Goal: Transaction & Acquisition: Purchase product/service

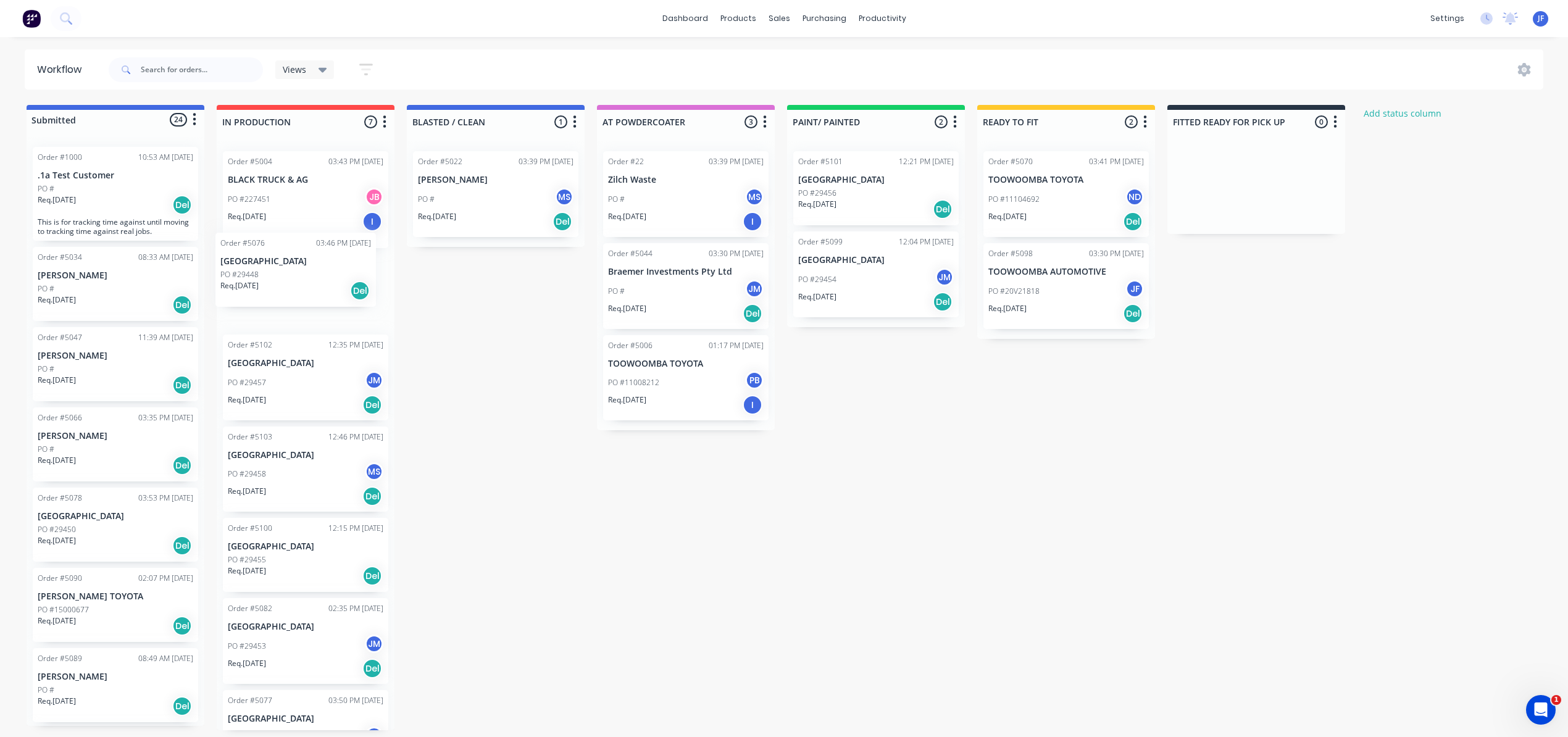
drag, startPoint x: 92, startPoint y: 529, endPoint x: 285, endPoint y: 275, distance: 319.0
click at [285, 275] on div "Submitted 24 Status colour #4169E1 hex #4169E1 Save Cancel Summaries Total orde…" at bounding box center [841, 417] width 1701 height 625
click at [366, 309] on div "Del" at bounding box center [372, 312] width 20 height 20
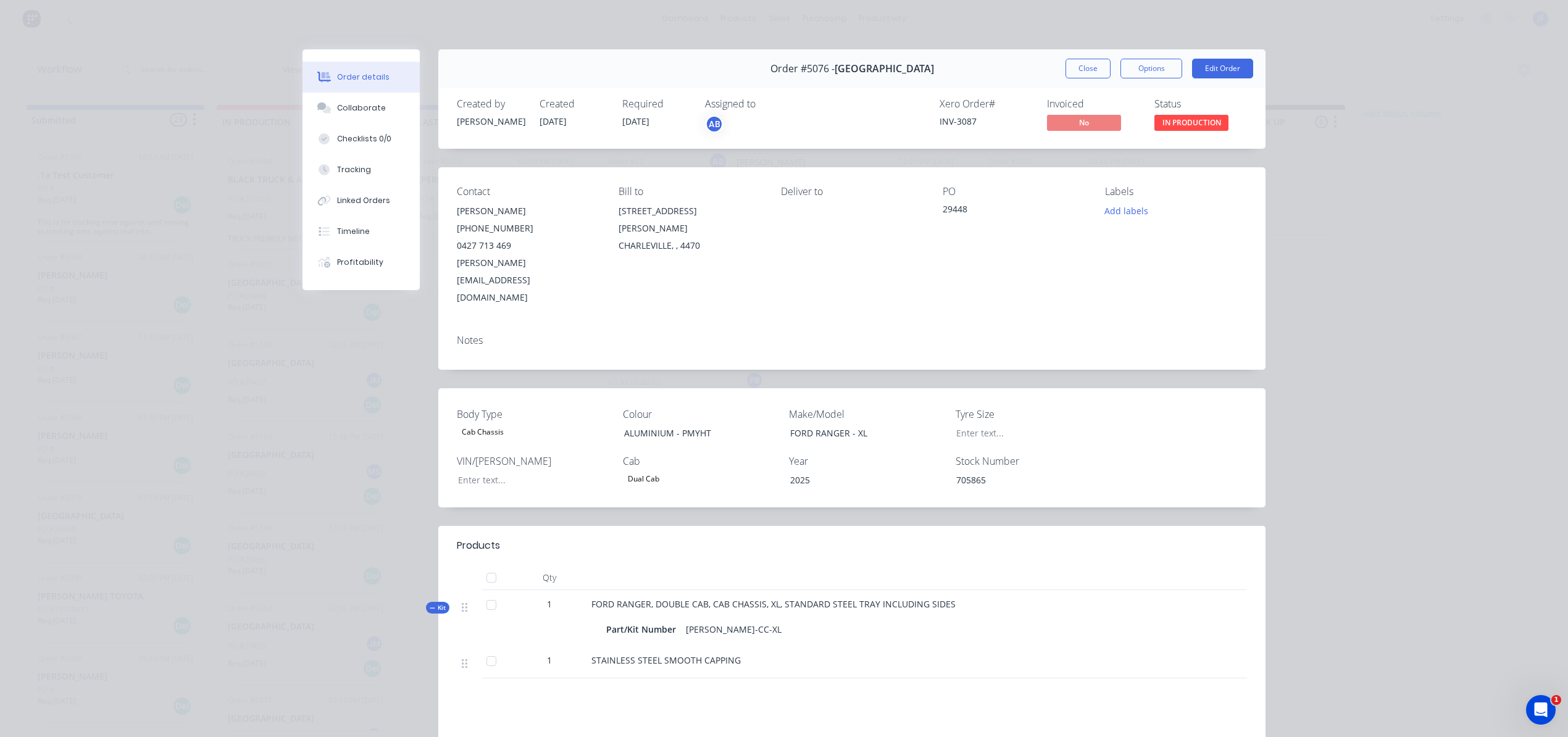
click at [705, 122] on div "AB" at bounding box center [714, 124] width 19 height 19
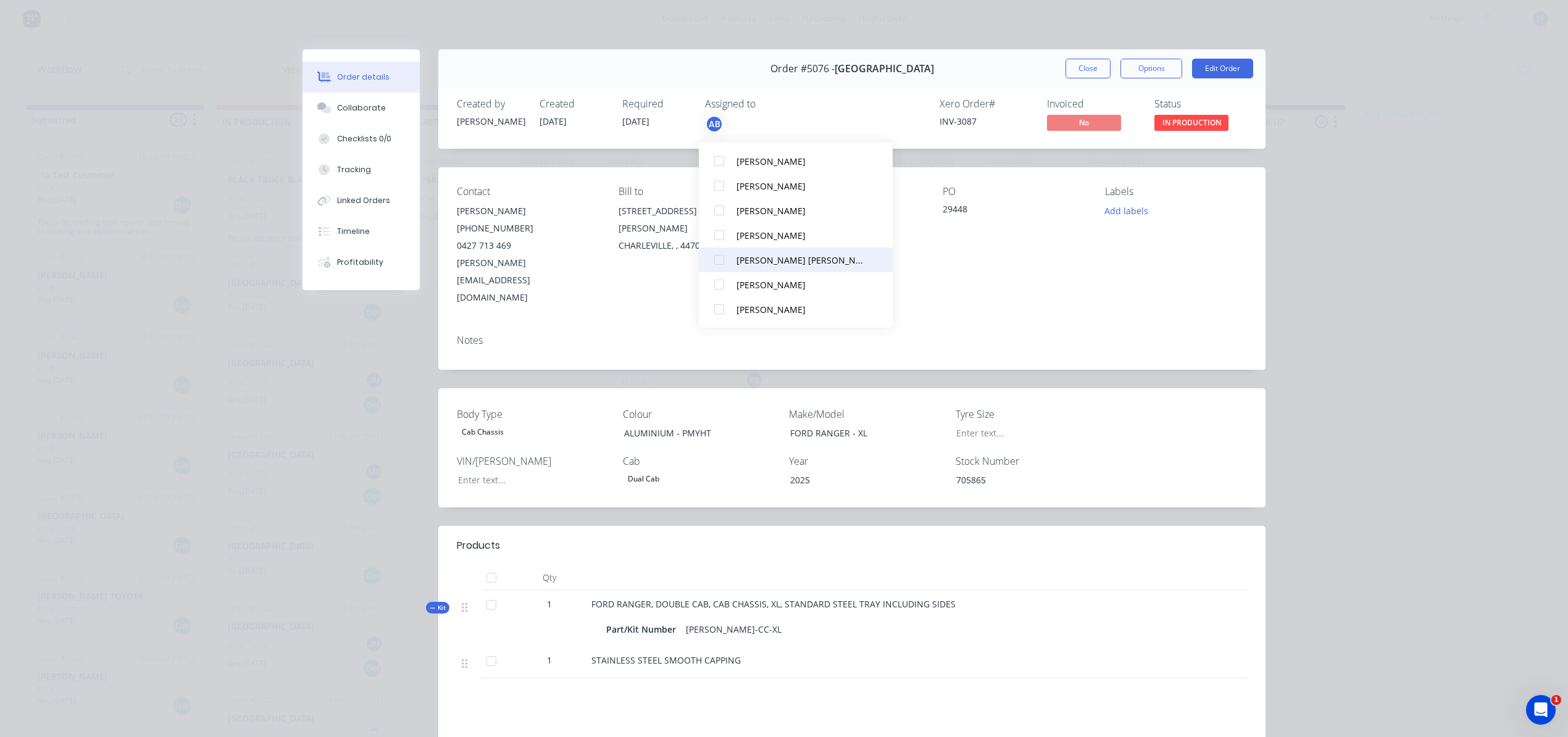
click at [720, 253] on div at bounding box center [719, 260] width 25 height 25
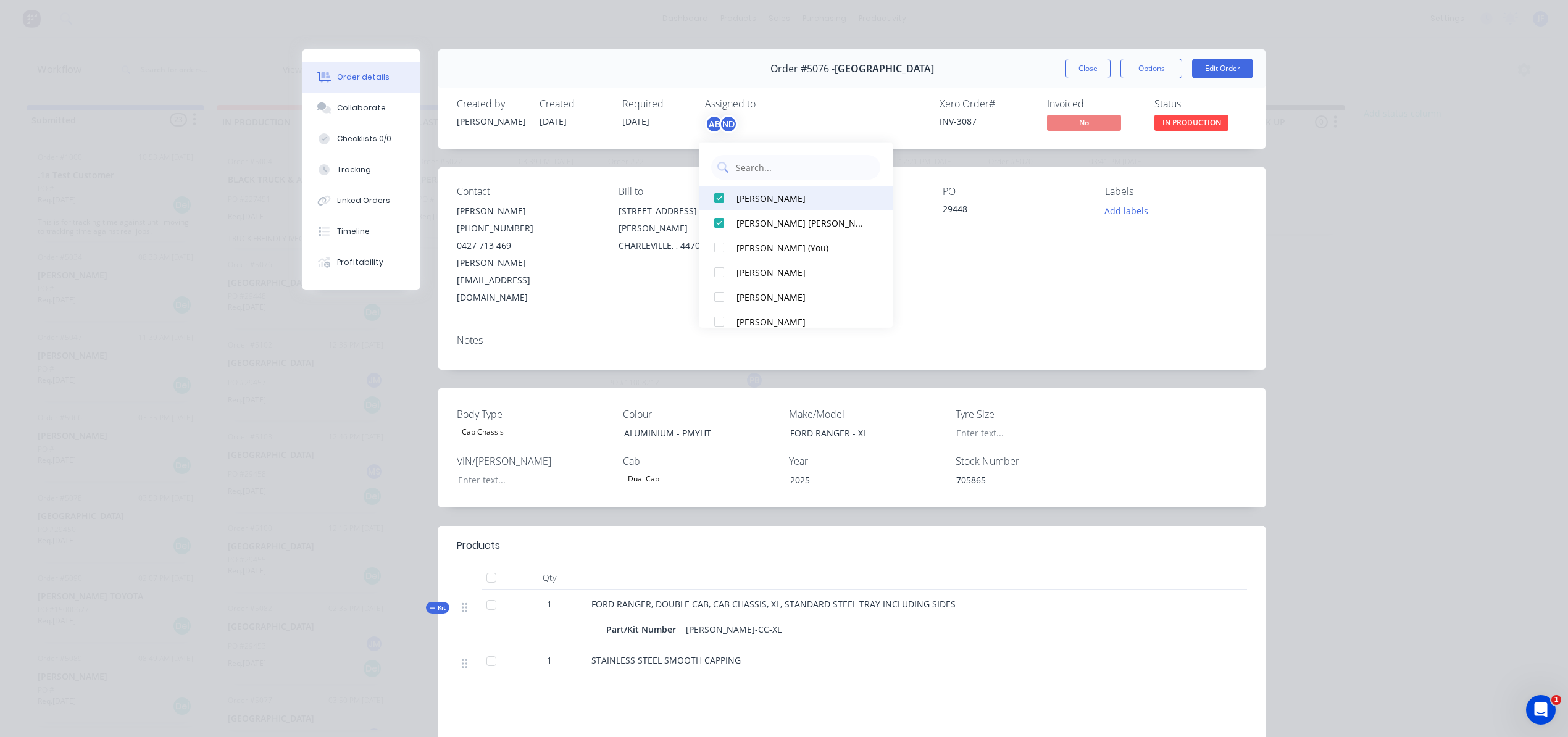
click at [721, 188] on div at bounding box center [719, 198] width 25 height 25
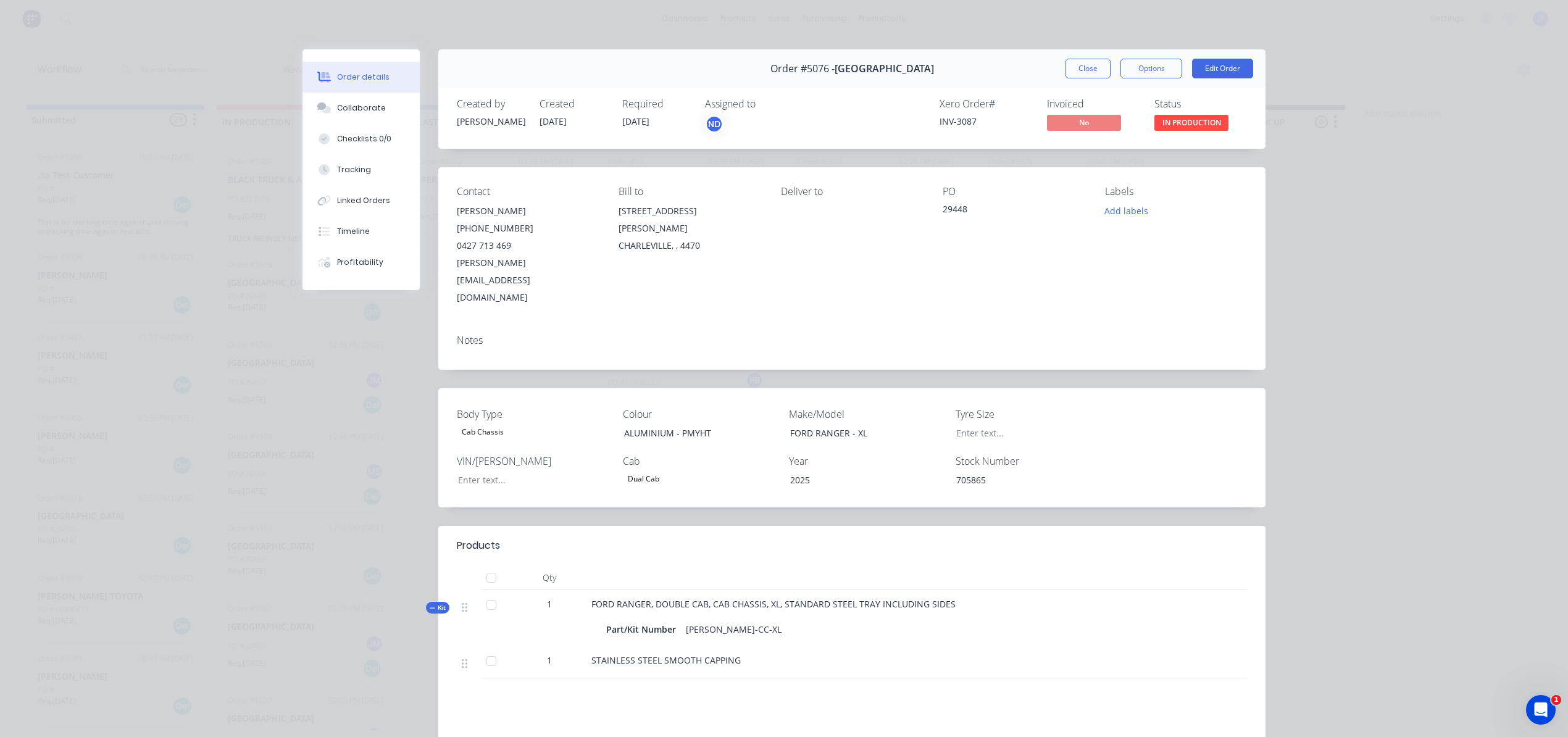
click at [852, 98] on div "Xero Order # INV-3087 Invoiced No Status IN PRODUCTION" at bounding box center [1038, 116] width 419 height 36
click at [1069, 68] on button "Close" at bounding box center [1088, 68] width 45 height 20
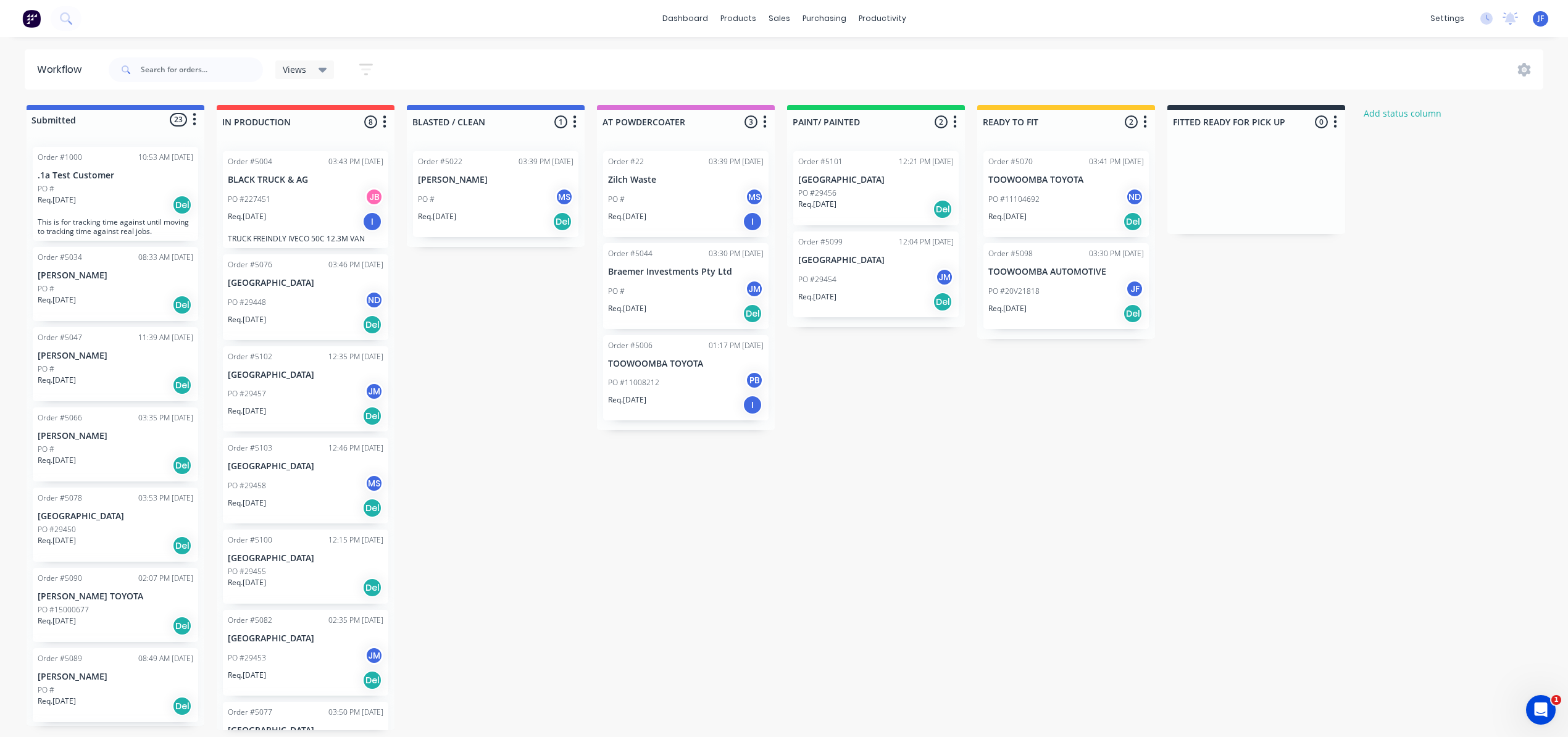
click at [463, 390] on div "Submitted 23 Status colour #4169E1 hex #4169E1 Save Cancel Summaries Total orde…" at bounding box center [841, 417] width 1701 height 625
click at [801, 60] on div "Sales Orders" at bounding box center [824, 65] width 50 height 11
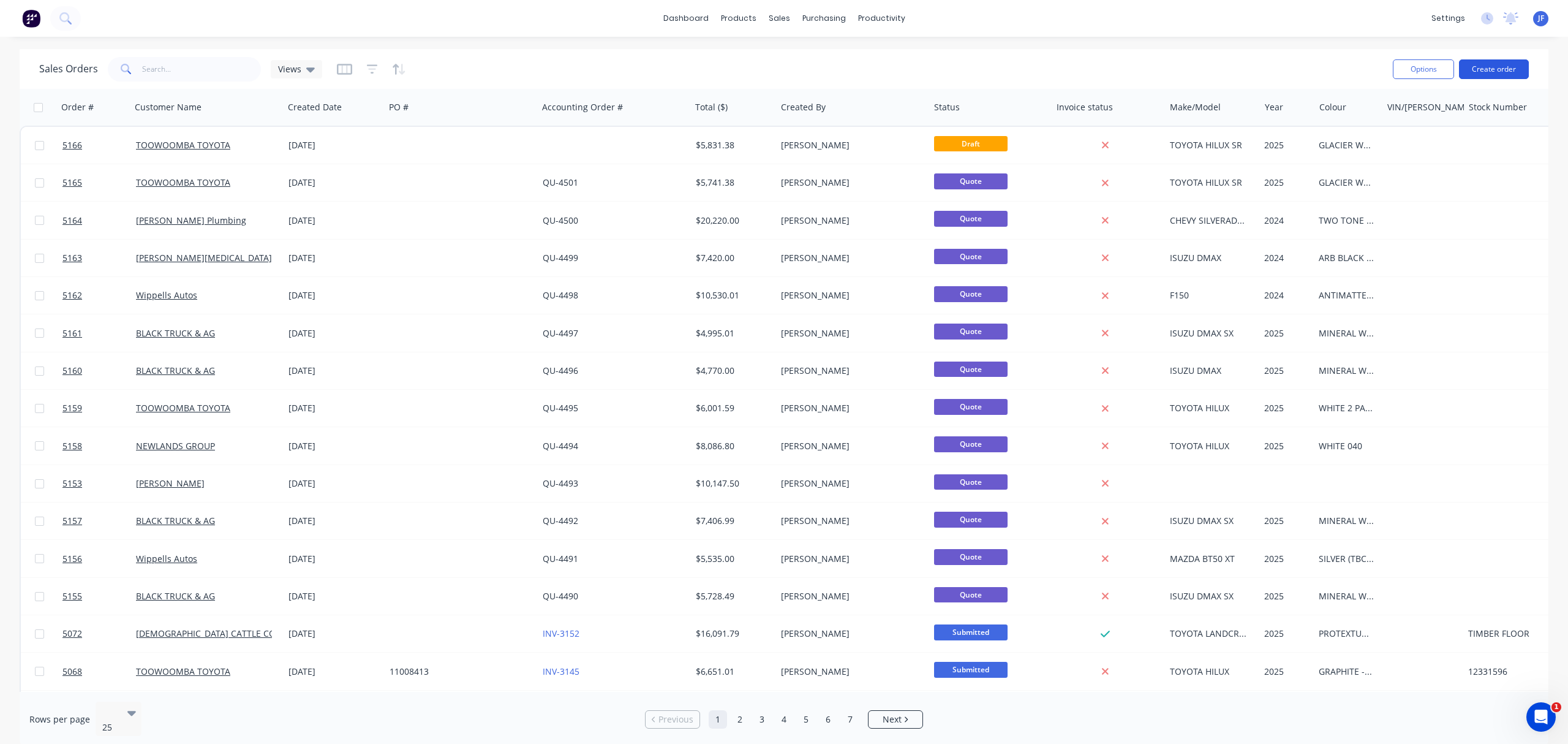
click at [1497, 72] on button "Create order" at bounding box center [1493, 69] width 70 height 20
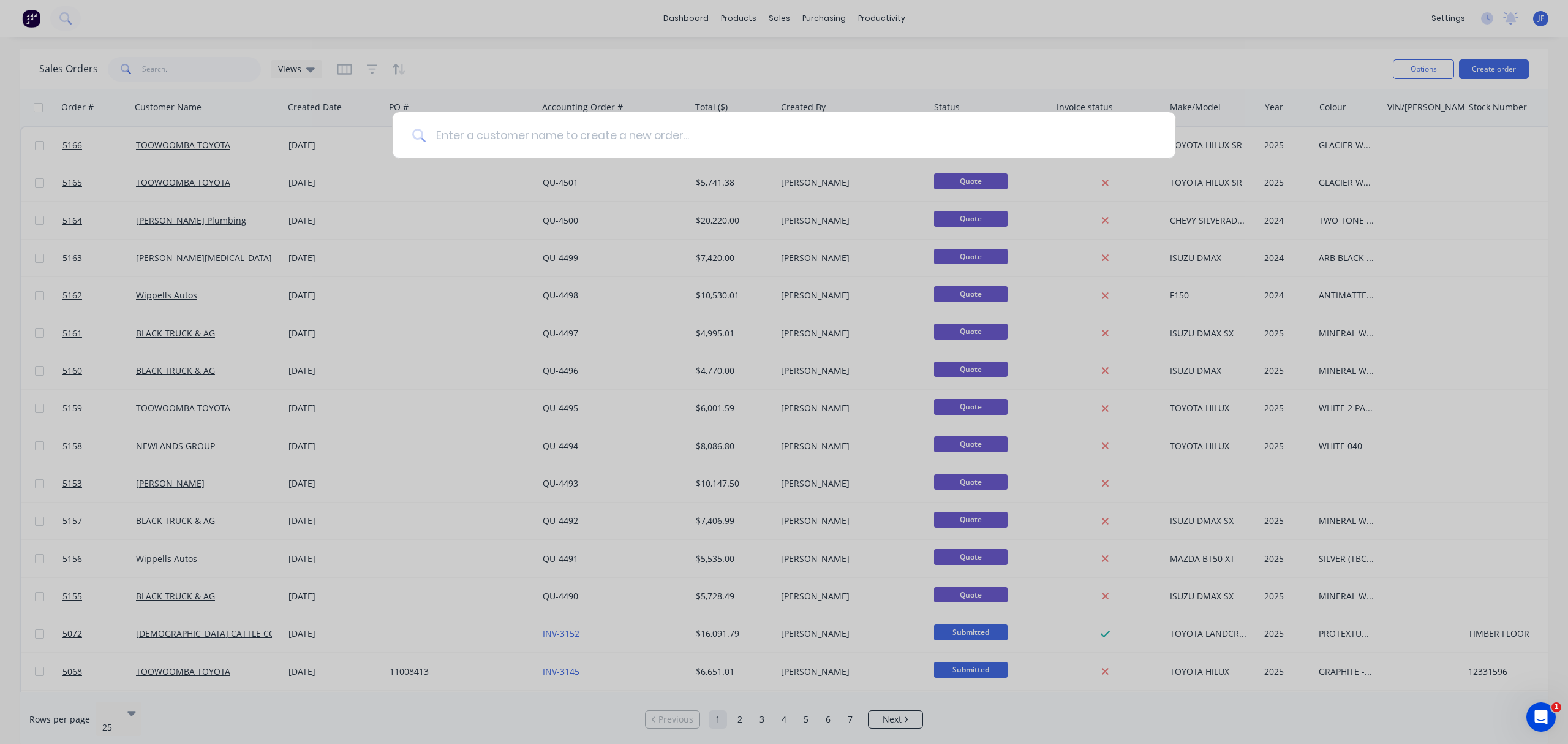
click at [746, 127] on input at bounding box center [791, 135] width 730 height 46
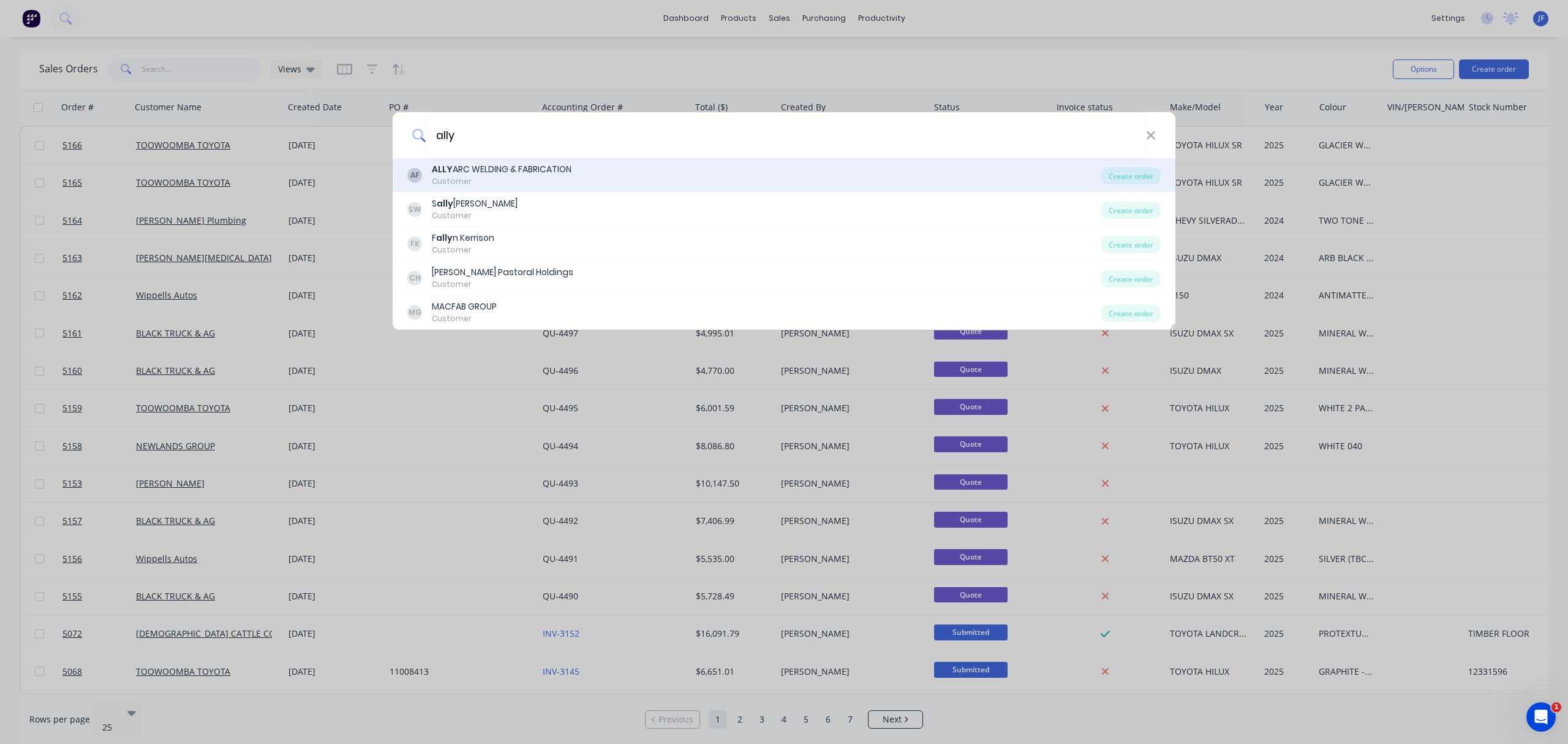
type input "ally"
click at [580, 175] on div "AF ALLY ARC WELDING & FABRICATION Customer" at bounding box center [754, 174] width 694 height 24
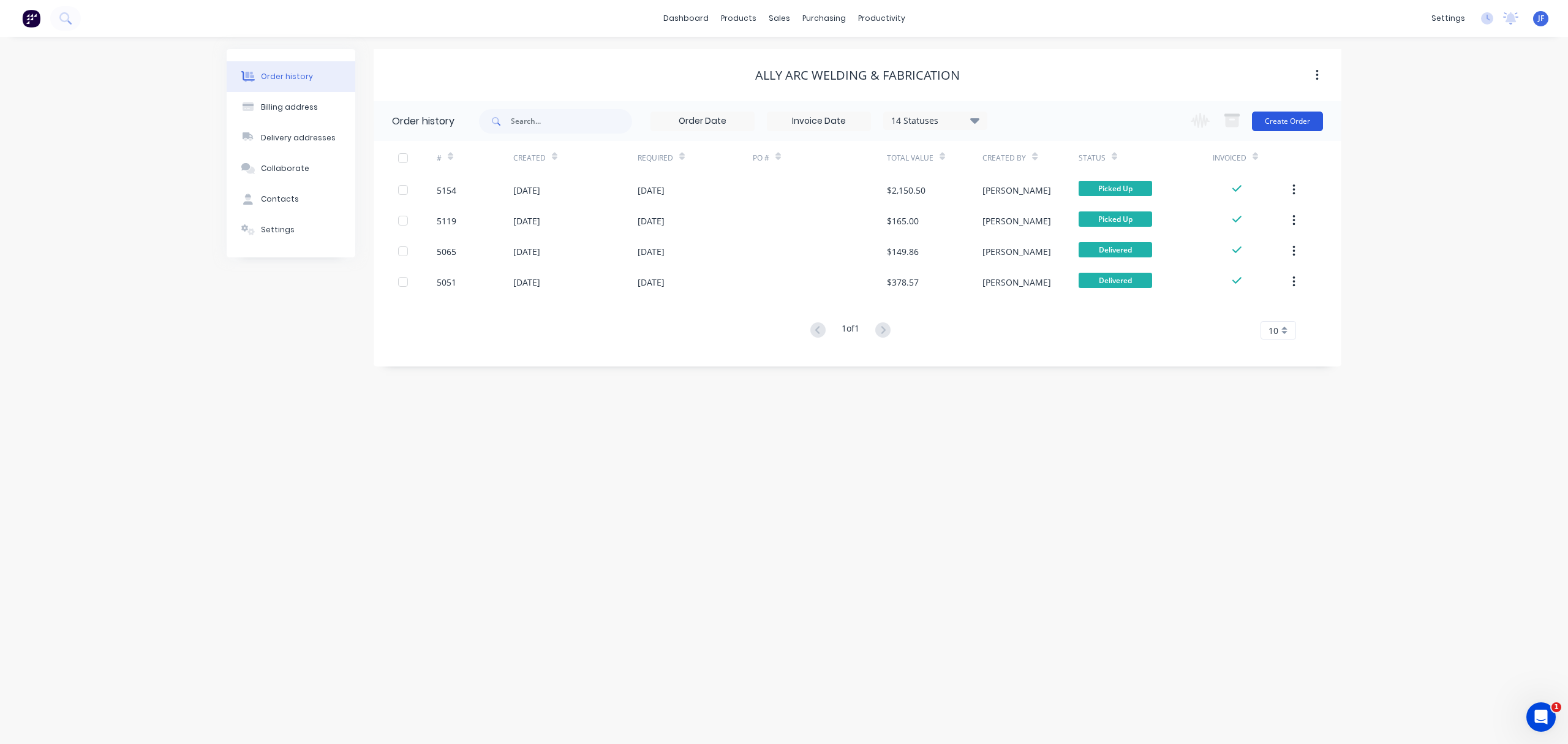
click at [1291, 121] on button "Create Order" at bounding box center [1288, 121] width 71 height 20
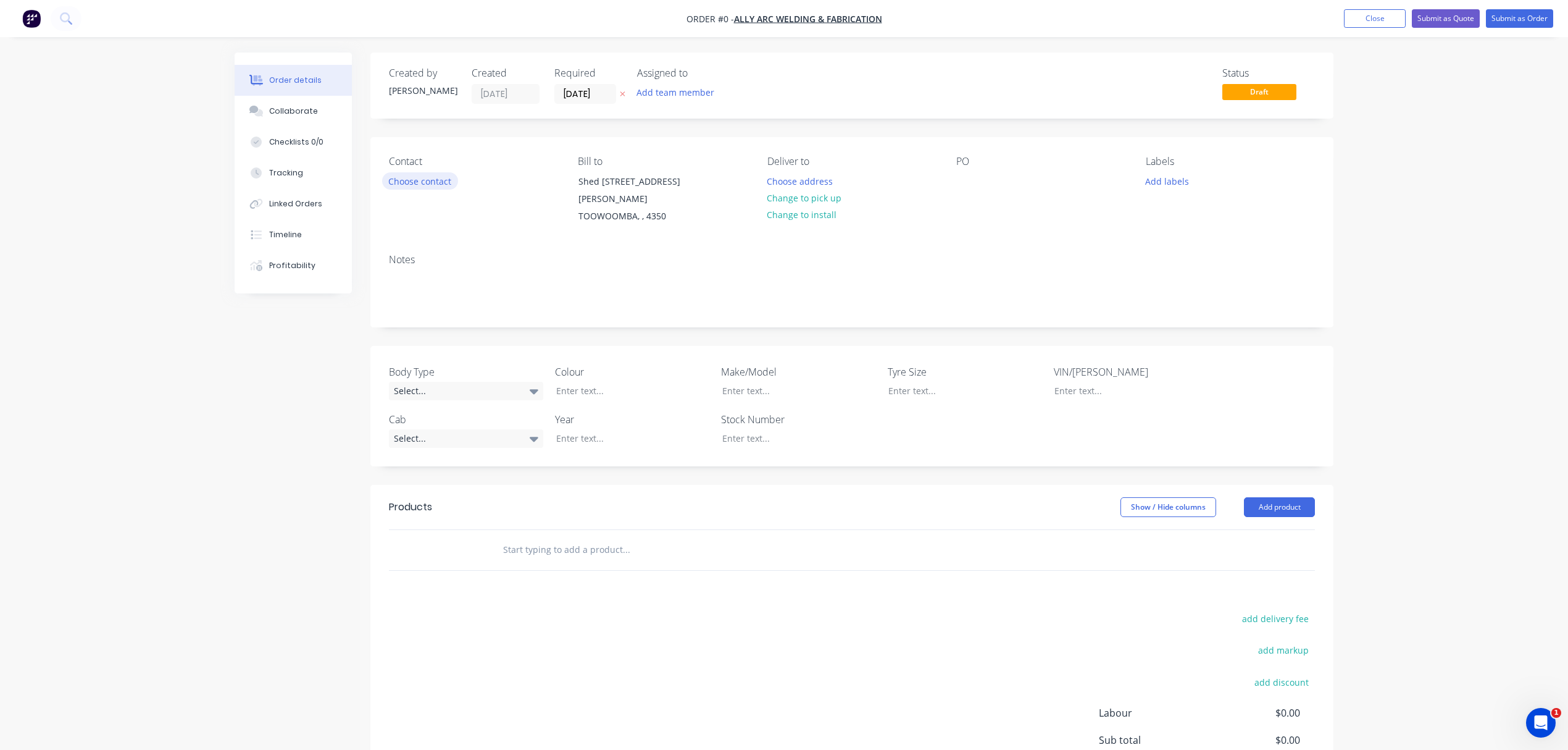
click at [407, 176] on button "Choose contact" at bounding box center [420, 181] width 76 height 17
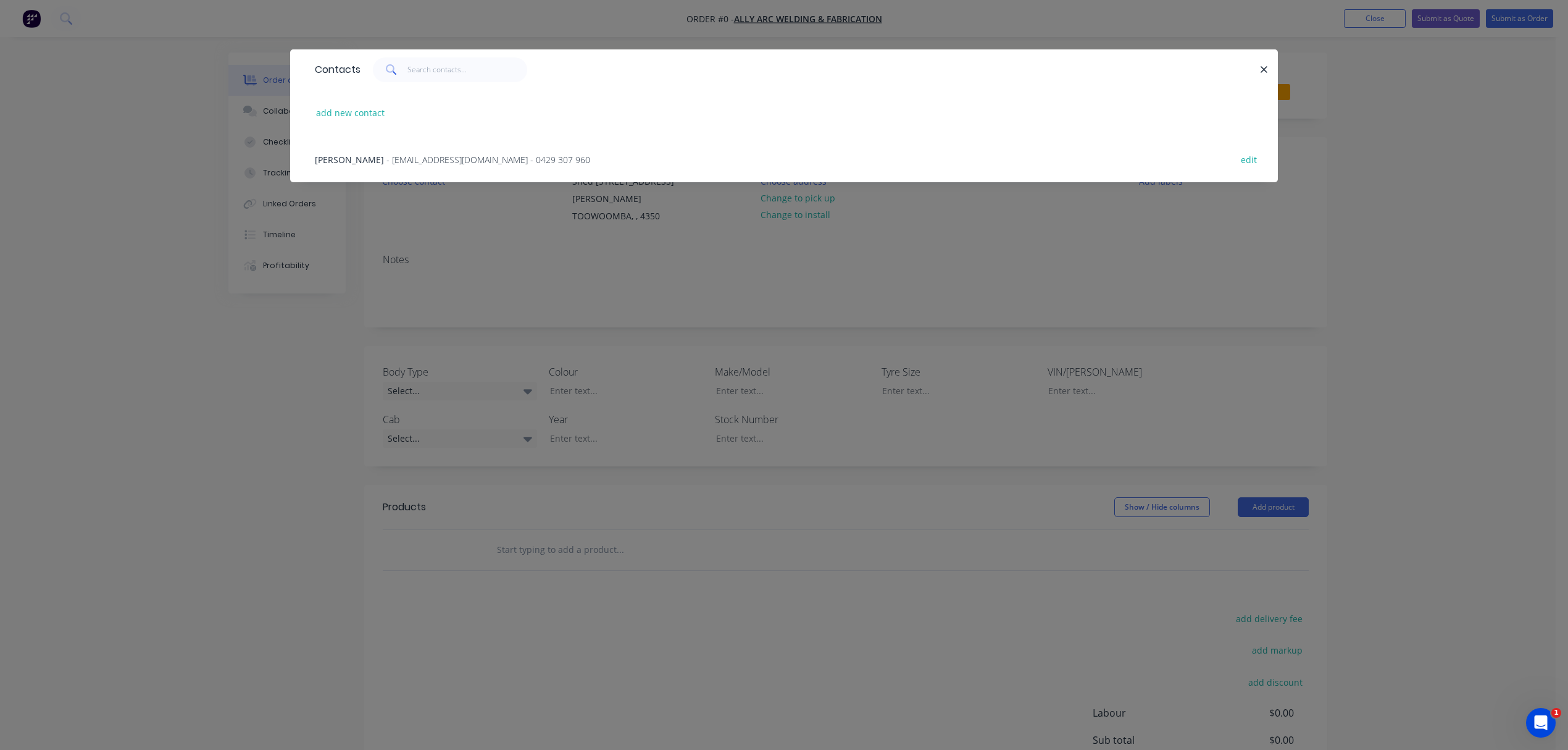
click at [386, 156] on span "- [EMAIL_ADDRESS][DOMAIN_NAME] - 0429 307 960" at bounding box center [488, 159] width 204 height 12
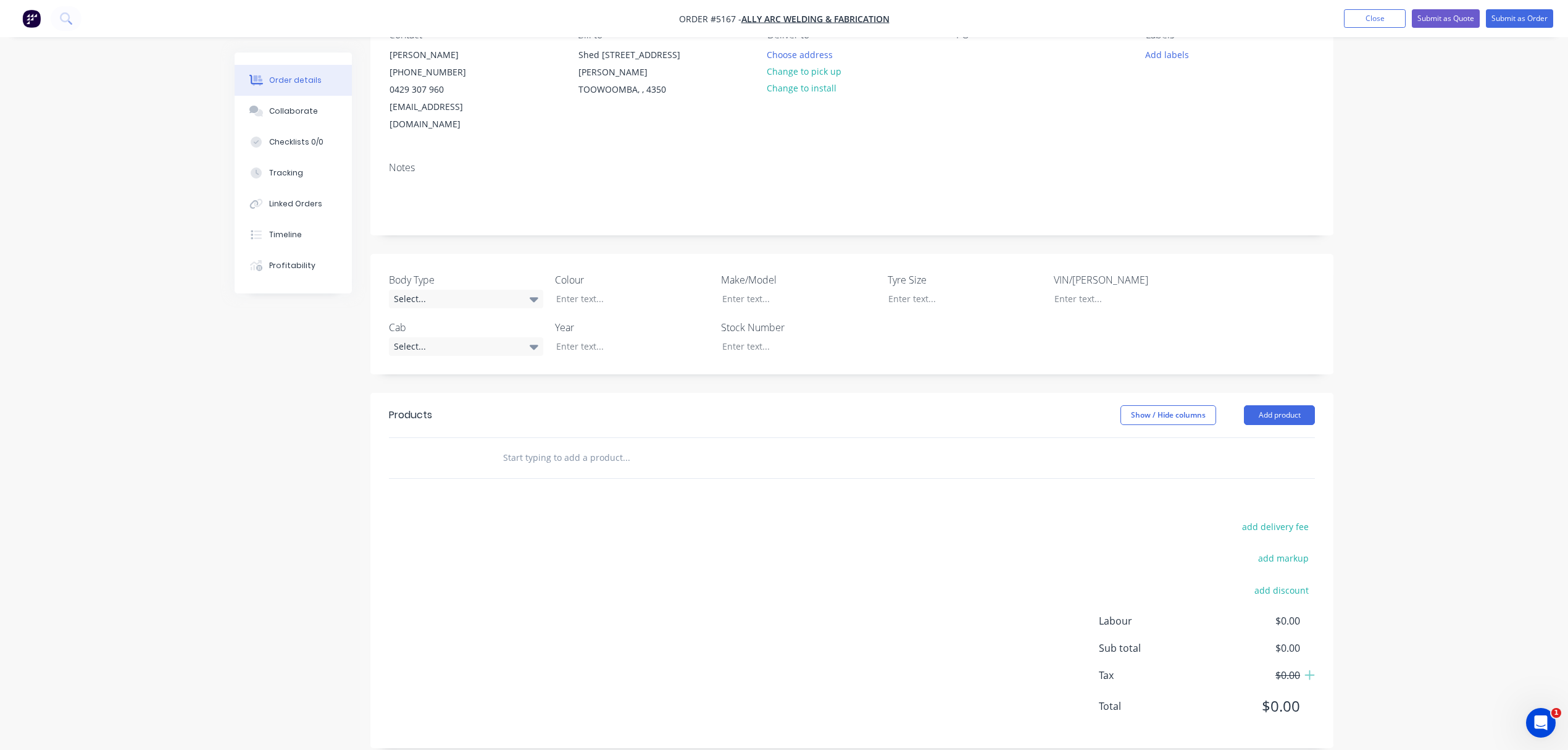
scroll to position [128, 0]
click at [1272, 405] on button "Add product" at bounding box center [1279, 414] width 71 height 20
click at [1253, 437] on div "Product catalogue" at bounding box center [1257, 446] width 95 height 18
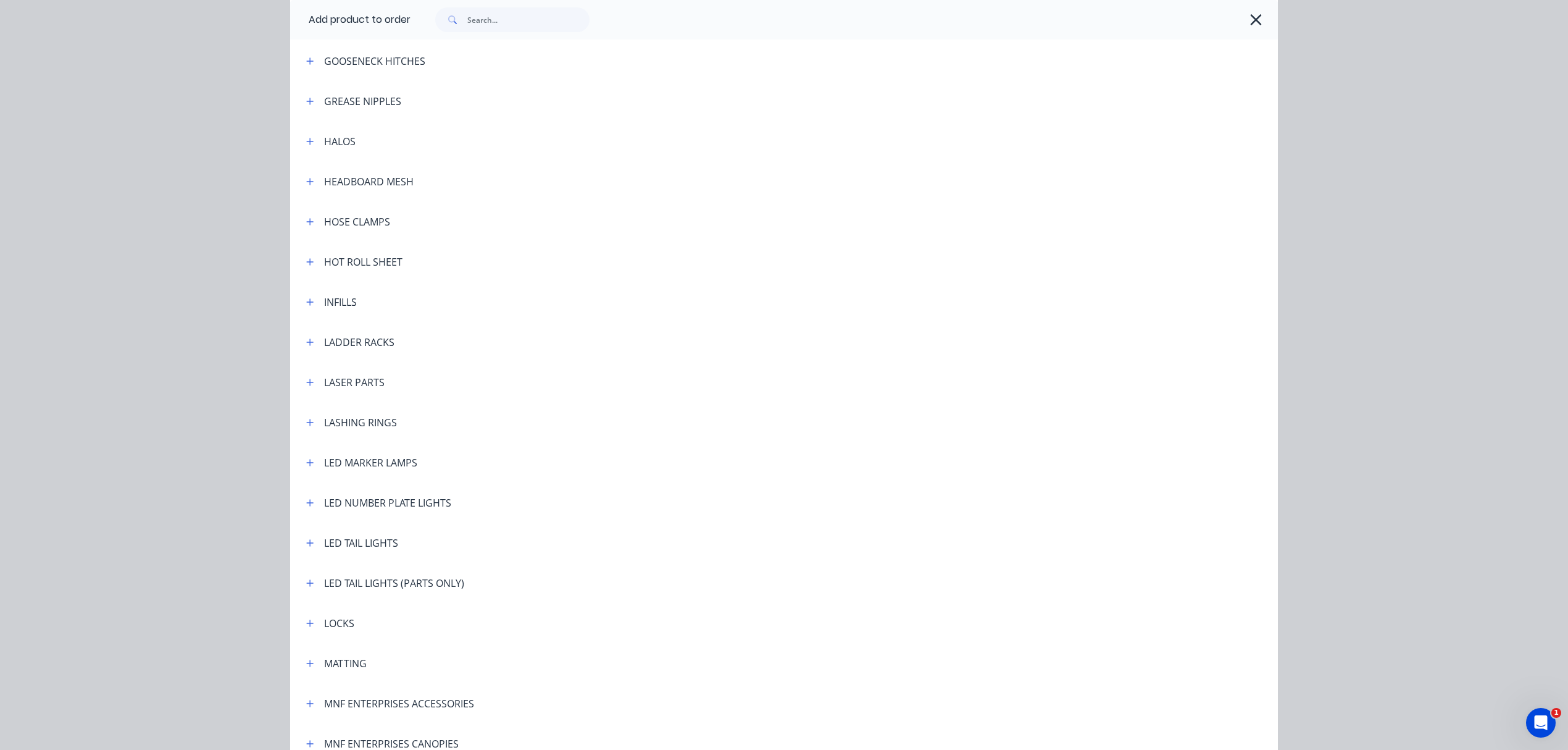
scroll to position [1730, 0]
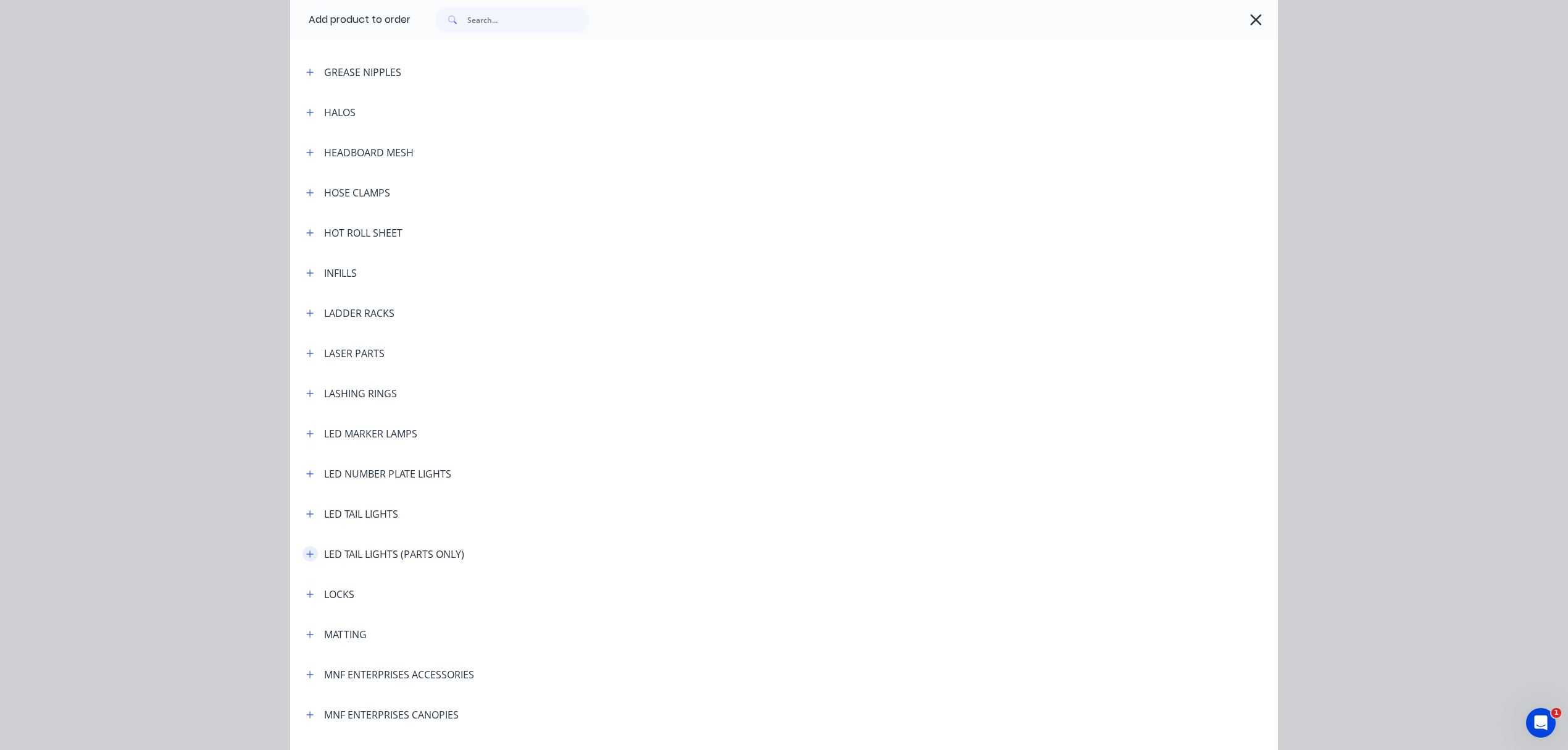
click at [309, 554] on button "button" at bounding box center [310, 554] width 15 height 15
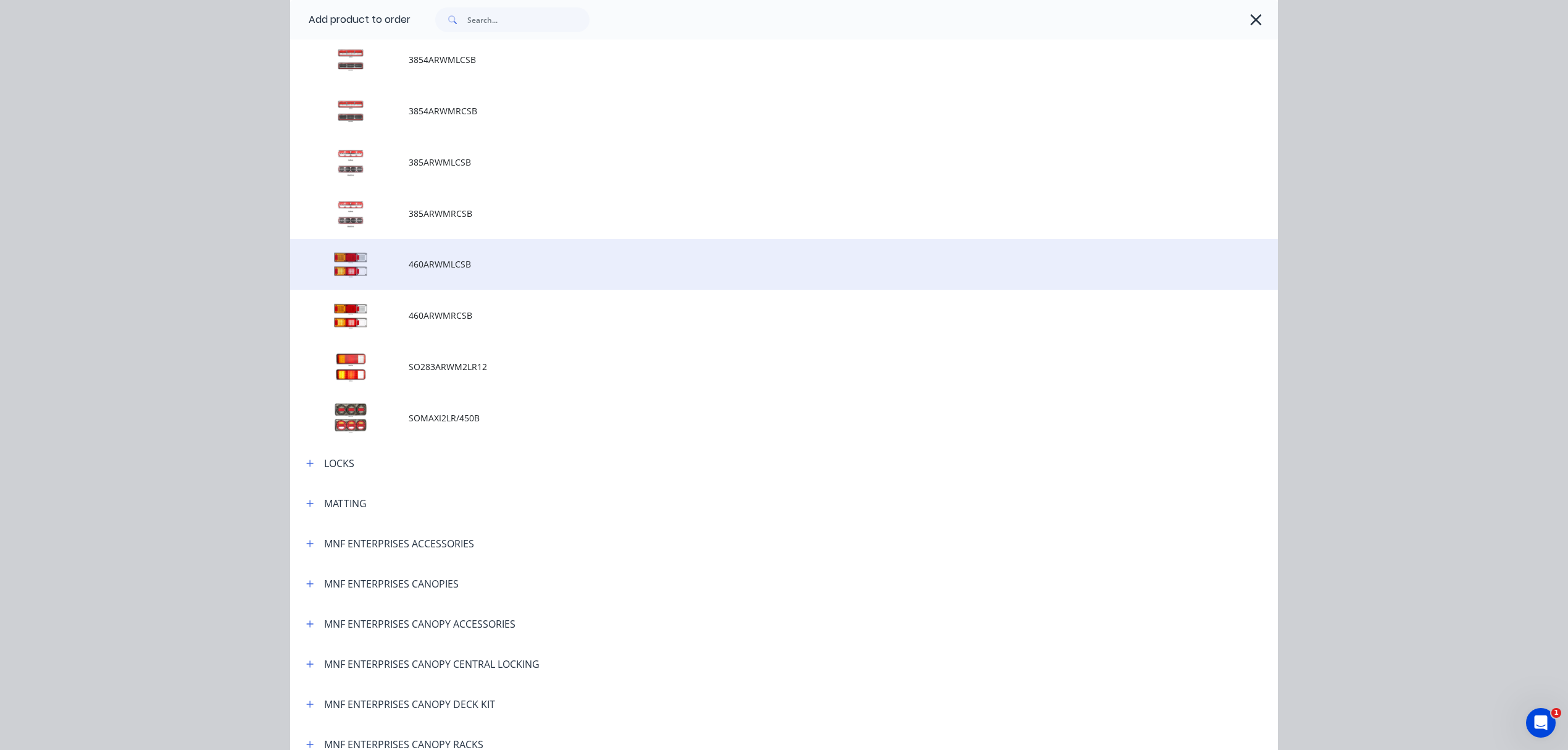
scroll to position [2635, 0]
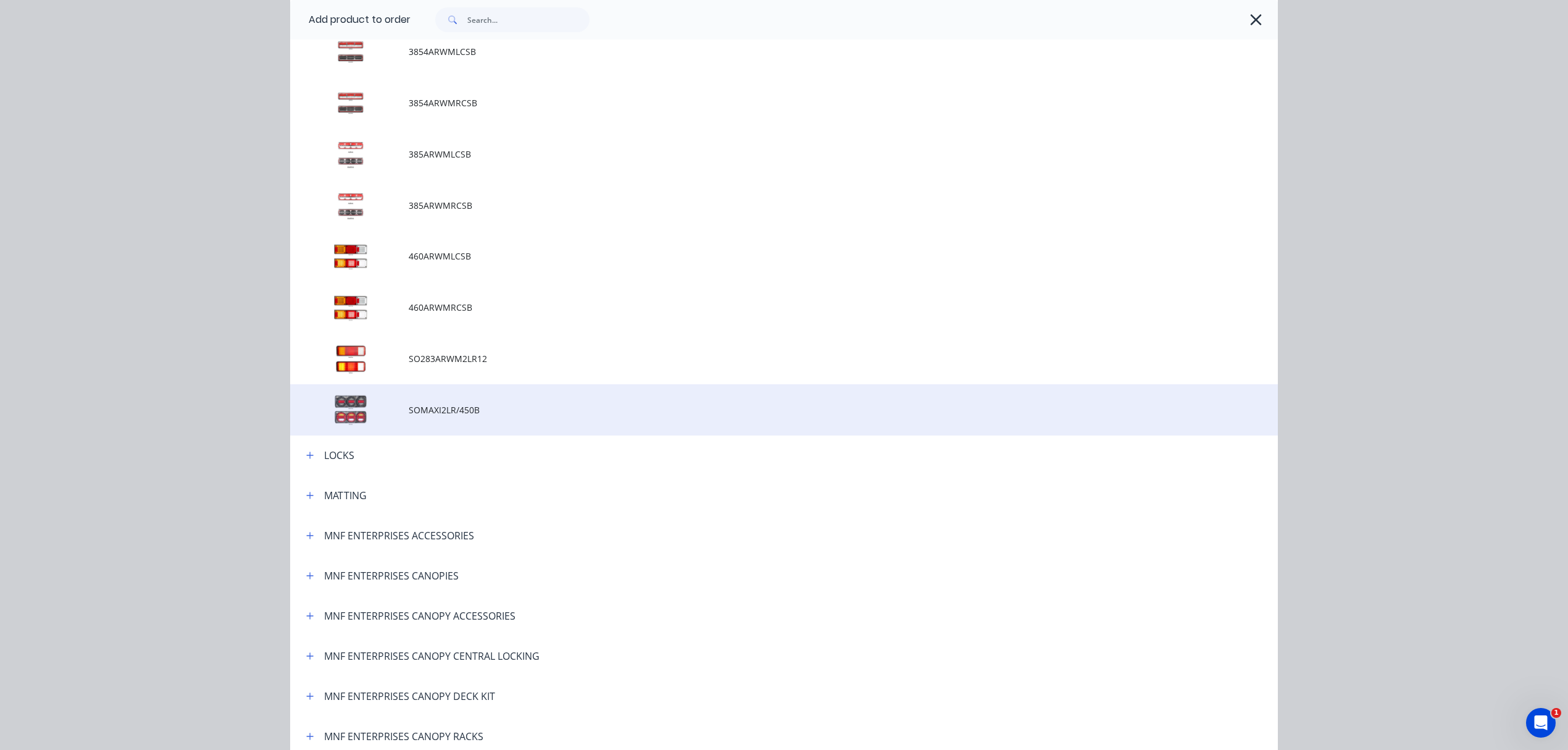
click at [411, 401] on td "SOMAXI2LR/450B" at bounding box center [843, 409] width 869 height 51
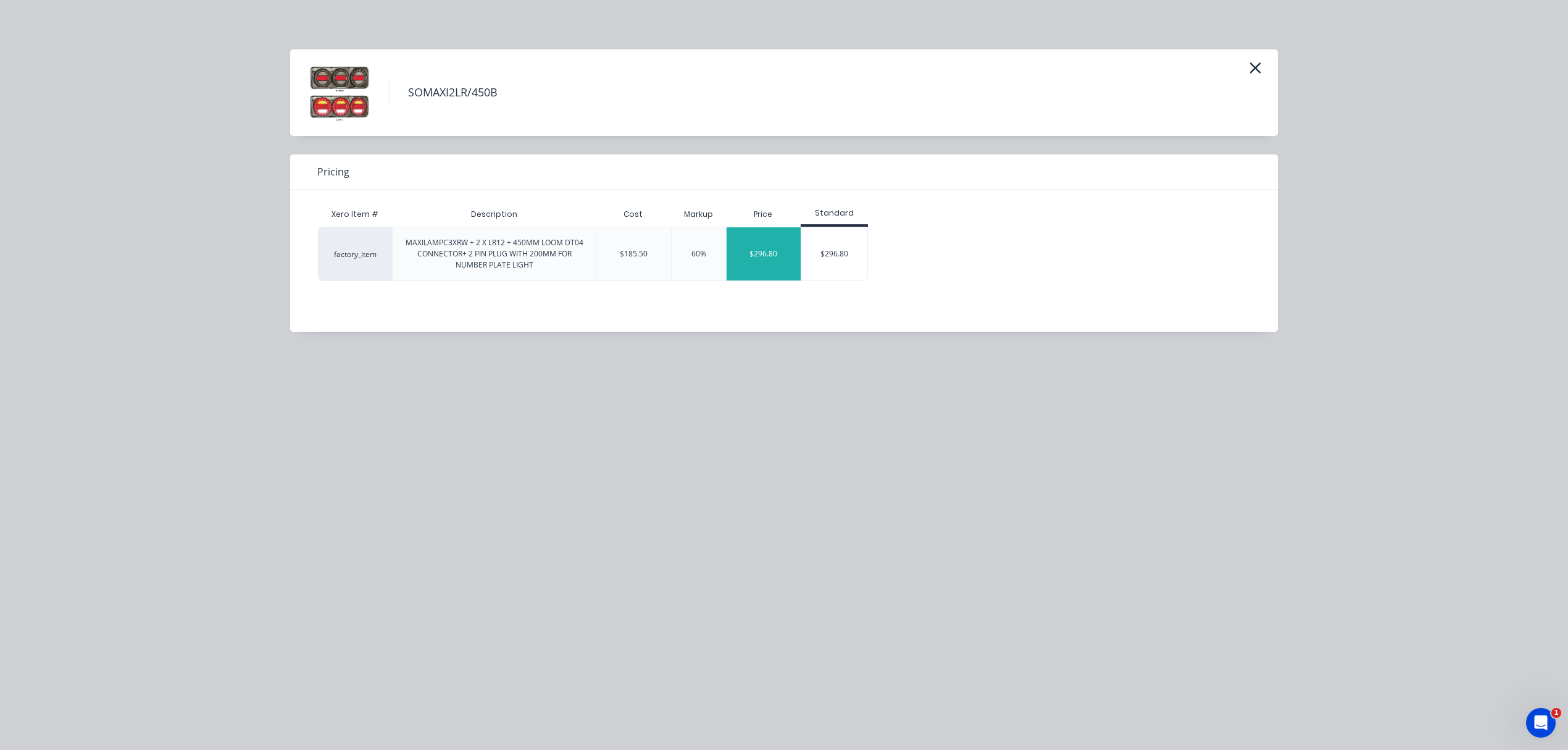
click at [781, 263] on div "$296.80" at bounding box center [764, 254] width 74 height 53
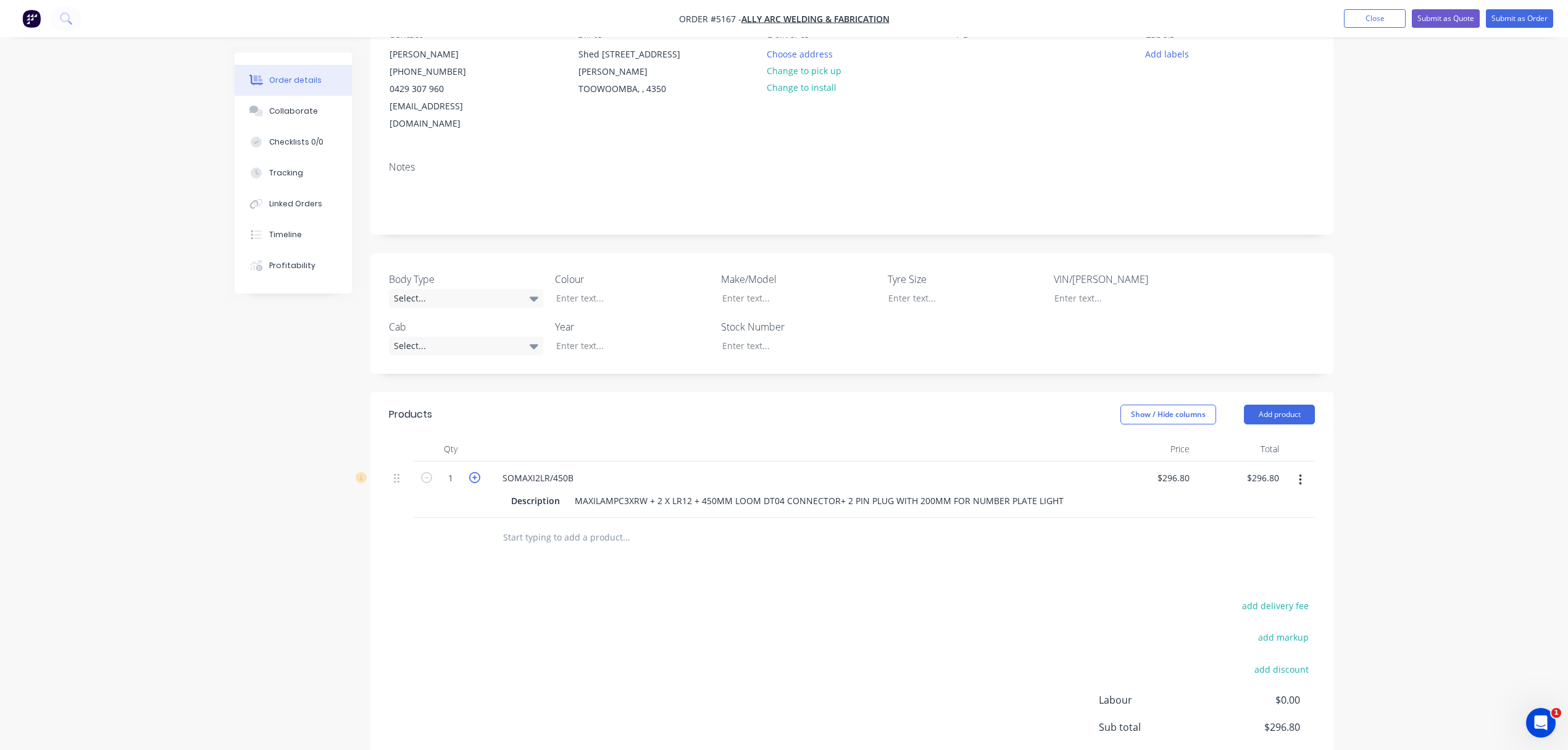
click at [473, 472] on icon "button" at bounding box center [475, 478] width 11 height 11
type input "2"
type input "$593.60"
click at [1286, 405] on button "Add product" at bounding box center [1279, 414] width 71 height 20
click at [1282, 437] on div "Product catalogue" at bounding box center [1257, 446] width 95 height 18
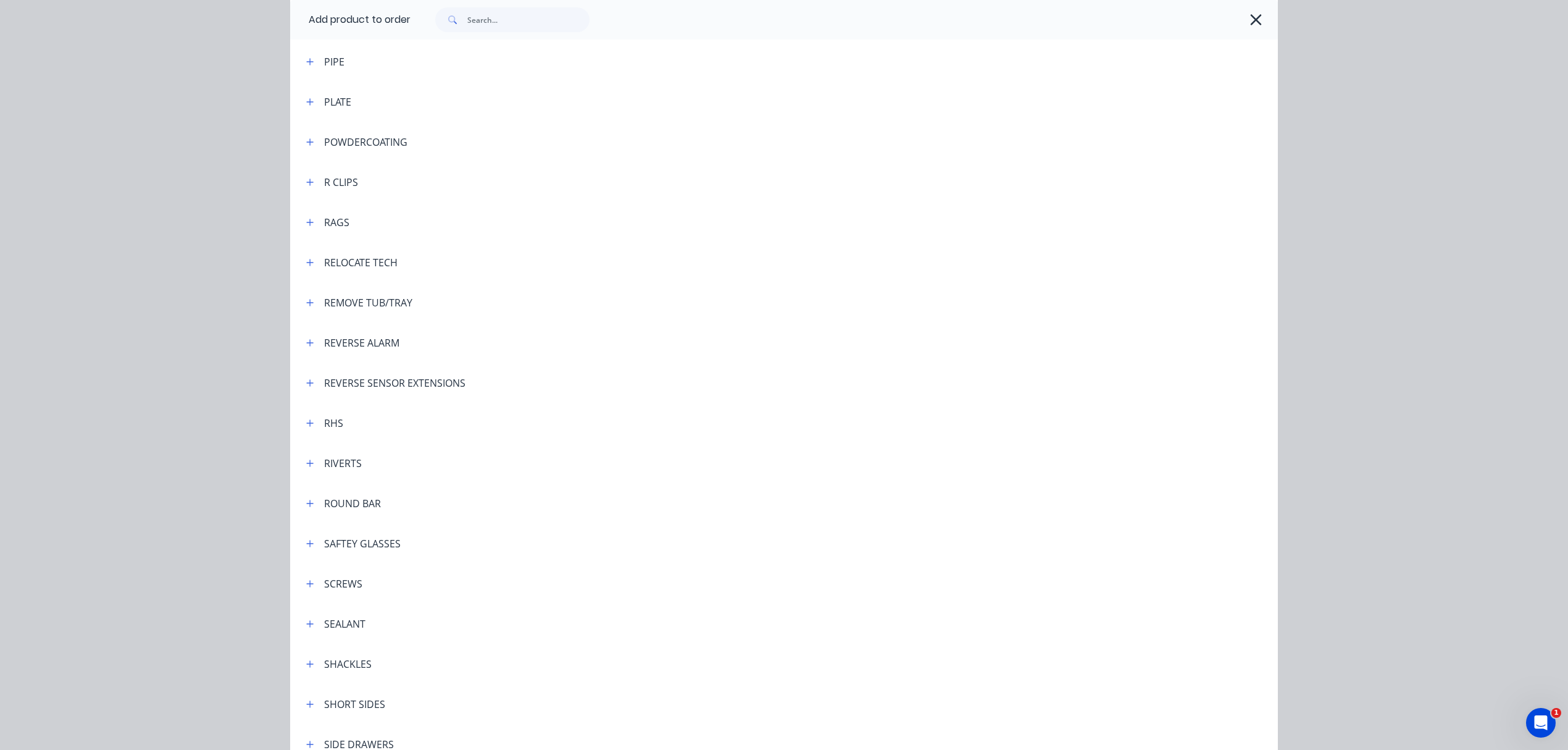
scroll to position [2965, 0]
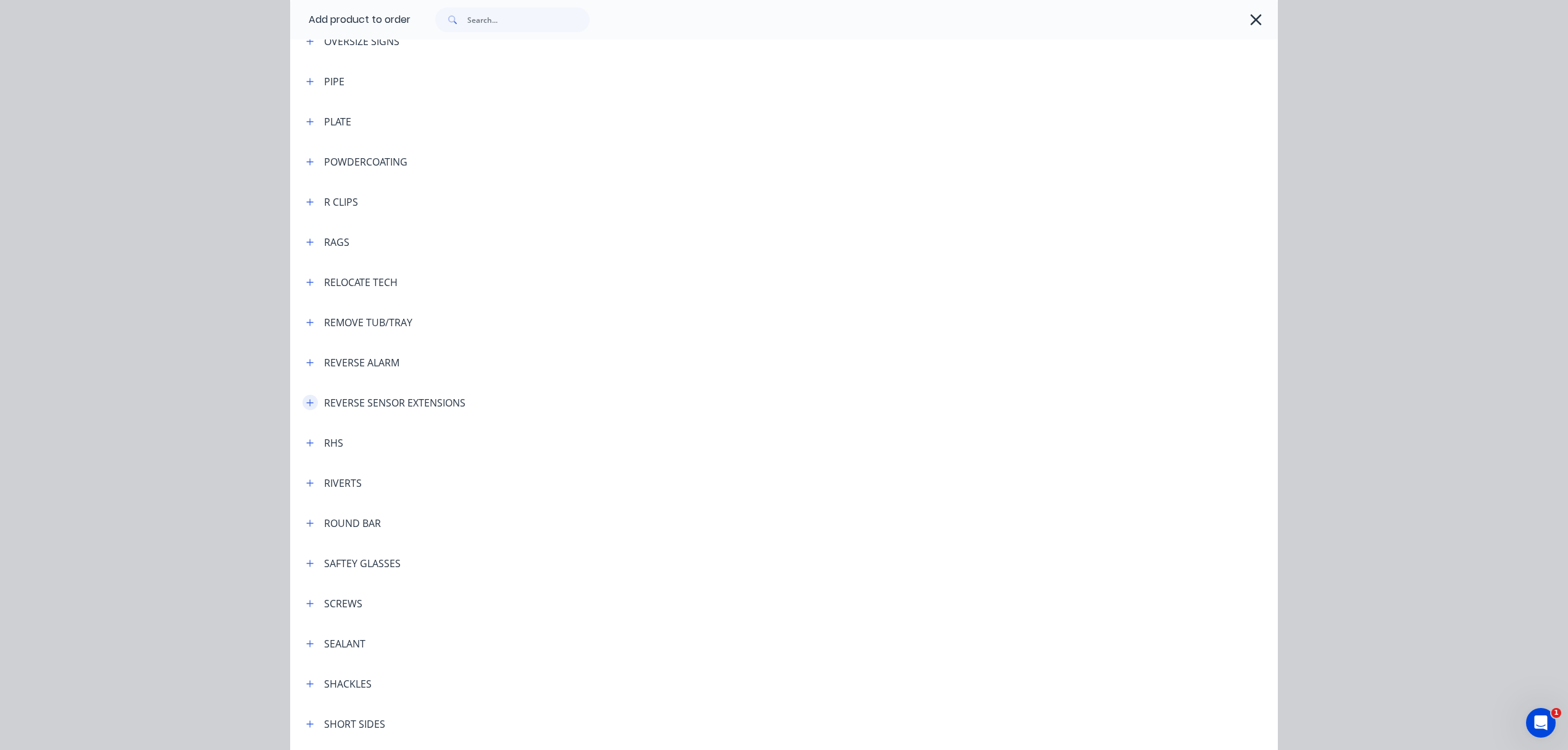
click at [307, 403] on icon "button" at bounding box center [310, 403] width 7 height 7
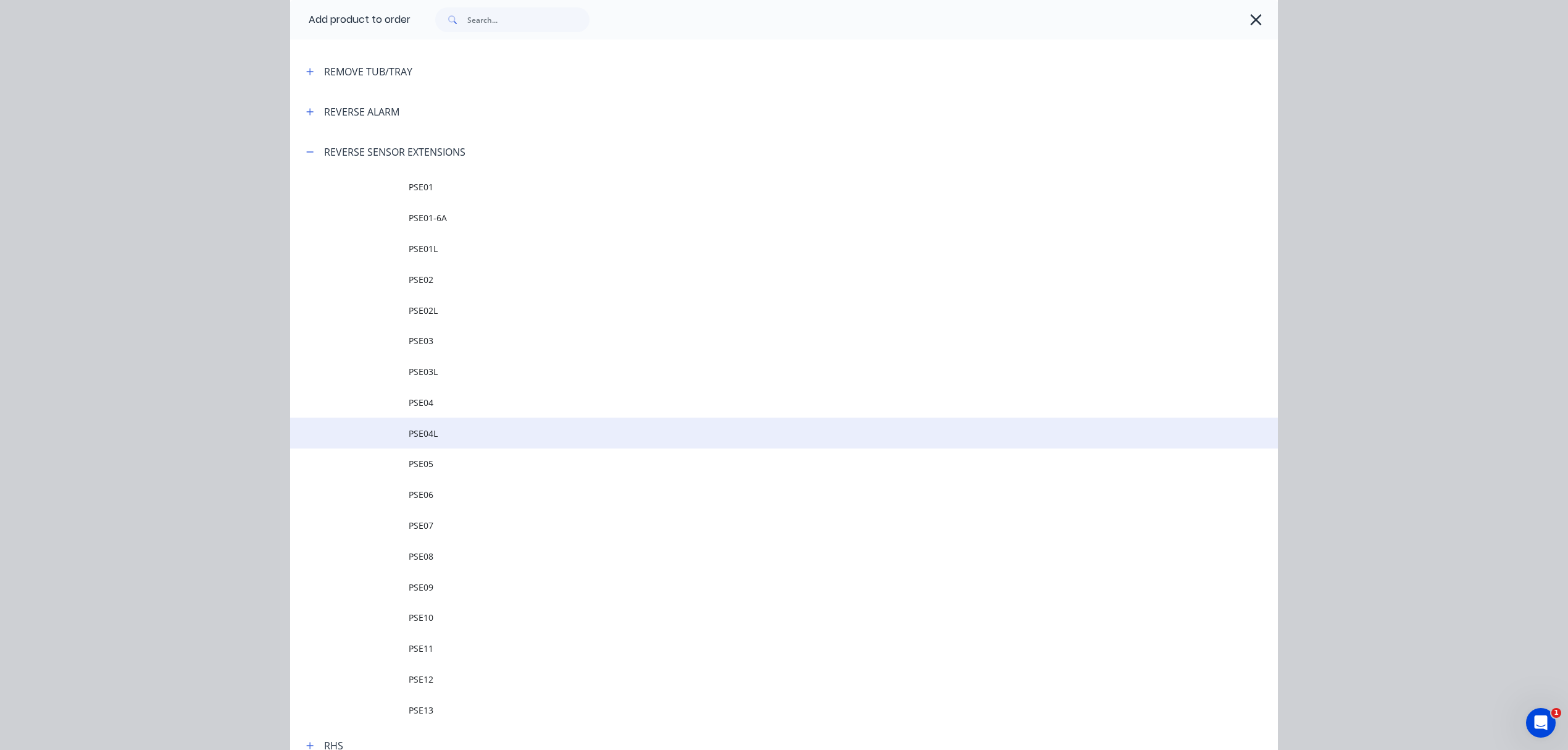
scroll to position [3294, 0]
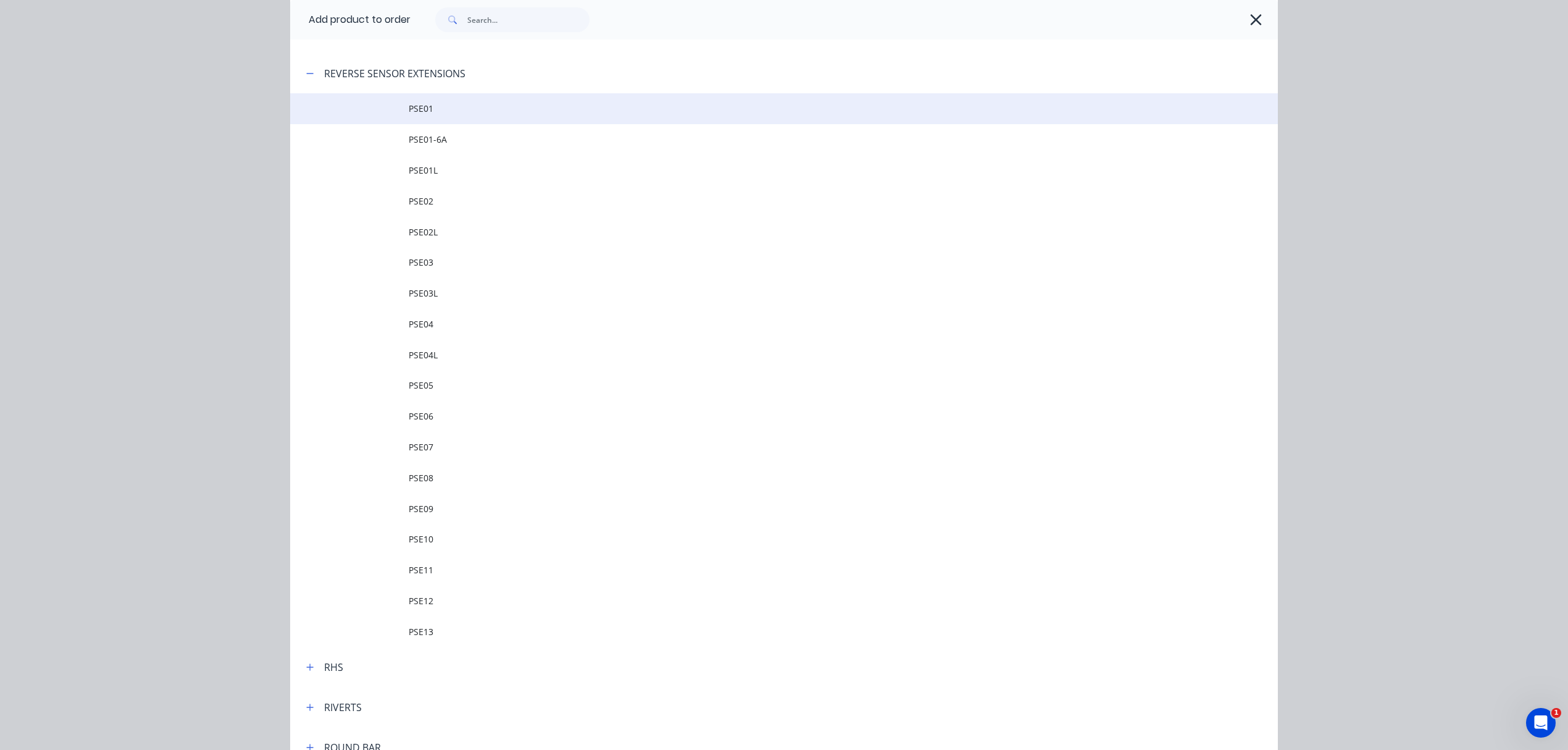
click at [409, 112] on span "PSE01" at bounding box center [756, 108] width 695 height 13
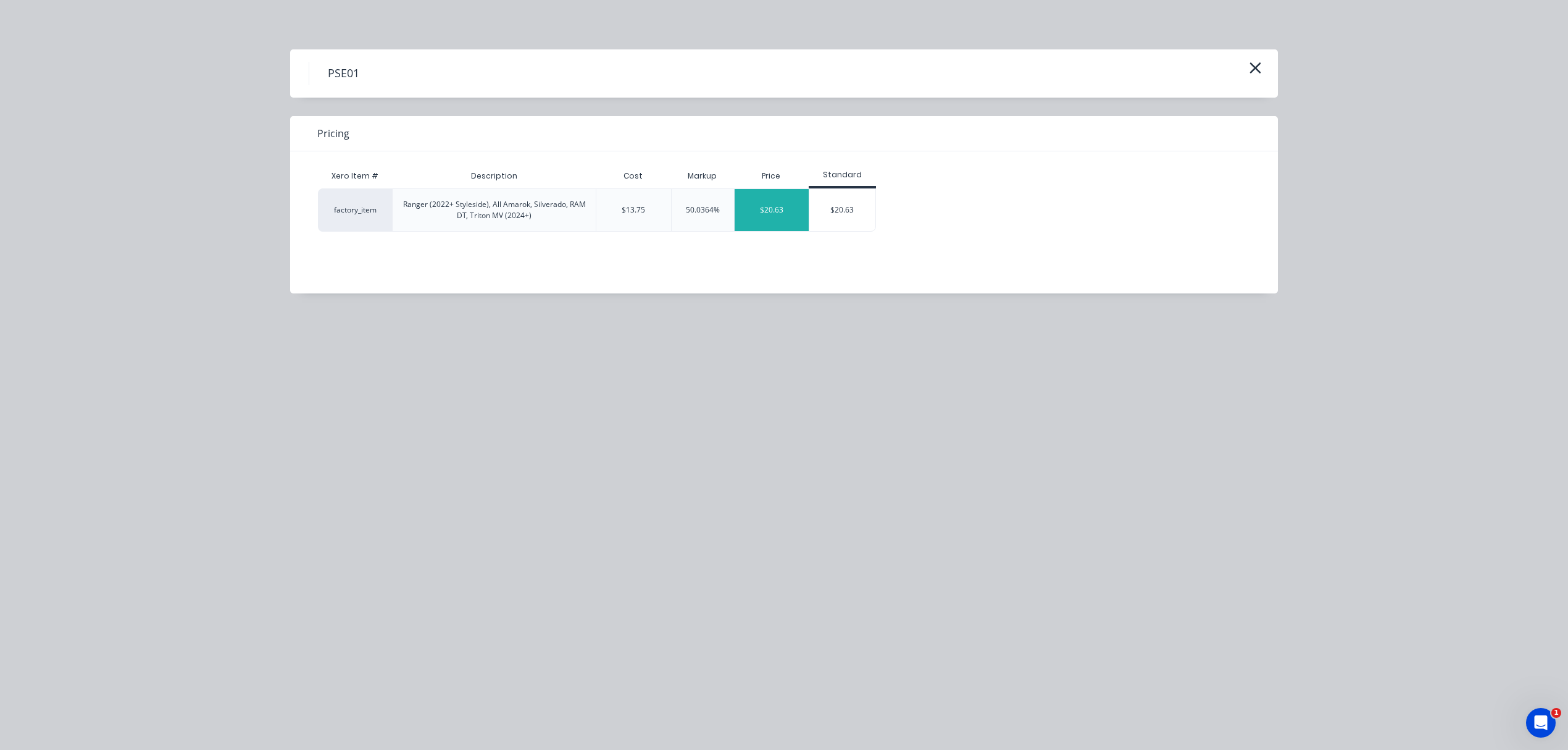
click at [779, 211] on div "$20.63" at bounding box center [772, 210] width 74 height 42
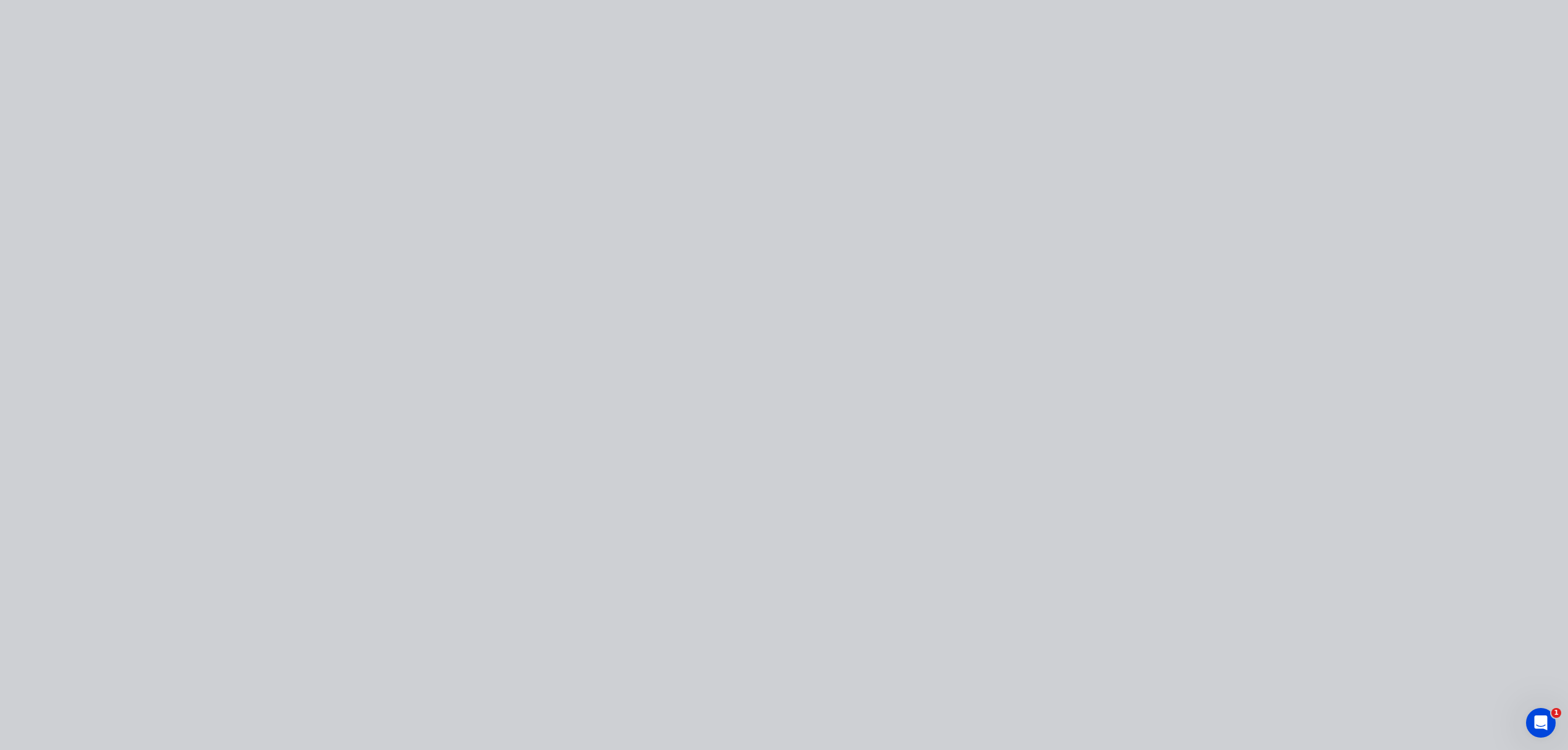
type input "$20.63"
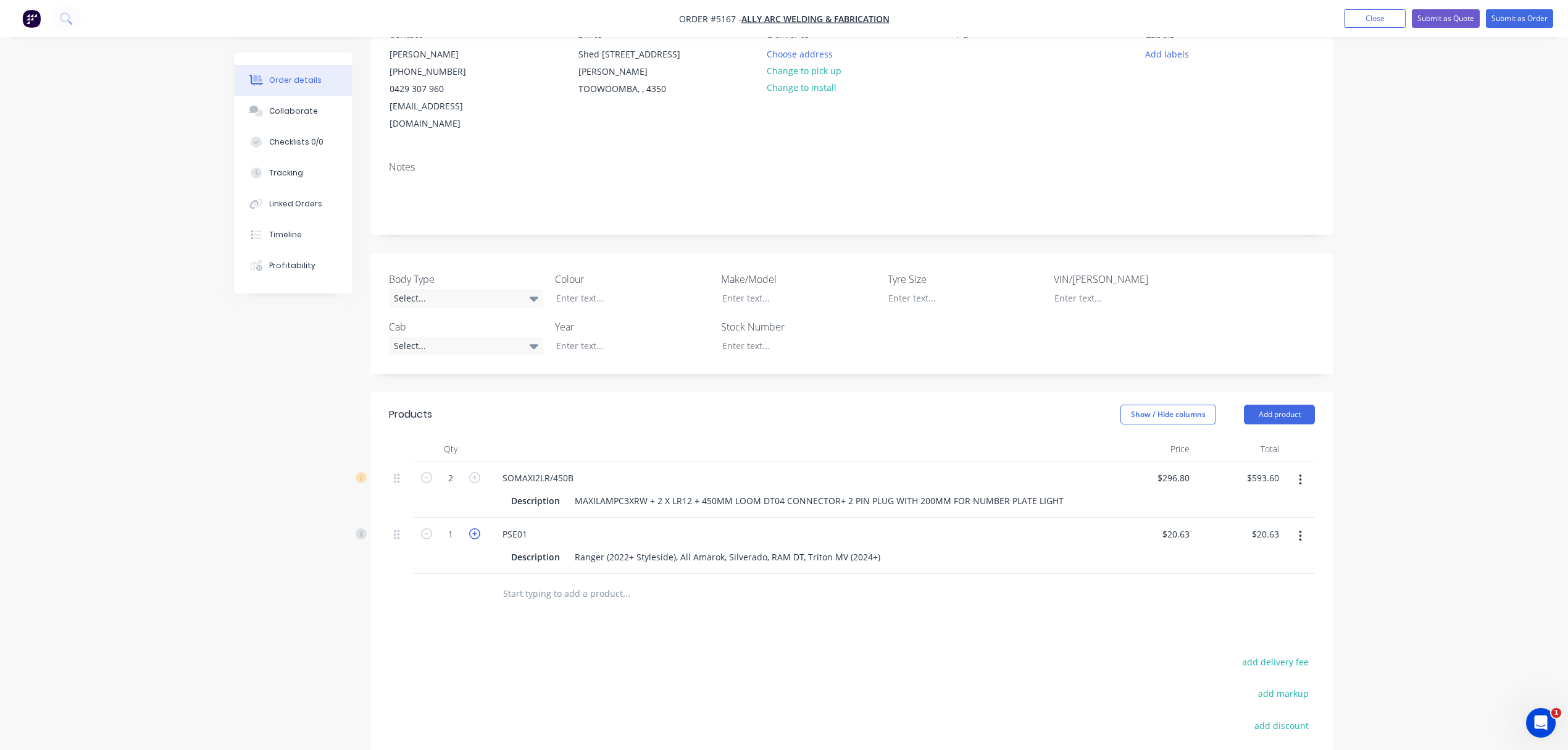
click at [473, 528] on icon "button" at bounding box center [475, 534] width 11 height 11
type input "2"
type input "$41.26"
click at [473, 528] on icon "button" at bounding box center [475, 534] width 11 height 11
type input "3"
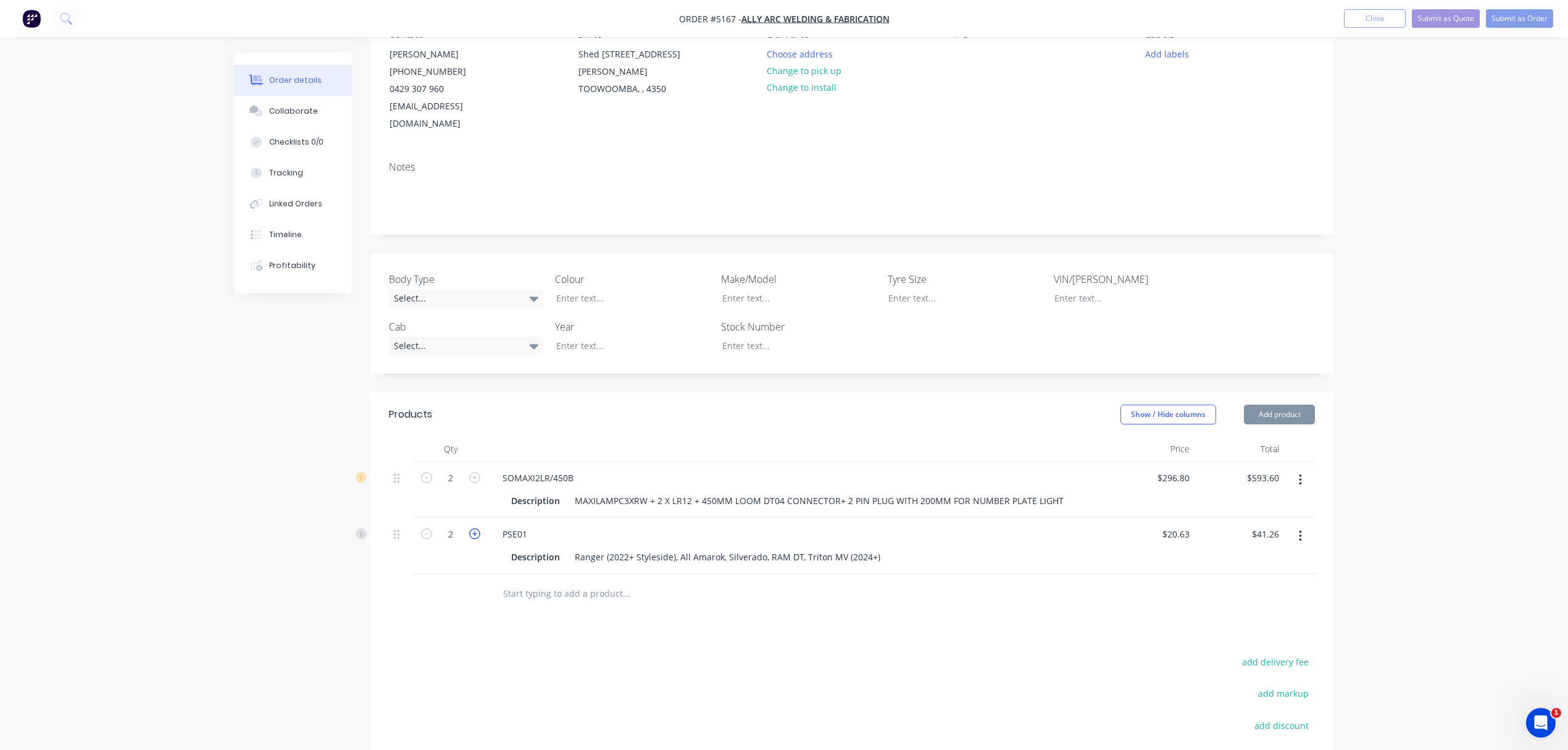
type input "$61.89"
click at [473, 528] on icon "button" at bounding box center [475, 534] width 11 height 11
type input "4"
type input "$82.52"
click at [785, 593] on div at bounding box center [710, 594] width 444 height 40
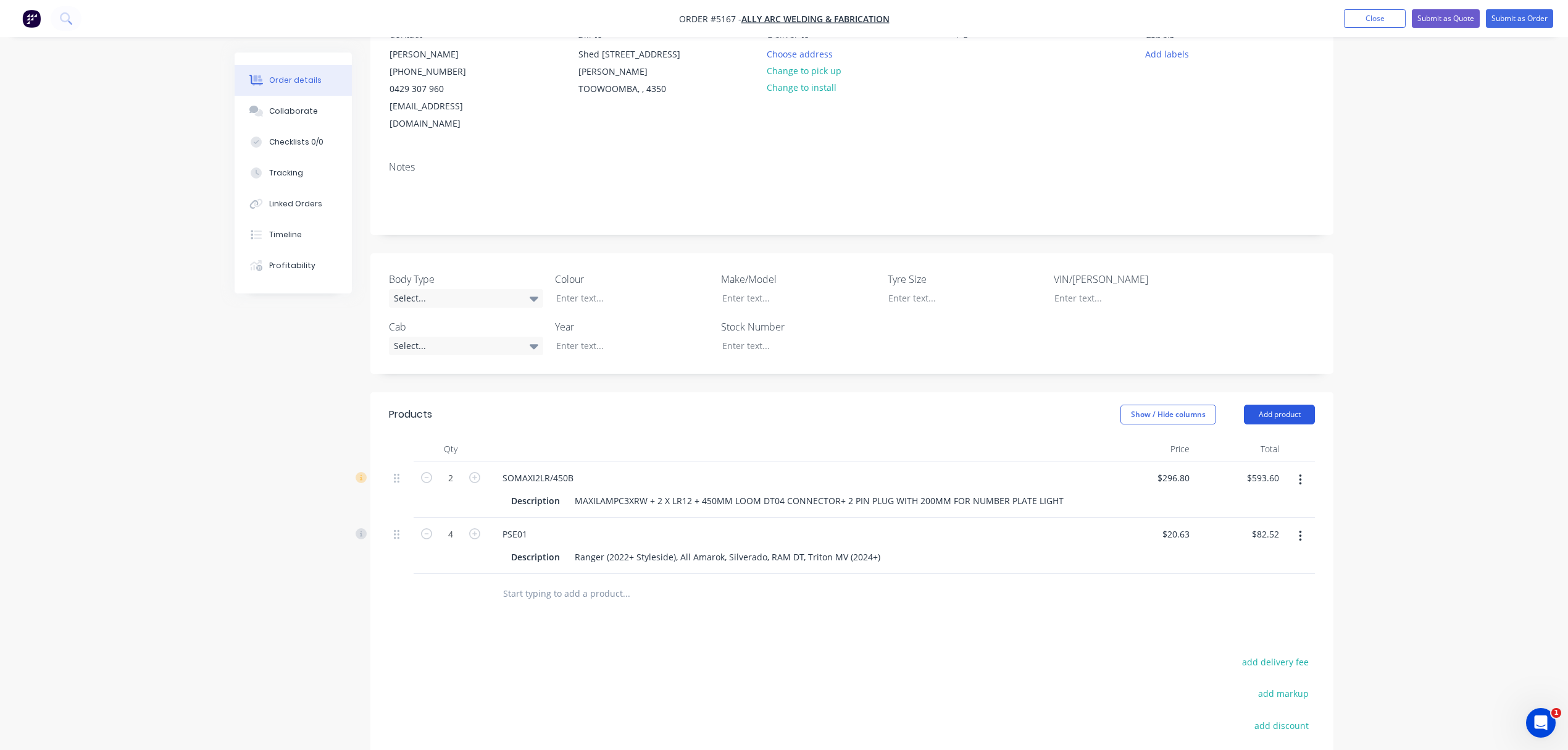
click at [1275, 405] on button "Add product" at bounding box center [1279, 414] width 71 height 20
click at [1226, 437] on div "Product catalogue" at bounding box center [1257, 446] width 95 height 18
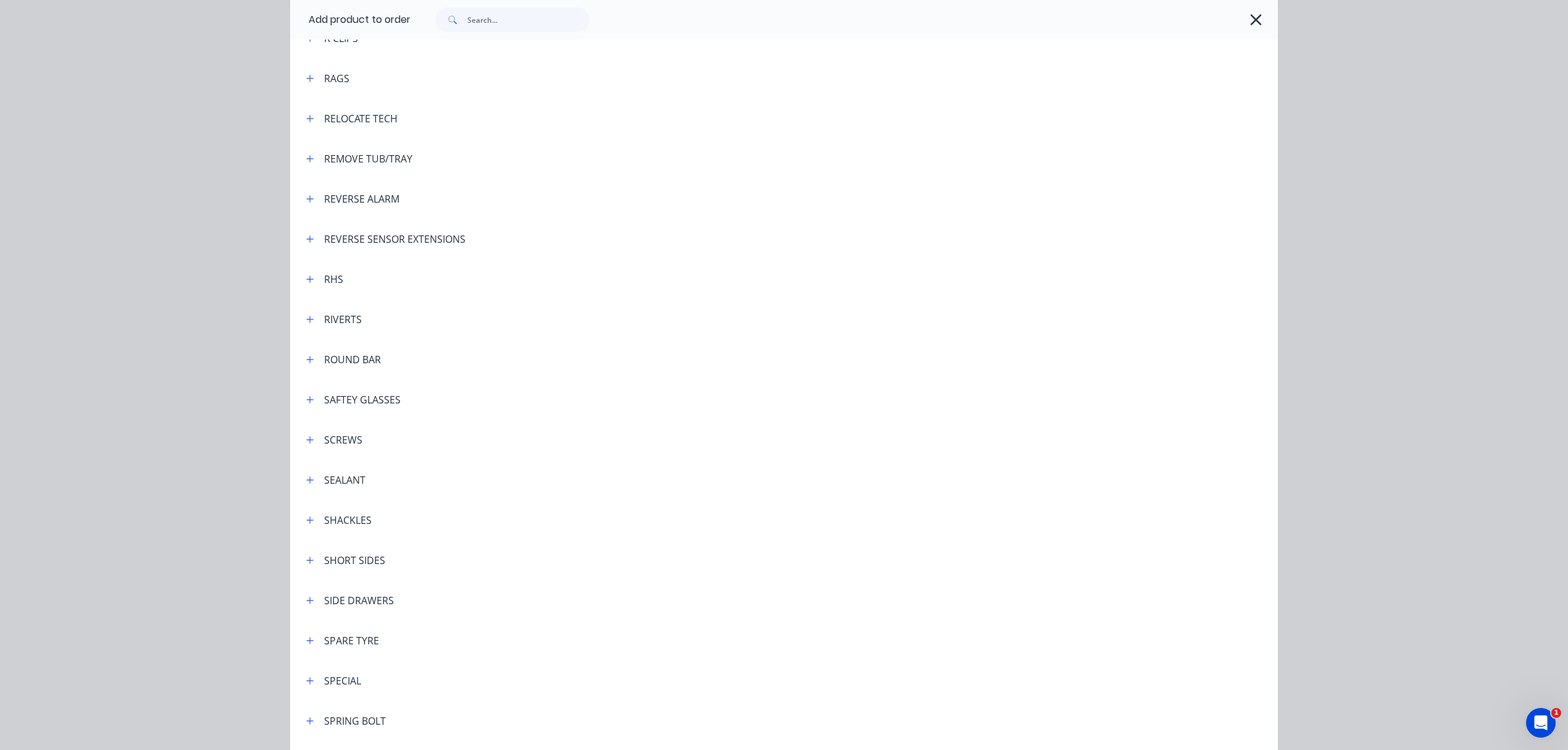
scroll to position [3130, 0]
click at [306, 235] on icon "button" at bounding box center [309, 239] width 8 height 9
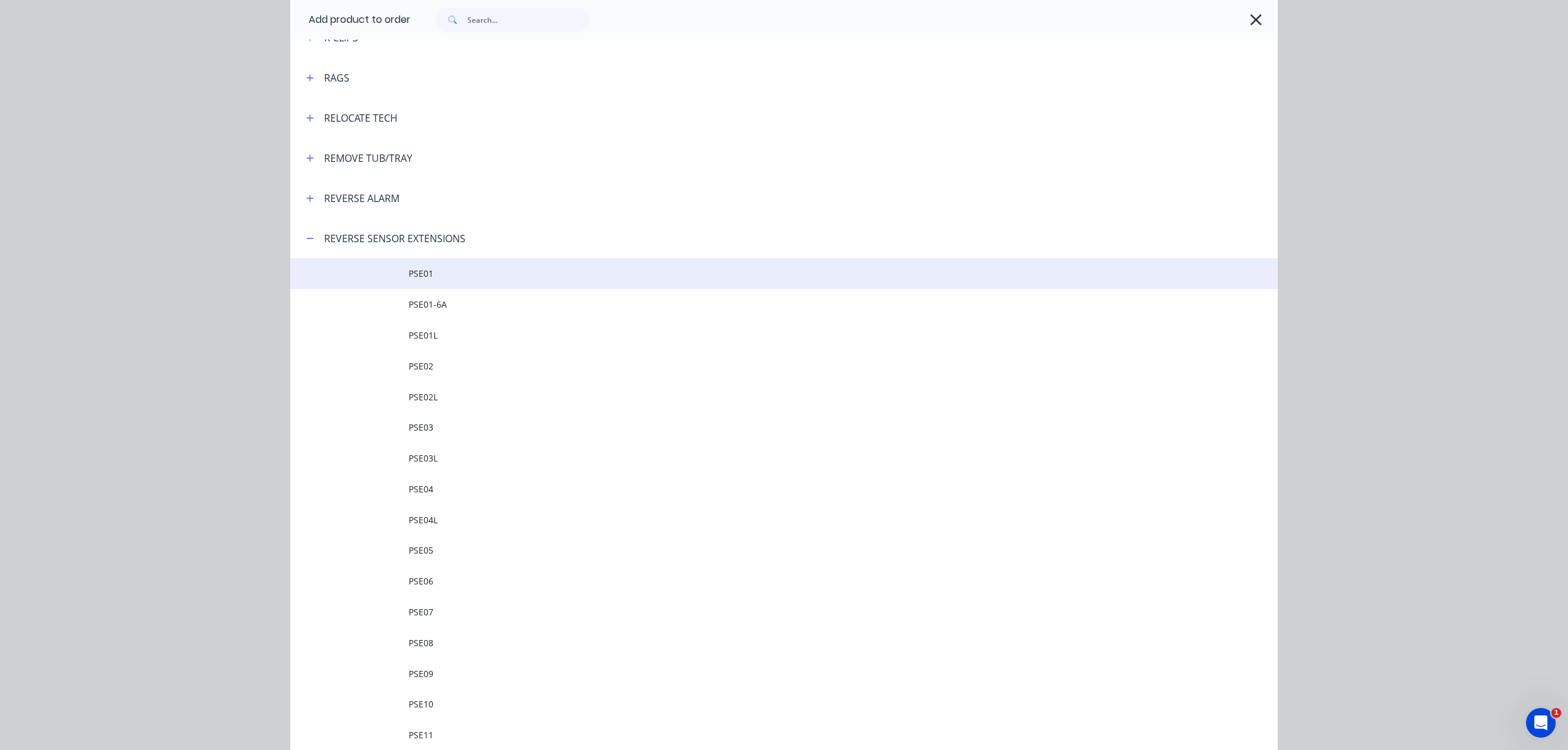
click at [416, 277] on span "PSE01" at bounding box center [756, 273] width 695 height 13
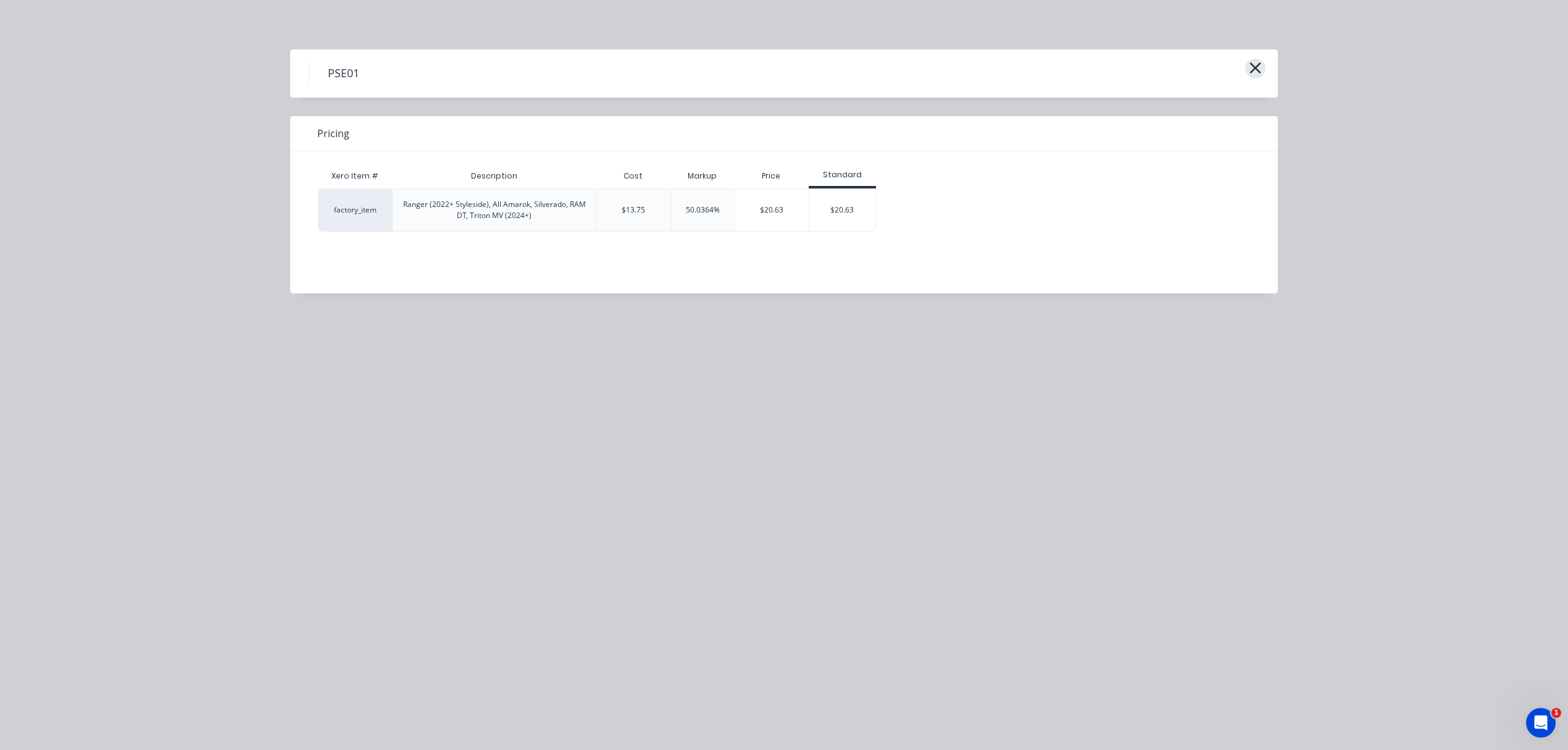
click at [1257, 73] on icon "button" at bounding box center [1255, 68] width 13 height 17
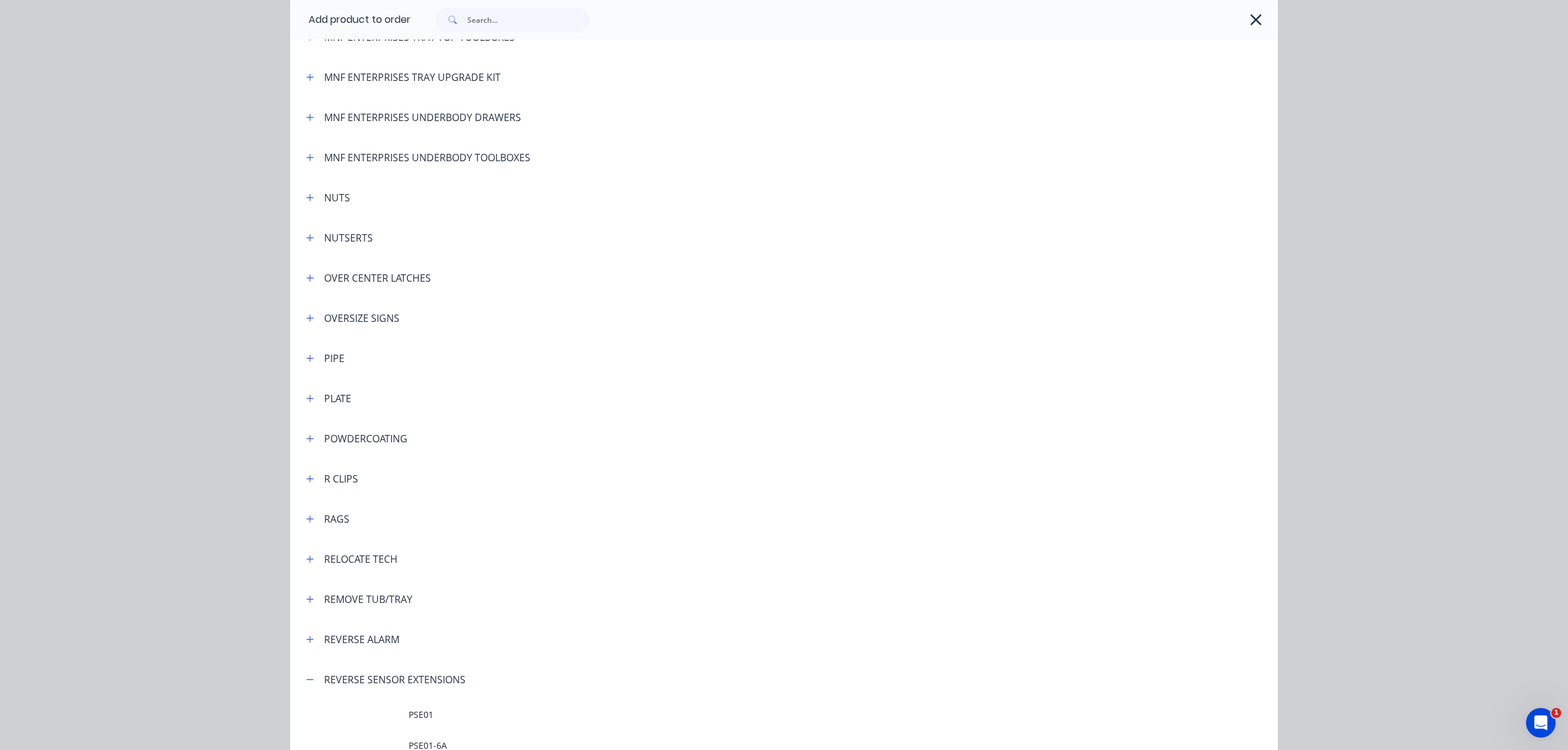
scroll to position [2770, 0]
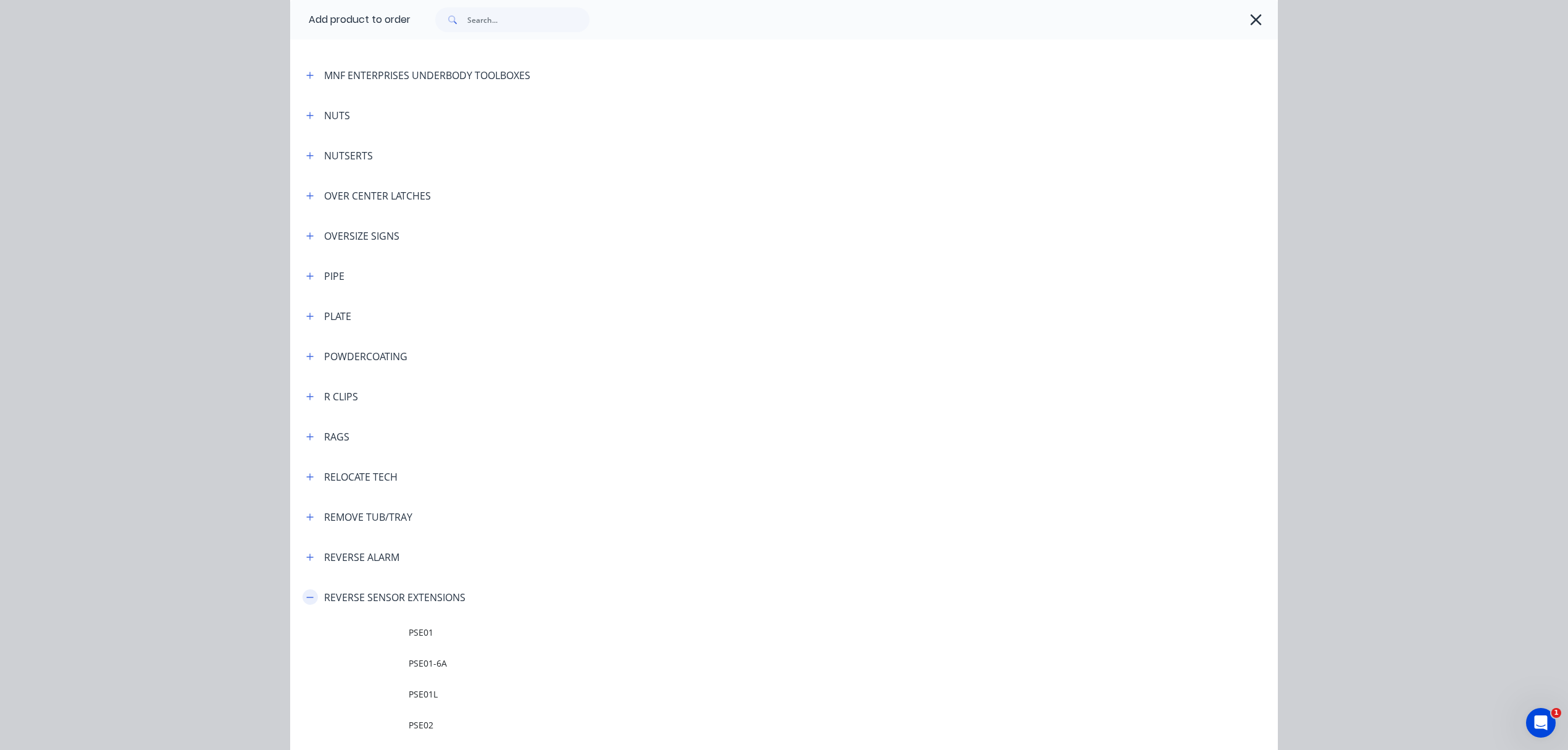
click at [306, 596] on icon "button" at bounding box center [309, 597] width 8 height 9
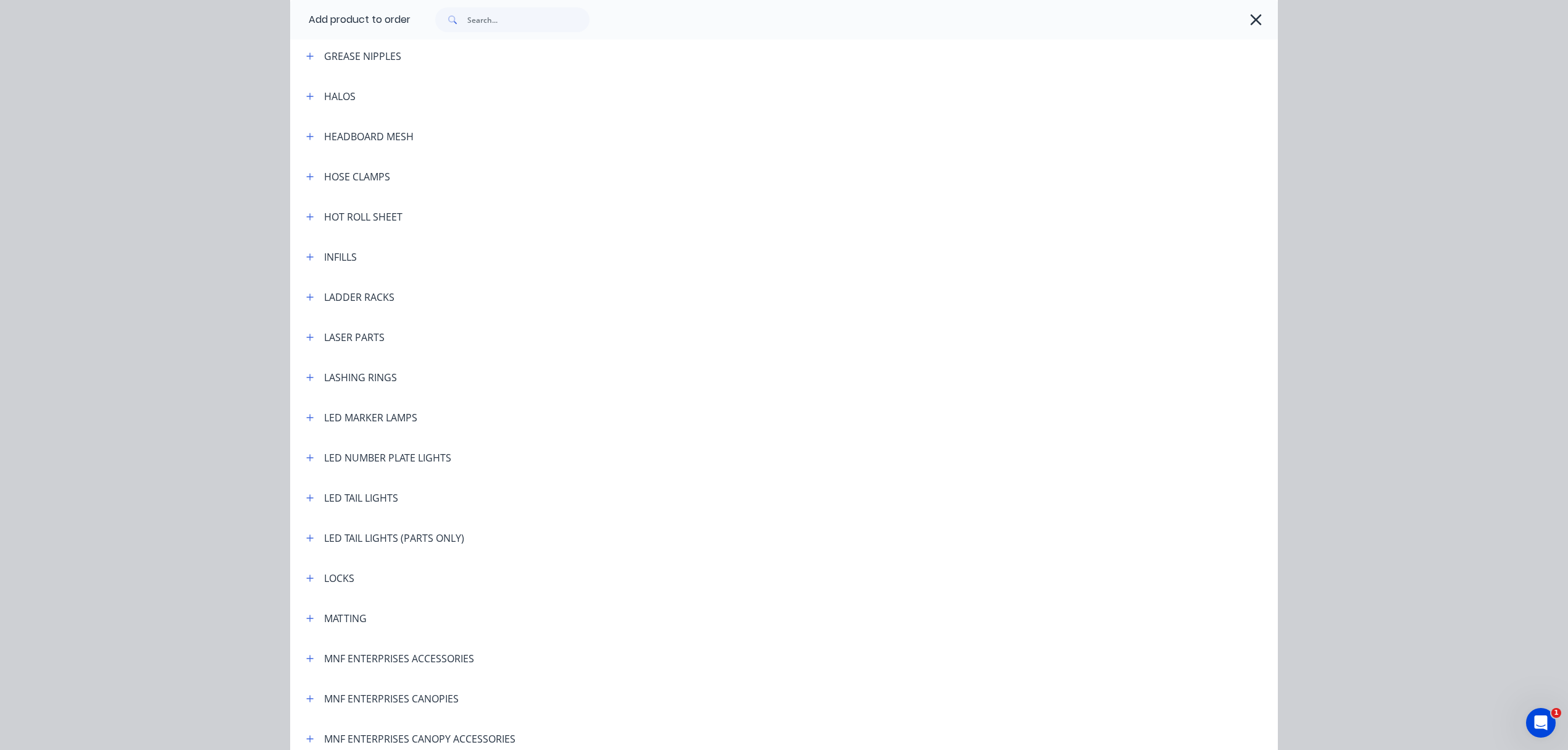
scroll to position [1825, 0]
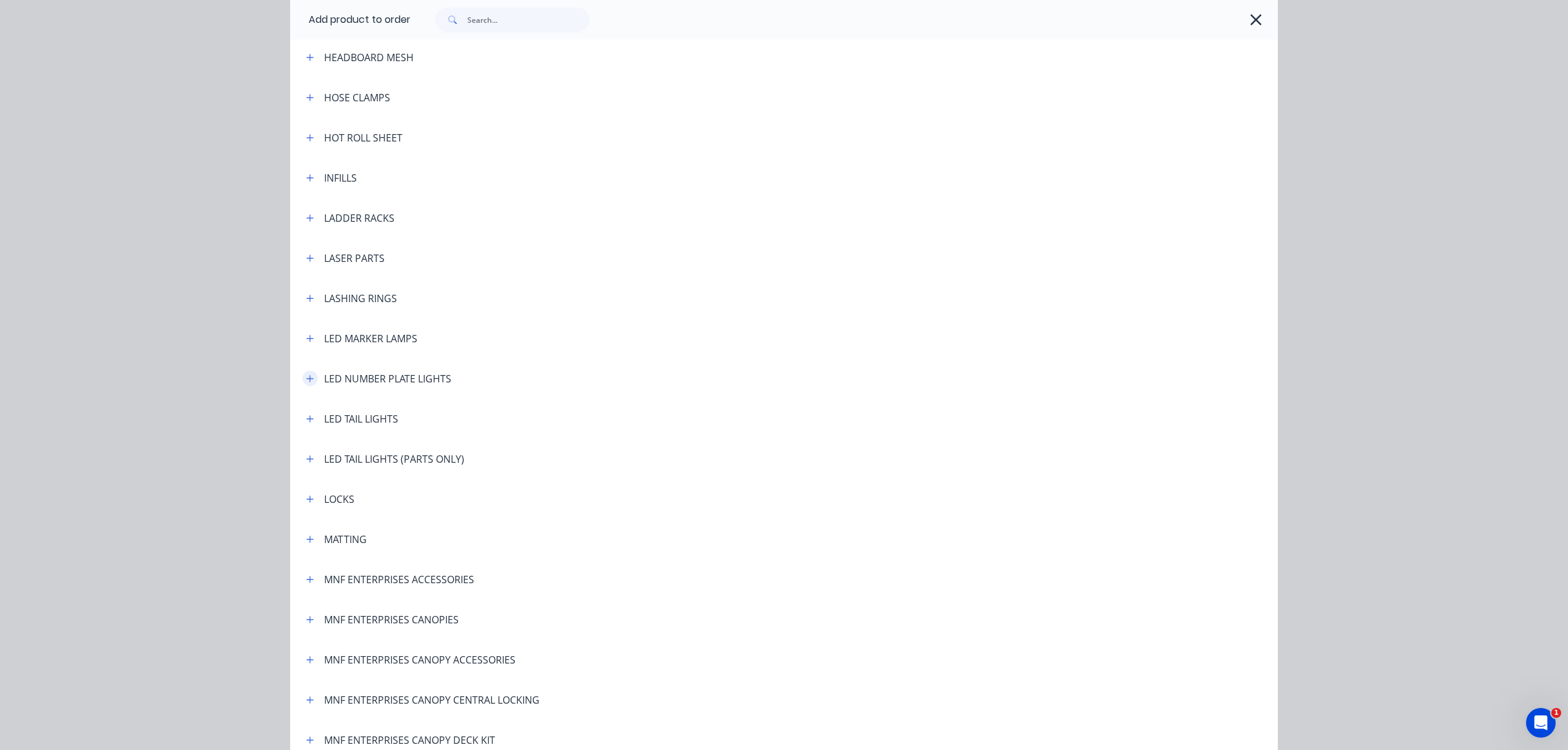
click at [306, 377] on icon "button" at bounding box center [309, 378] width 8 height 9
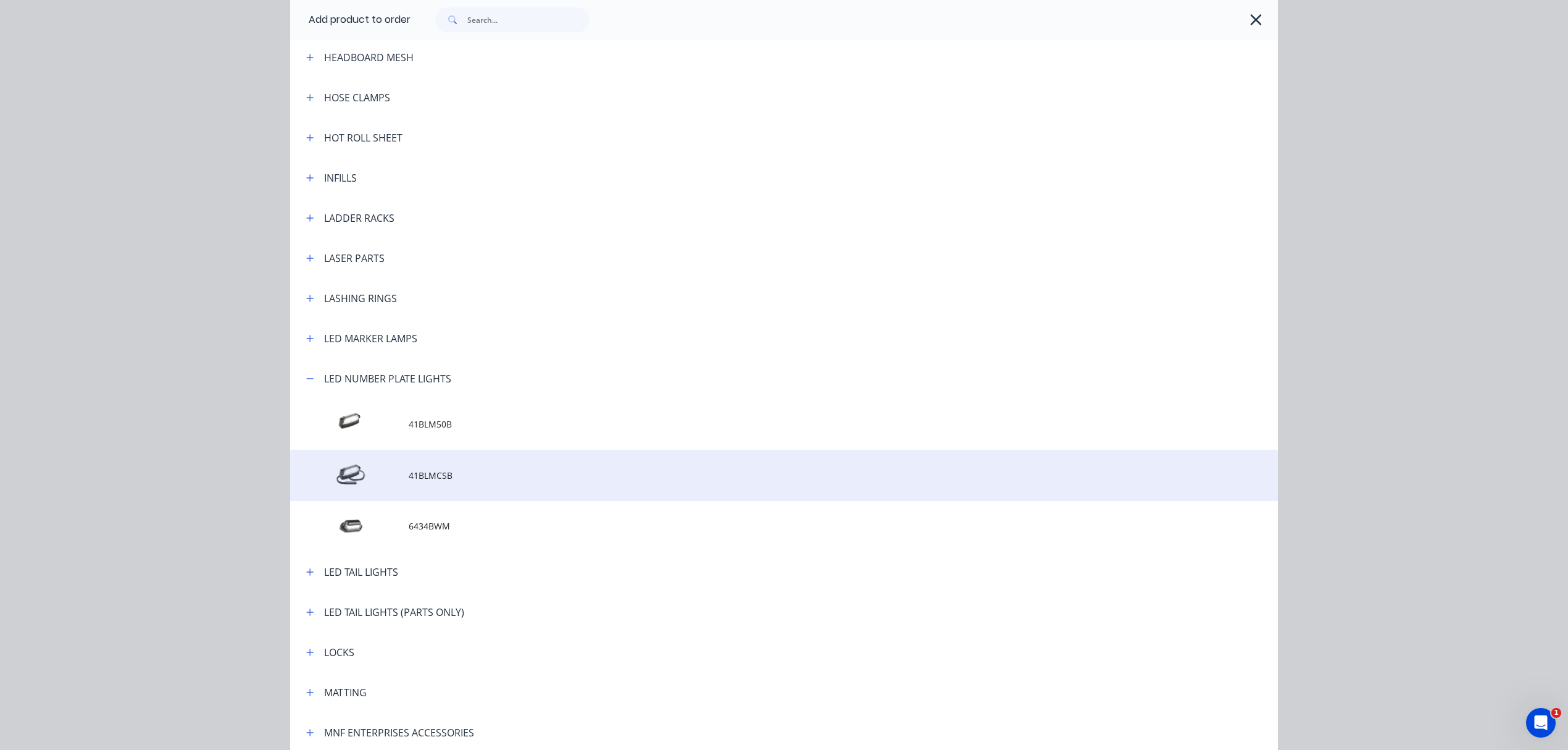
click at [399, 487] on td at bounding box center [349, 475] width 118 height 51
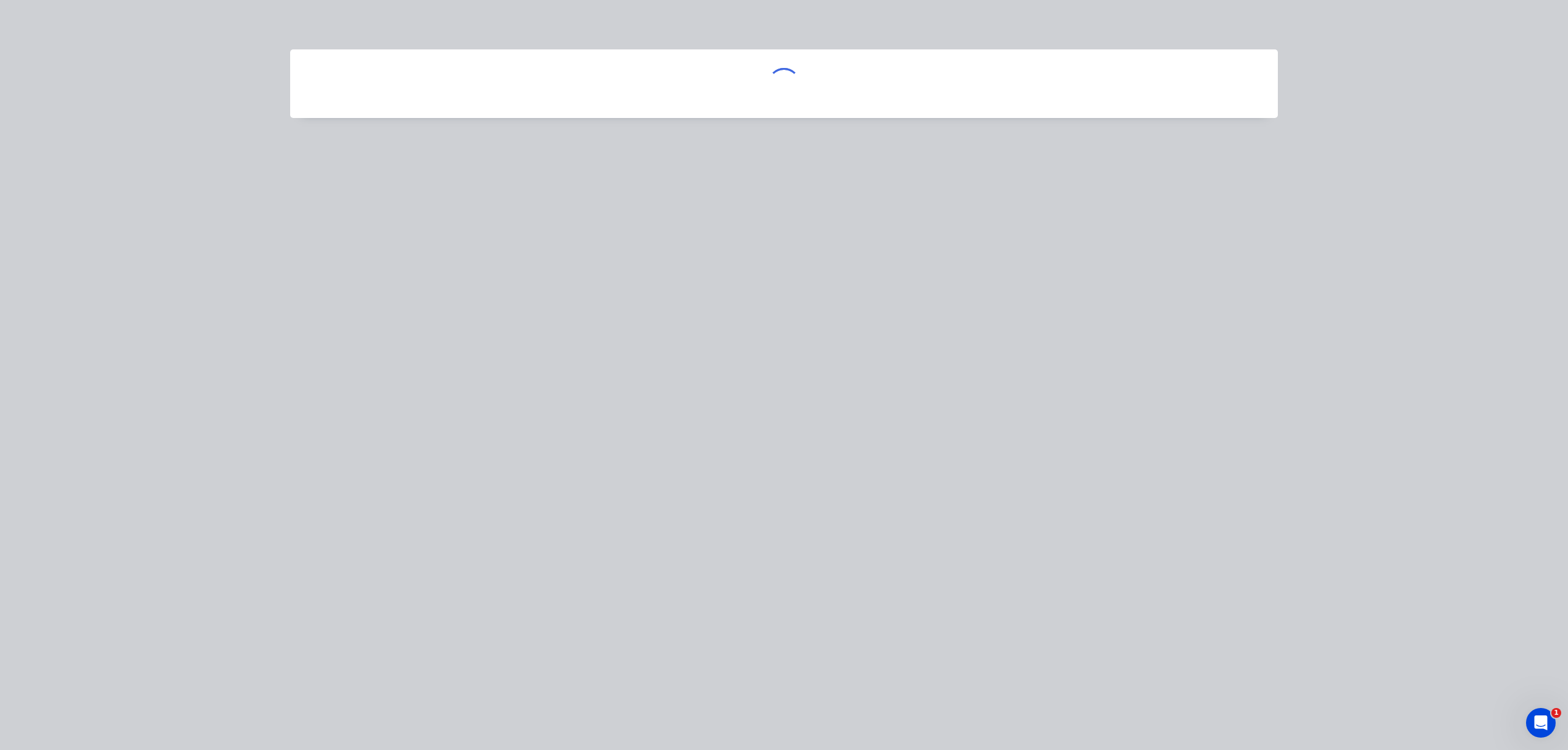
scroll to position [0, 0]
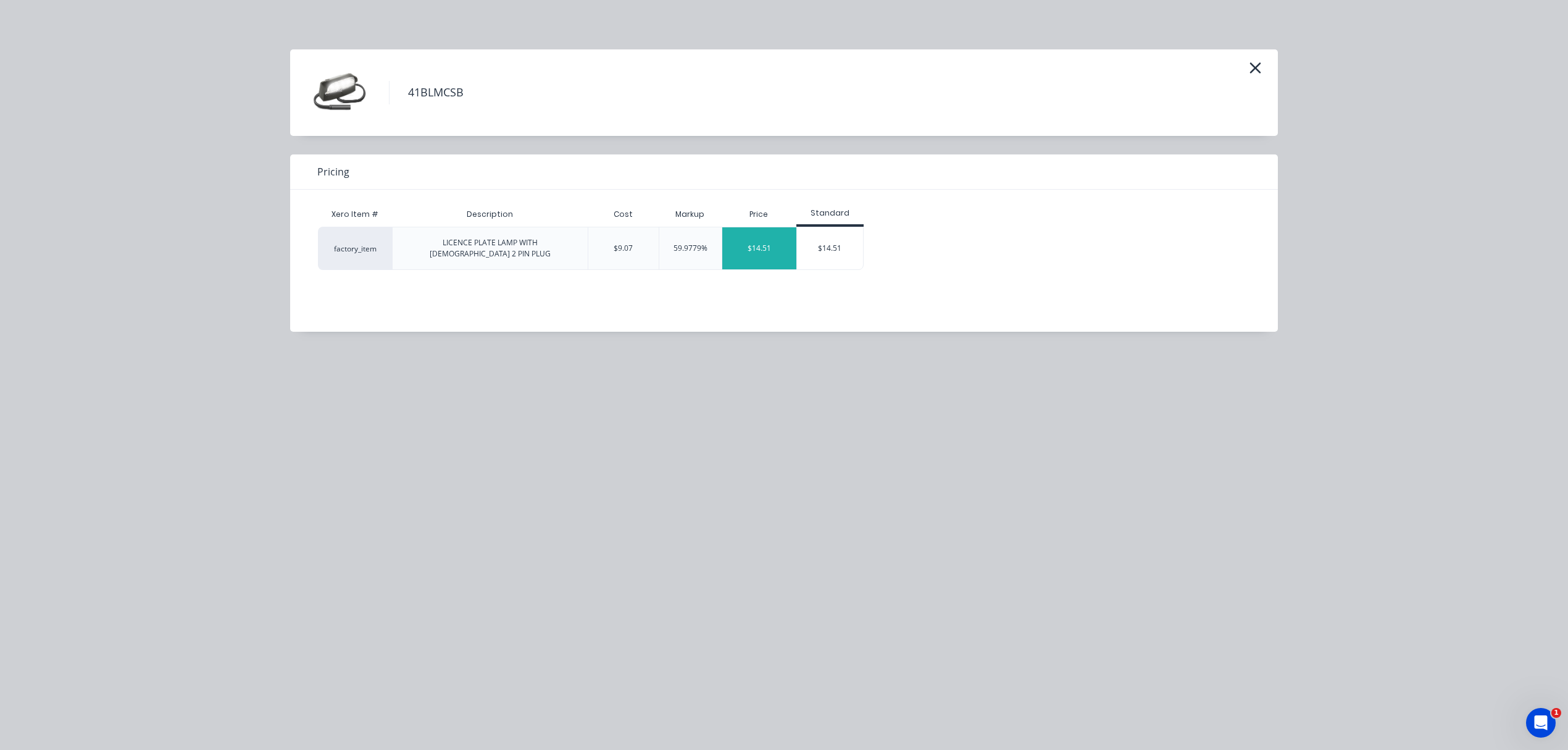
click at [781, 242] on div "$14.51" at bounding box center [759, 248] width 74 height 42
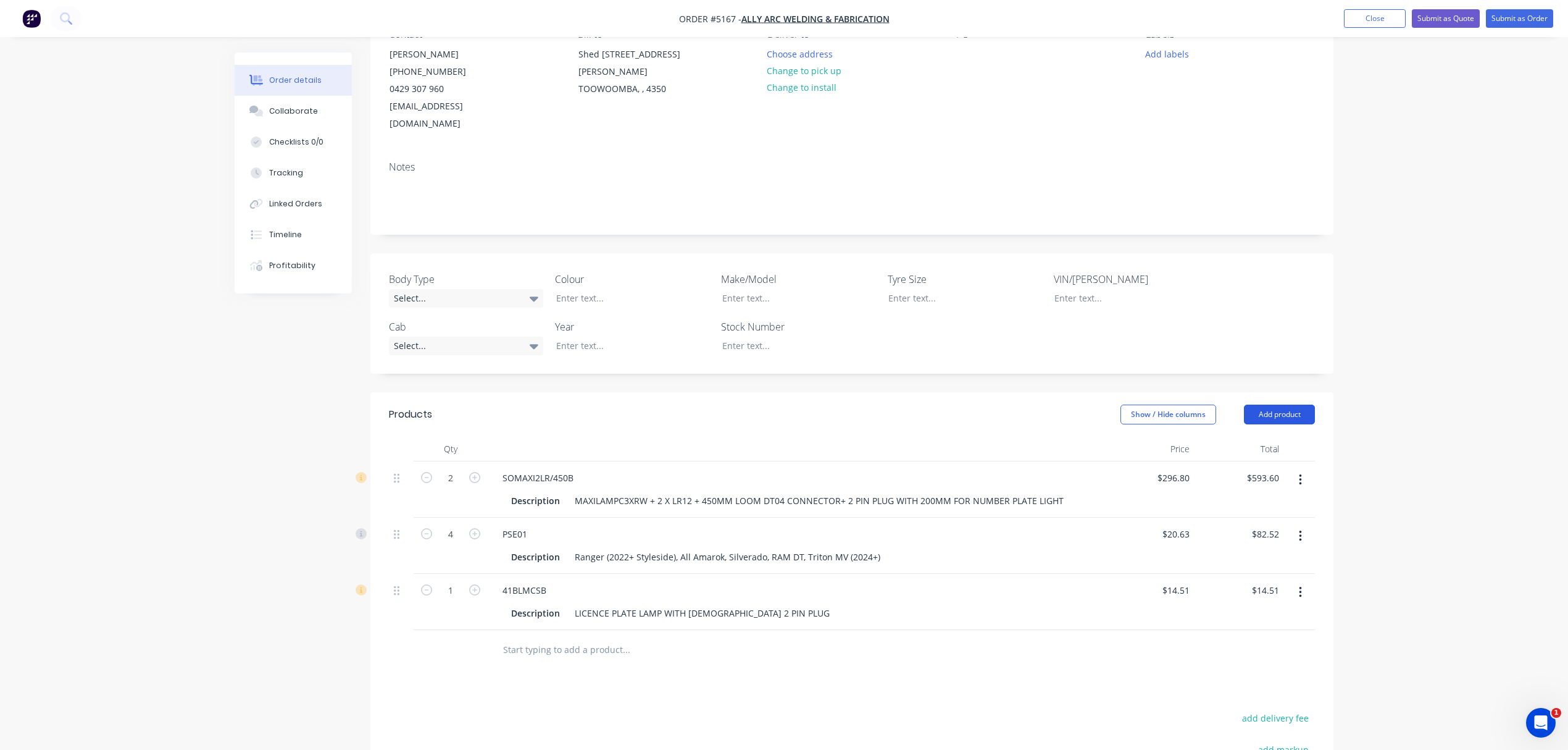
click at [1295, 405] on button "Add product" at bounding box center [1279, 414] width 71 height 20
click at [1268, 437] on div "Product catalogue" at bounding box center [1257, 446] width 95 height 18
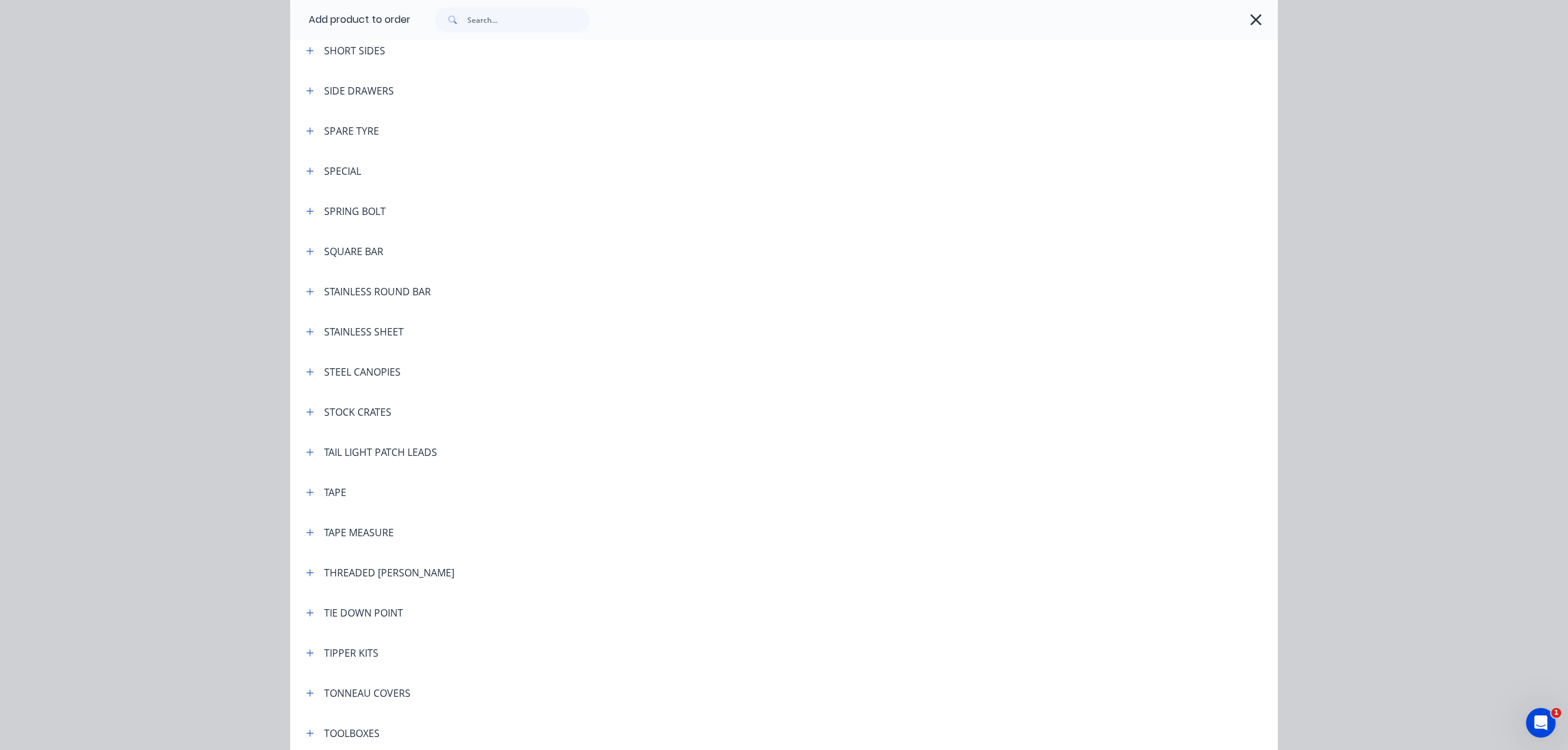
scroll to position [3623, 0]
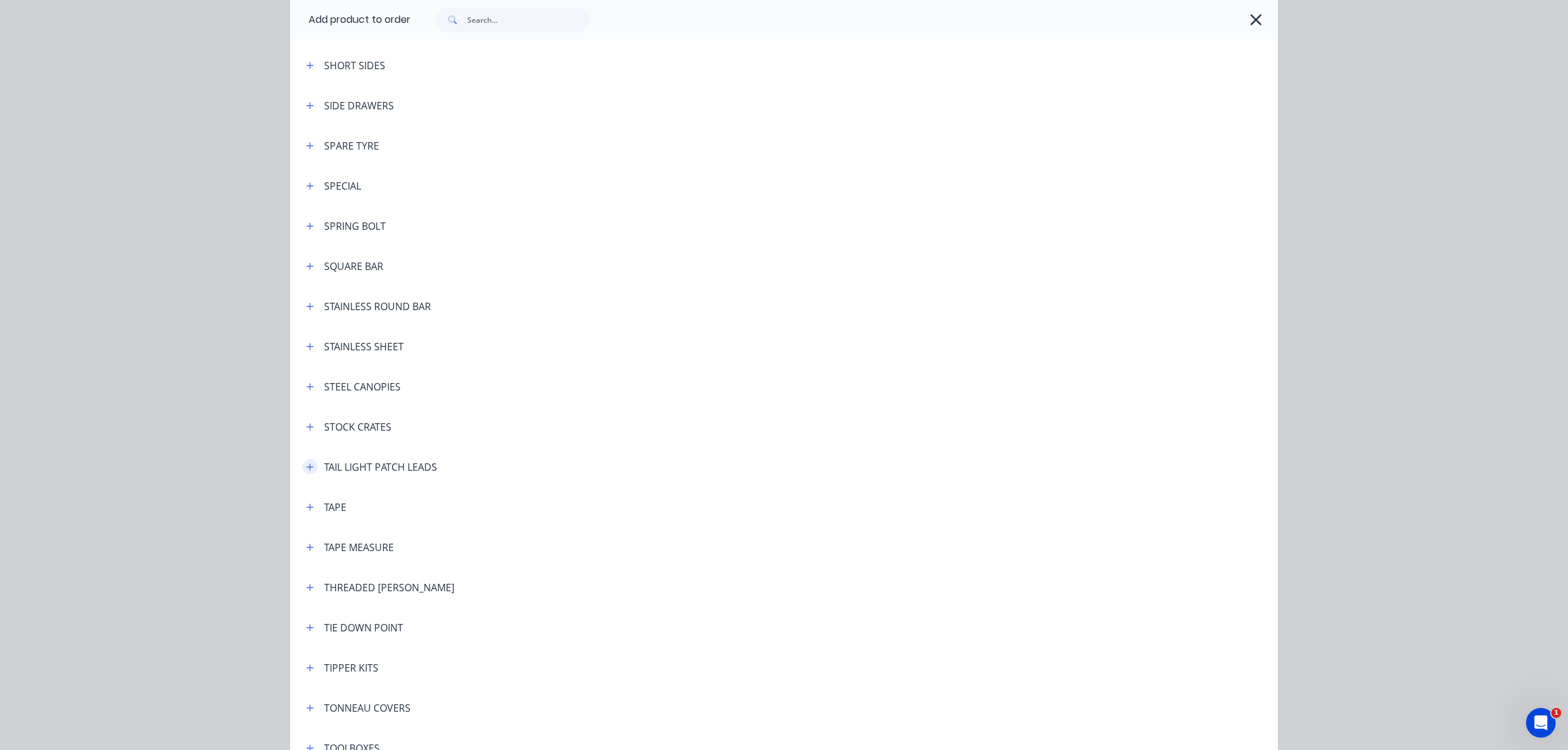
click at [306, 465] on icon "button" at bounding box center [309, 467] width 8 height 9
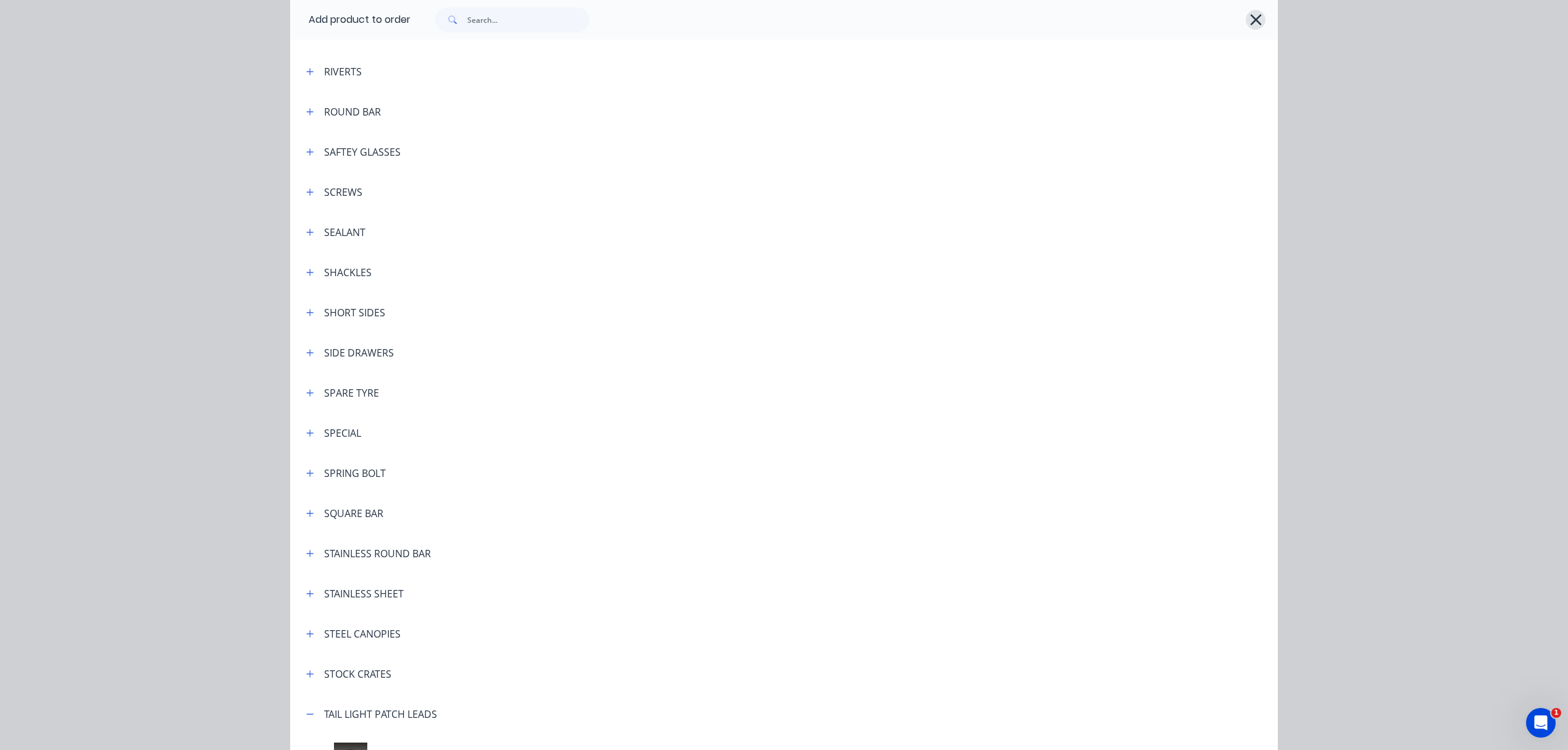
click at [1250, 23] on icon "button" at bounding box center [1256, 19] width 13 height 17
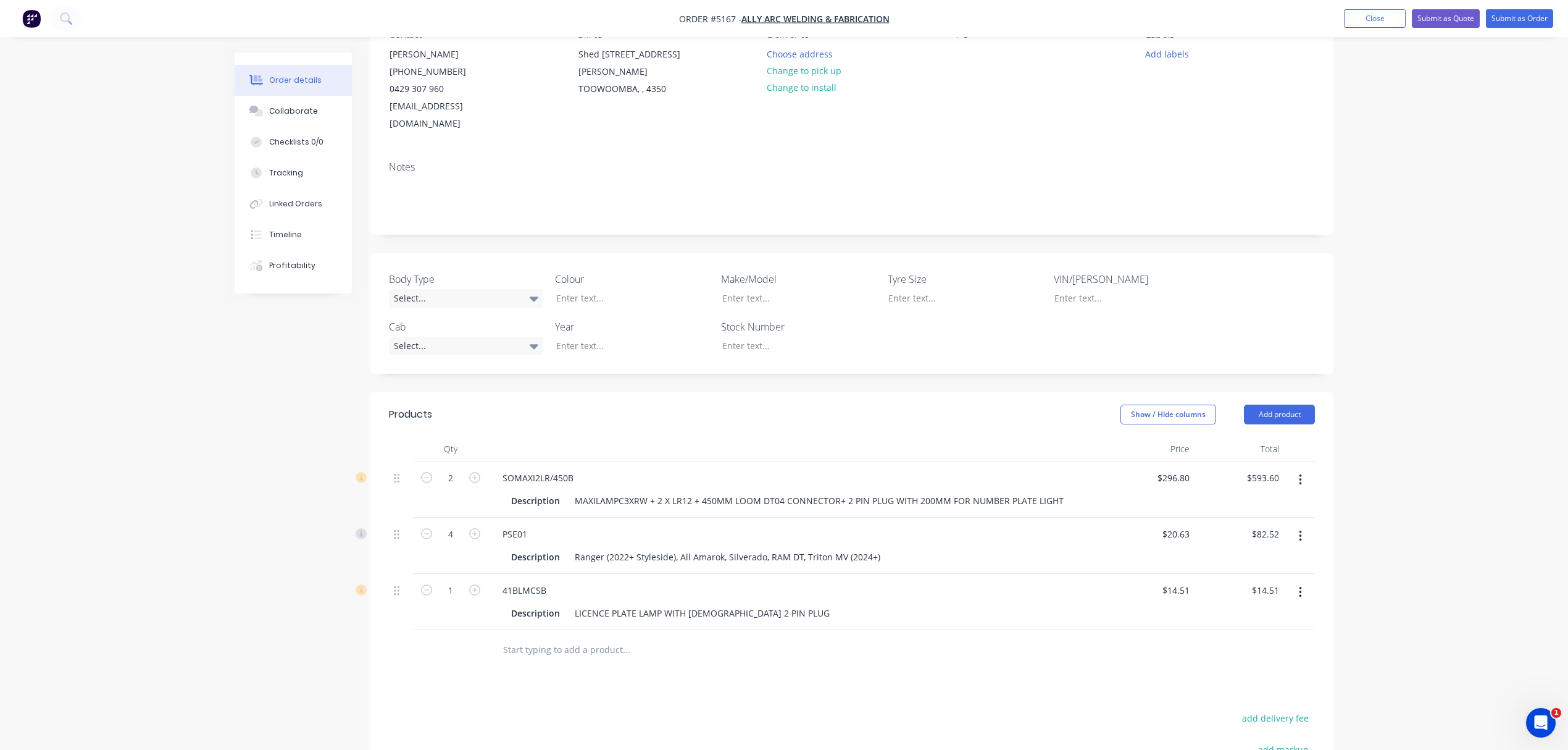
click at [589, 638] on input "text" at bounding box center [626, 650] width 247 height 25
paste input "BSP-FFG4"
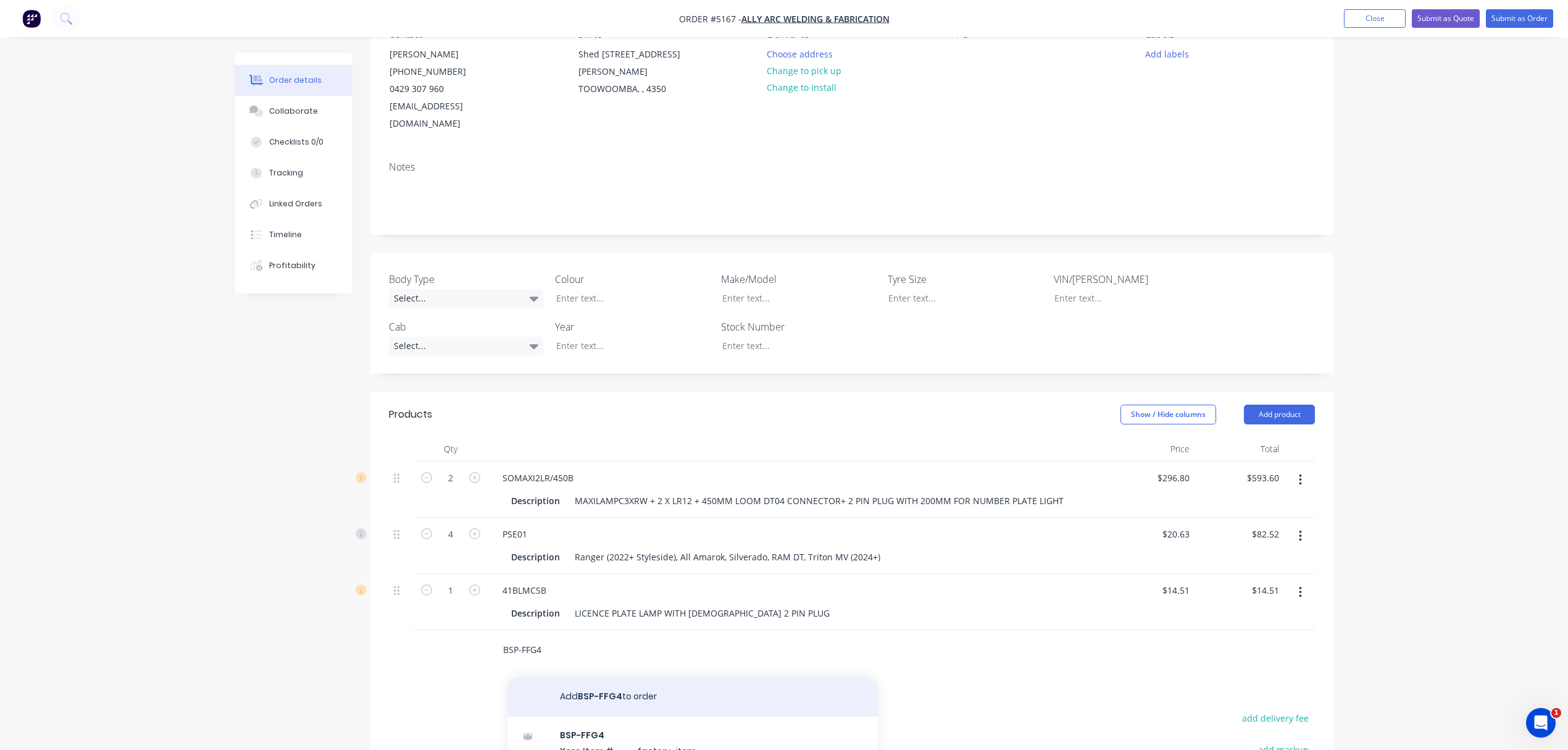
type input "BSP-FFG4"
click at [615, 686] on button "Add BSP-FFG4 to order" at bounding box center [693, 696] width 371 height 39
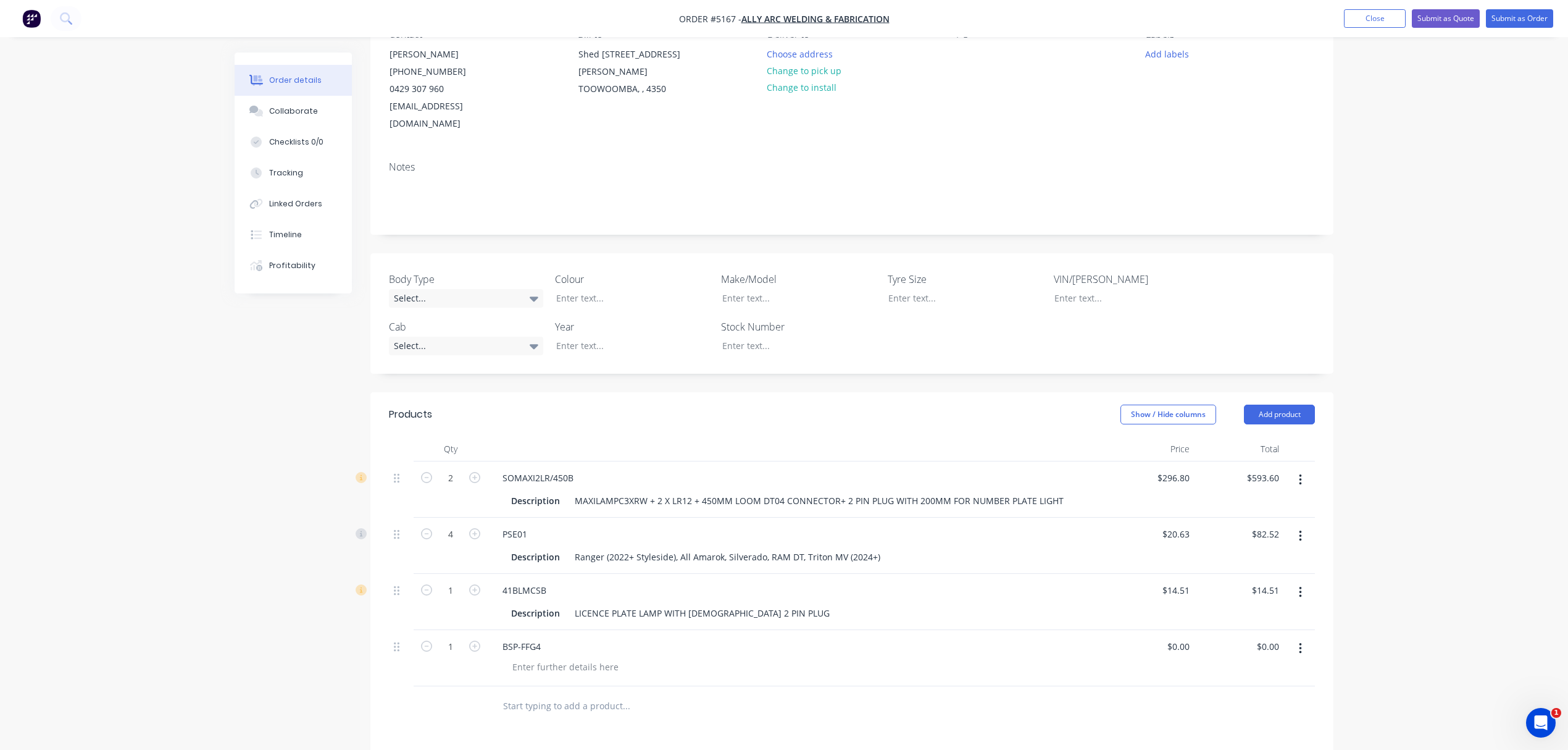
click at [1301, 642] on icon "button" at bounding box center [1300, 649] width 3 height 14
click at [585, 658] on div at bounding box center [565, 667] width 126 height 18
click at [1181, 638] on input "0" at bounding box center [1180, 647] width 28 height 18
type input "$80.00"
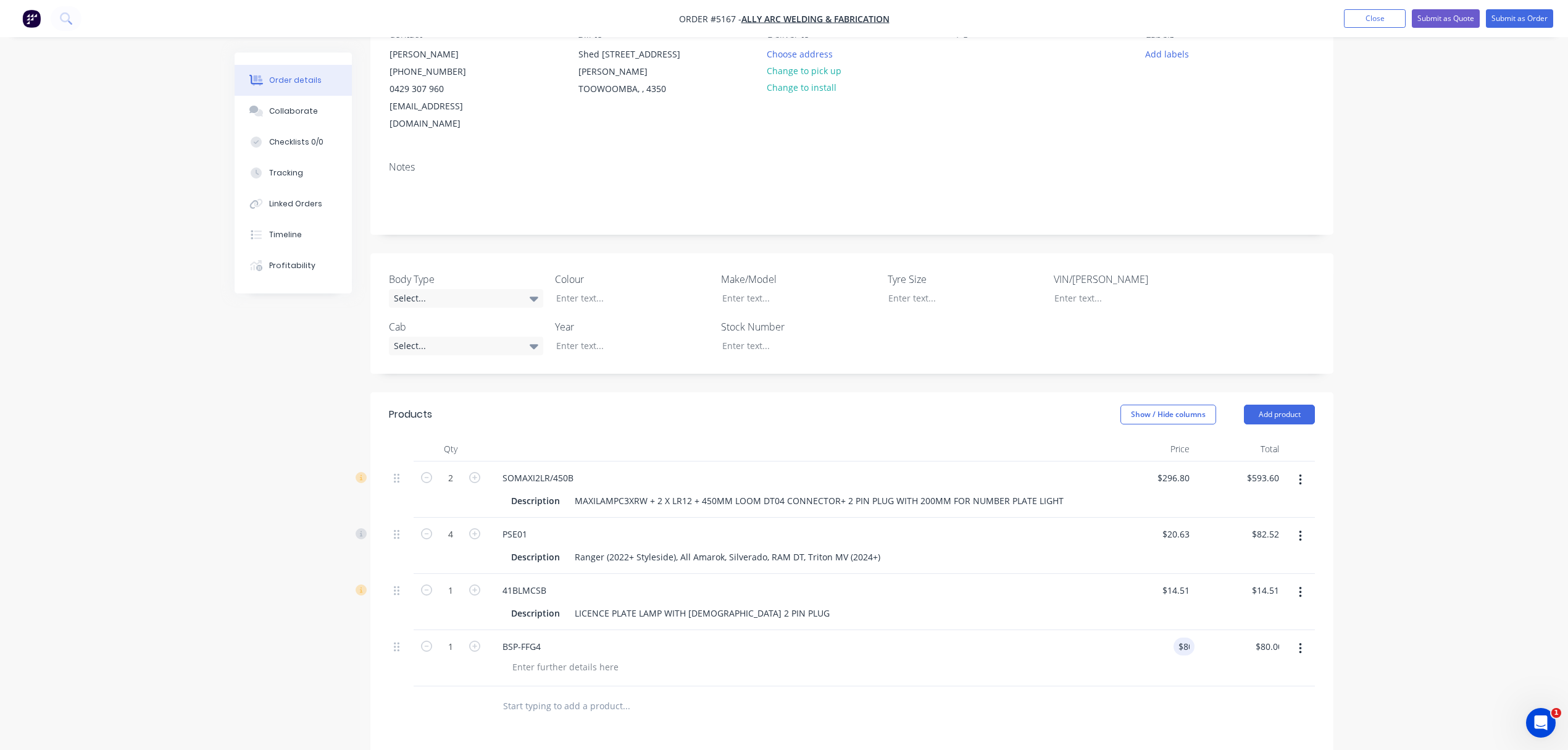
click at [1077, 638] on div "BSP-FFG4" at bounding box center [796, 647] width 608 height 18
click at [569, 658] on div at bounding box center [565, 667] width 126 height 18
paste div
click at [823, 693] on div at bounding box center [678, 706] width 371 height 25
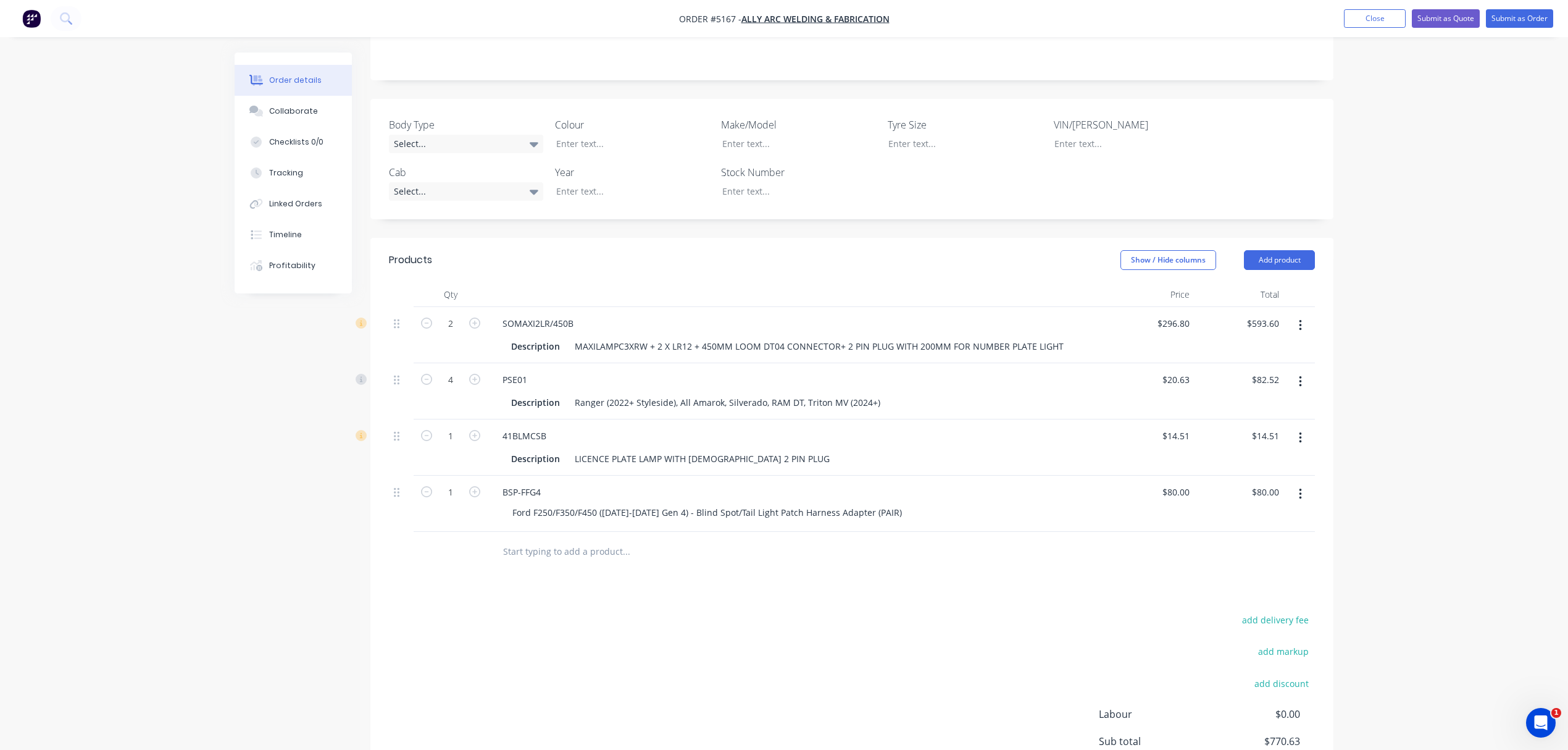
scroll to position [292, 0]
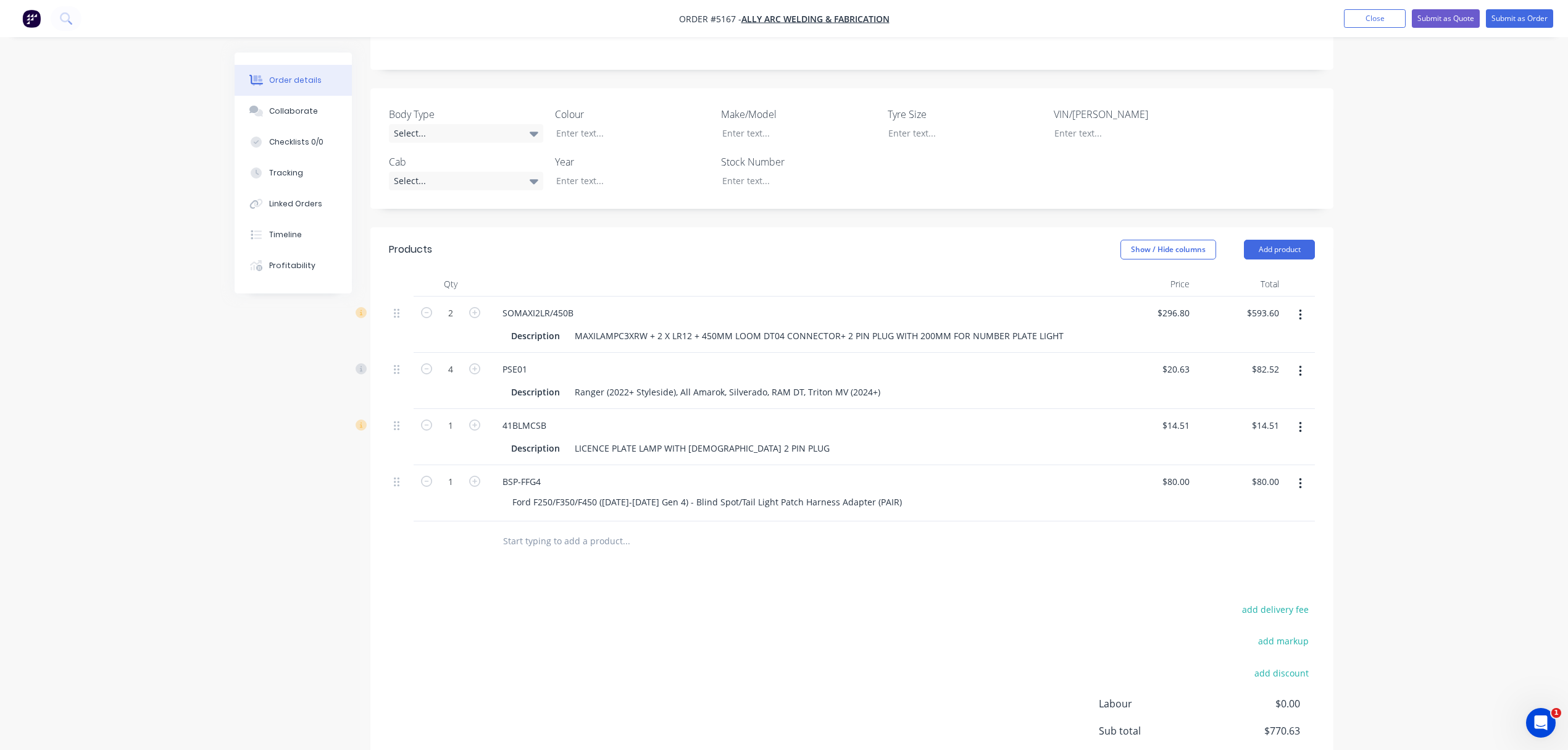
click at [583, 532] on input "text" at bounding box center [626, 541] width 247 height 25
click at [623, 531] on input "sensor housing mo" at bounding box center [626, 541] width 247 height 25
type input "sensor housing mounts"
click at [640, 582] on button "Add sensor housing mounts to order" at bounding box center [693, 587] width 371 height 39
click at [1181, 529] on input "0" at bounding box center [1180, 538] width 28 height 18
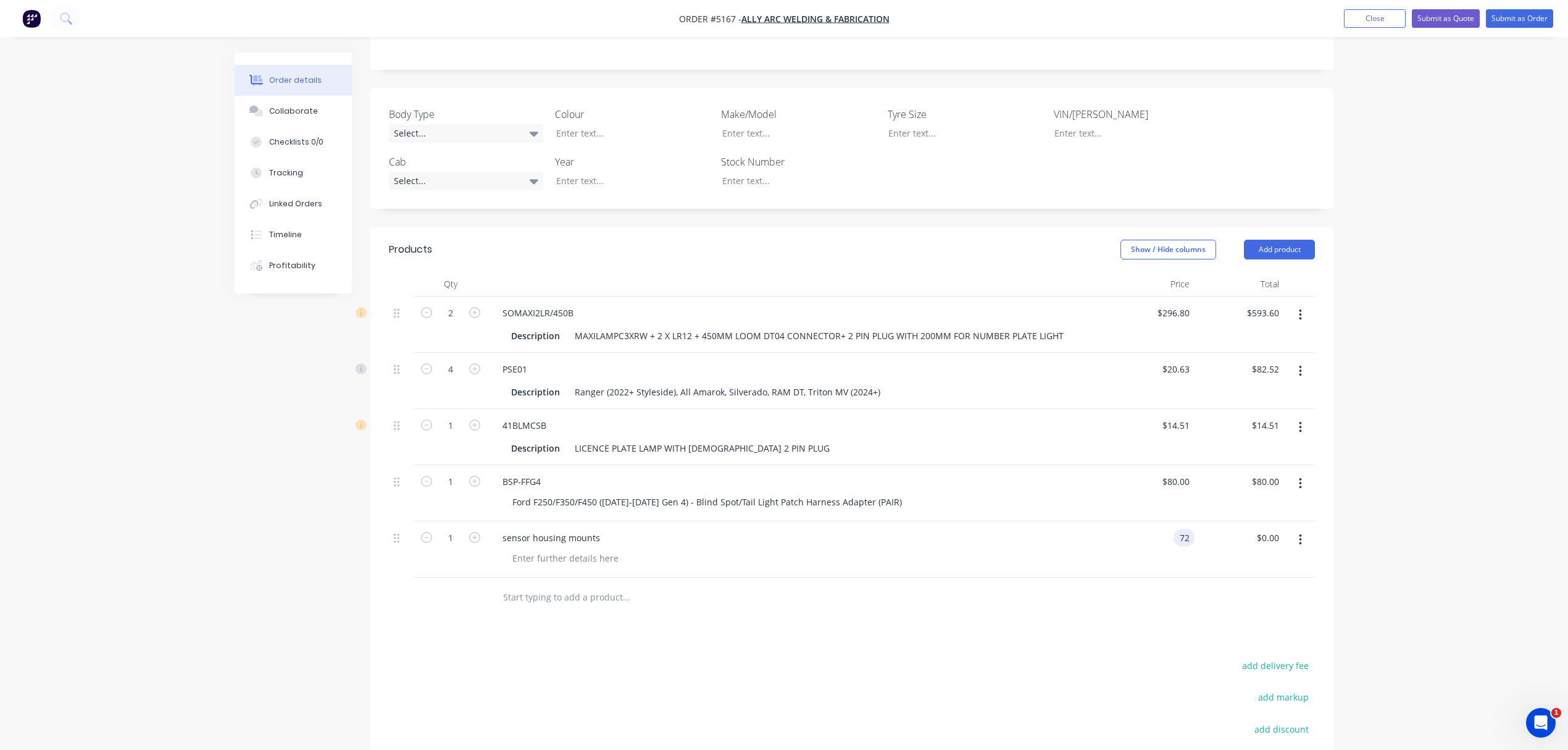
type input "$72.00"
click at [1151, 558] on div "$72.00 $72.00" at bounding box center [1150, 549] width 90 height 57
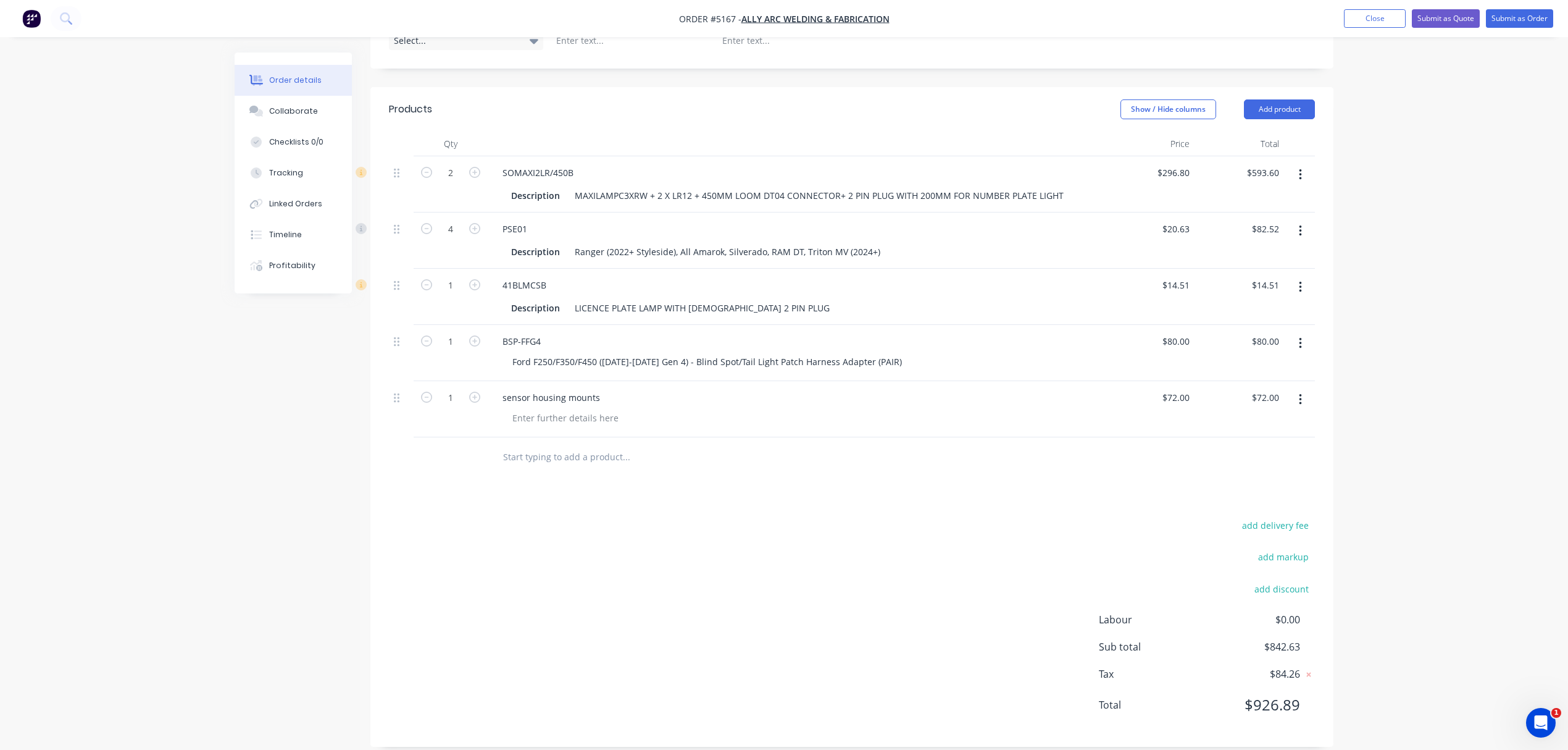
scroll to position [21, 0]
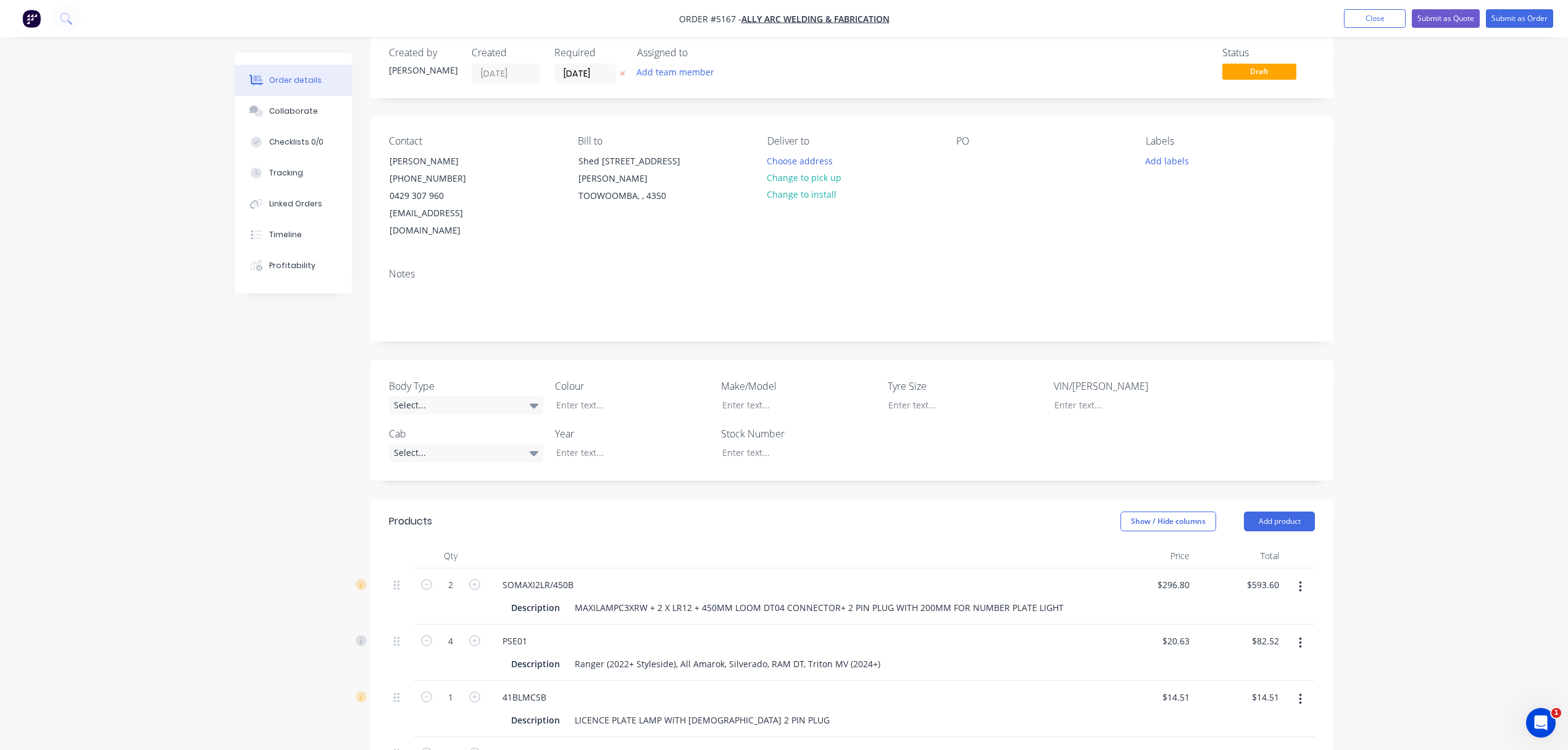
click at [991, 167] on div "PO" at bounding box center [1041, 187] width 169 height 104
click at [962, 143] on div "PO" at bounding box center [1041, 141] width 169 height 12
click at [962, 161] on div at bounding box center [966, 161] width 20 height 18
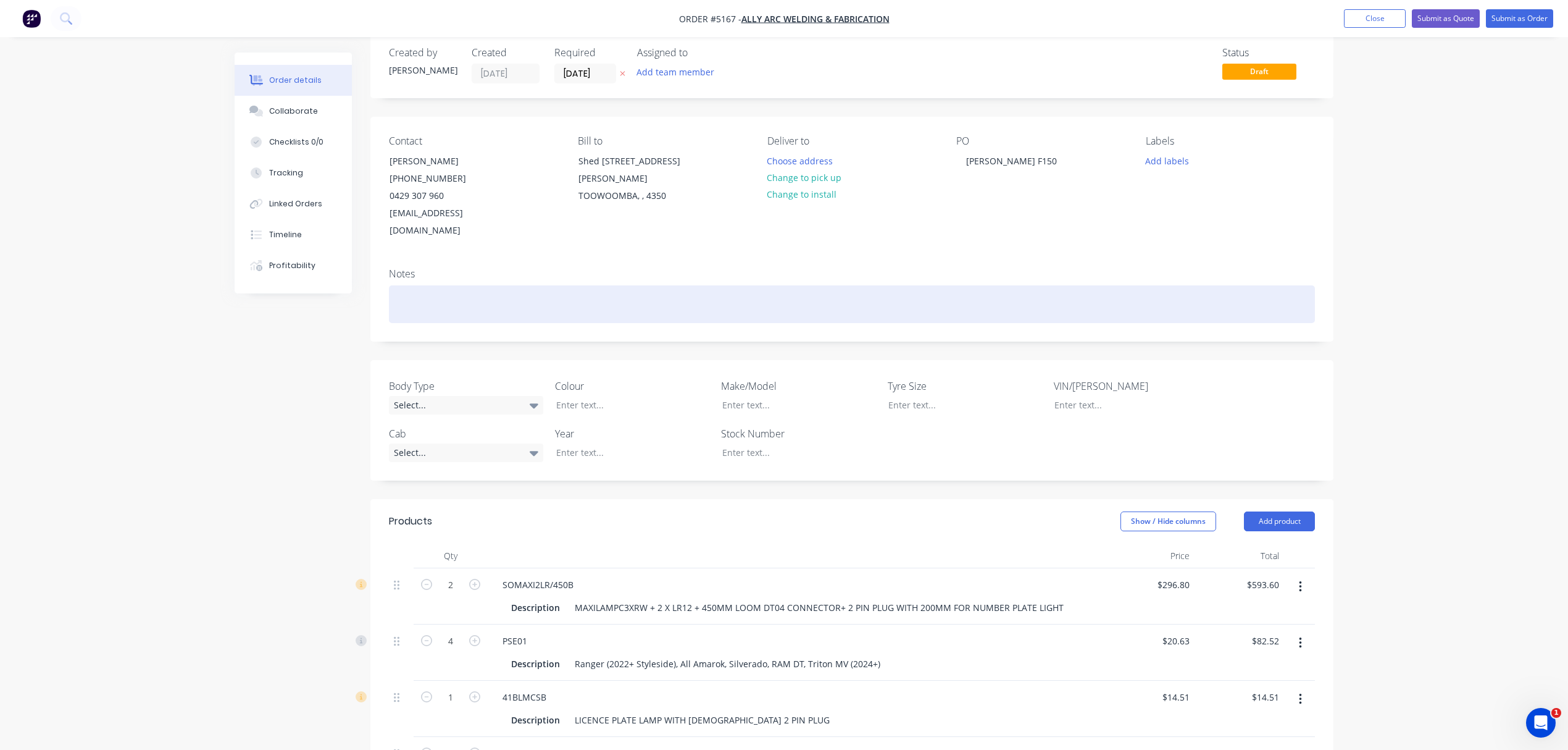
click at [858, 285] on div at bounding box center [852, 304] width 926 height 38
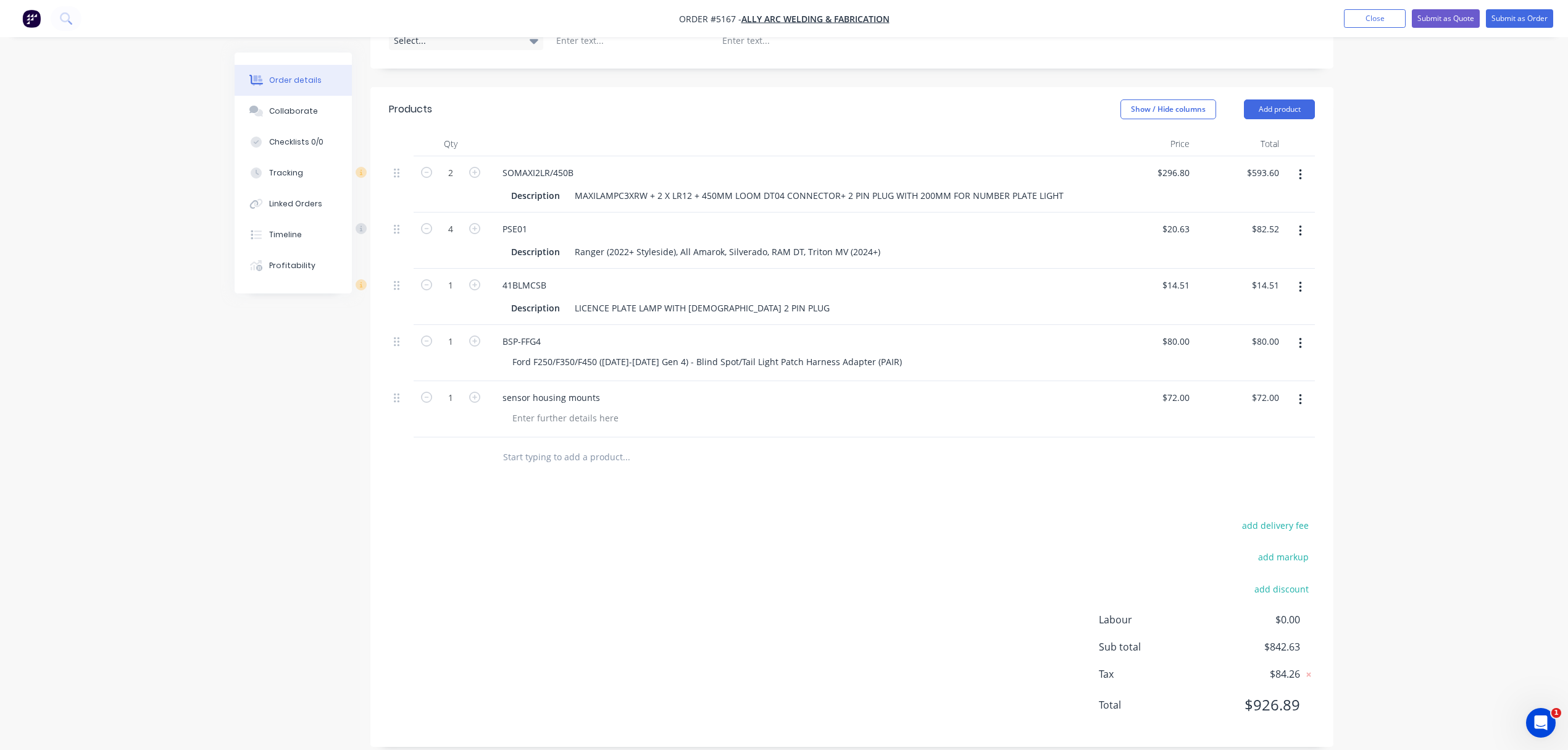
scroll to position [185, 0]
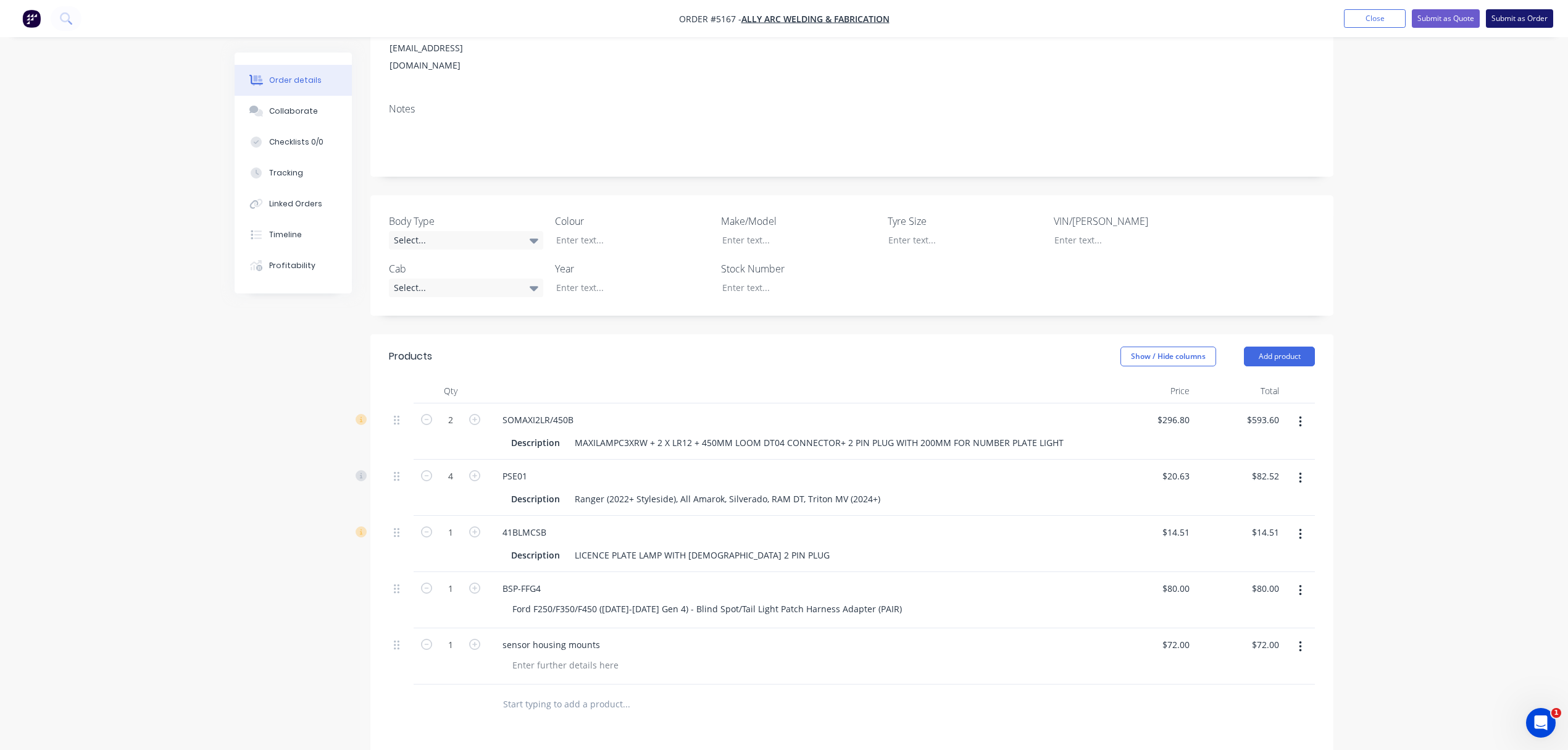
click at [1507, 17] on button "Submit as Order" at bounding box center [1520, 18] width 68 height 19
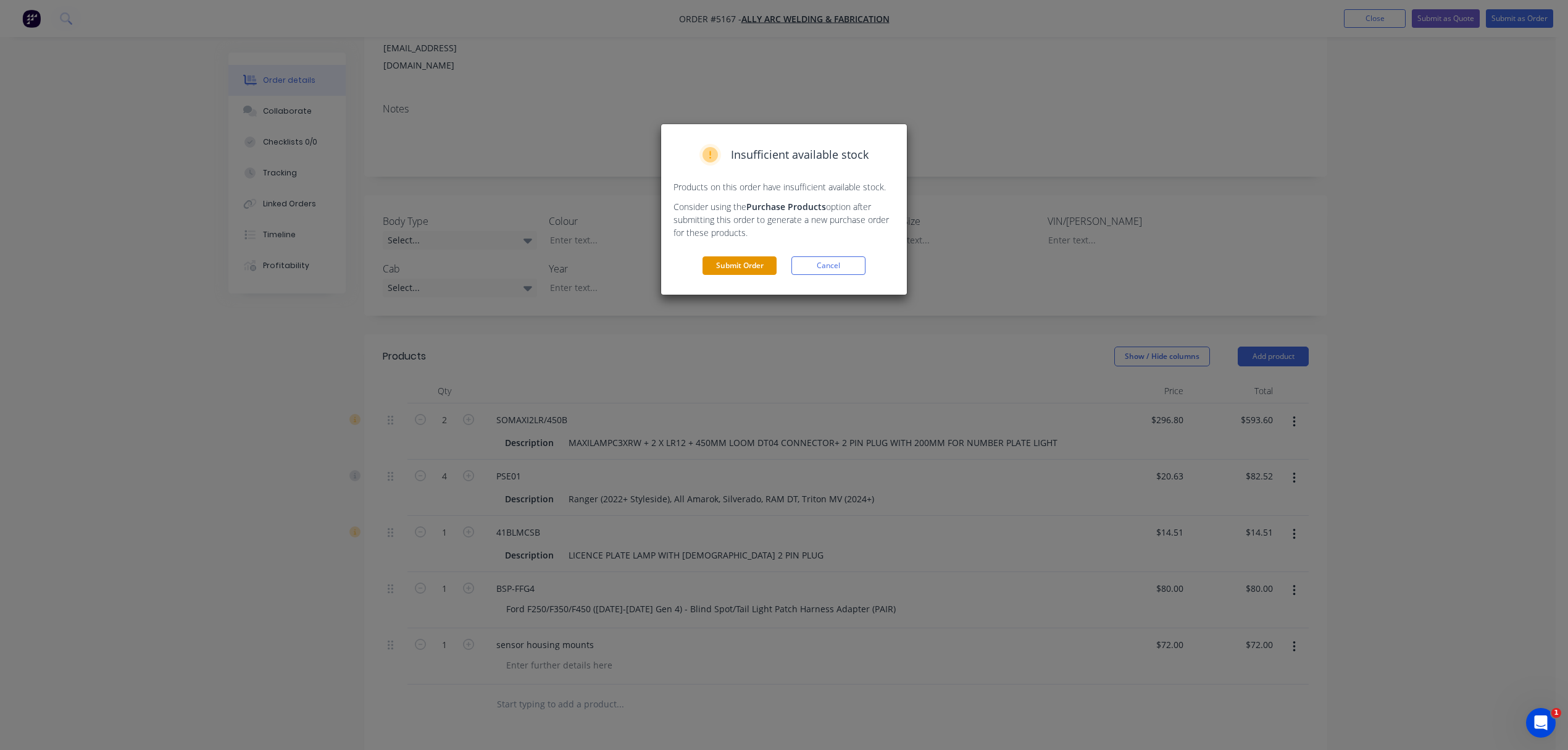
click at [741, 265] on button "Submit Order" at bounding box center [740, 265] width 74 height 19
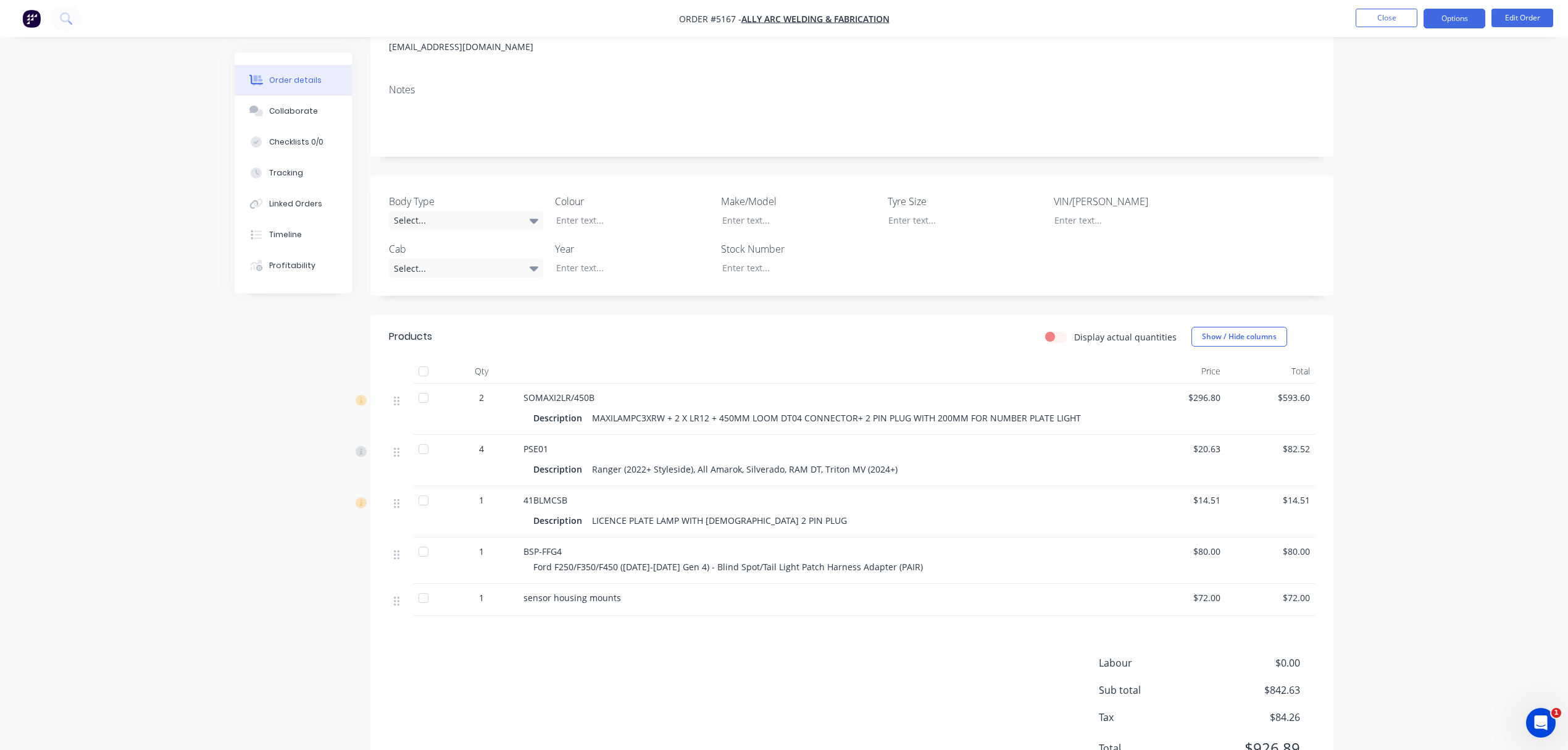
click at [1453, 11] on button "Options" at bounding box center [1454, 19] width 62 height 20
click at [1406, 73] on div "Invoice" at bounding box center [1417, 75] width 114 height 18
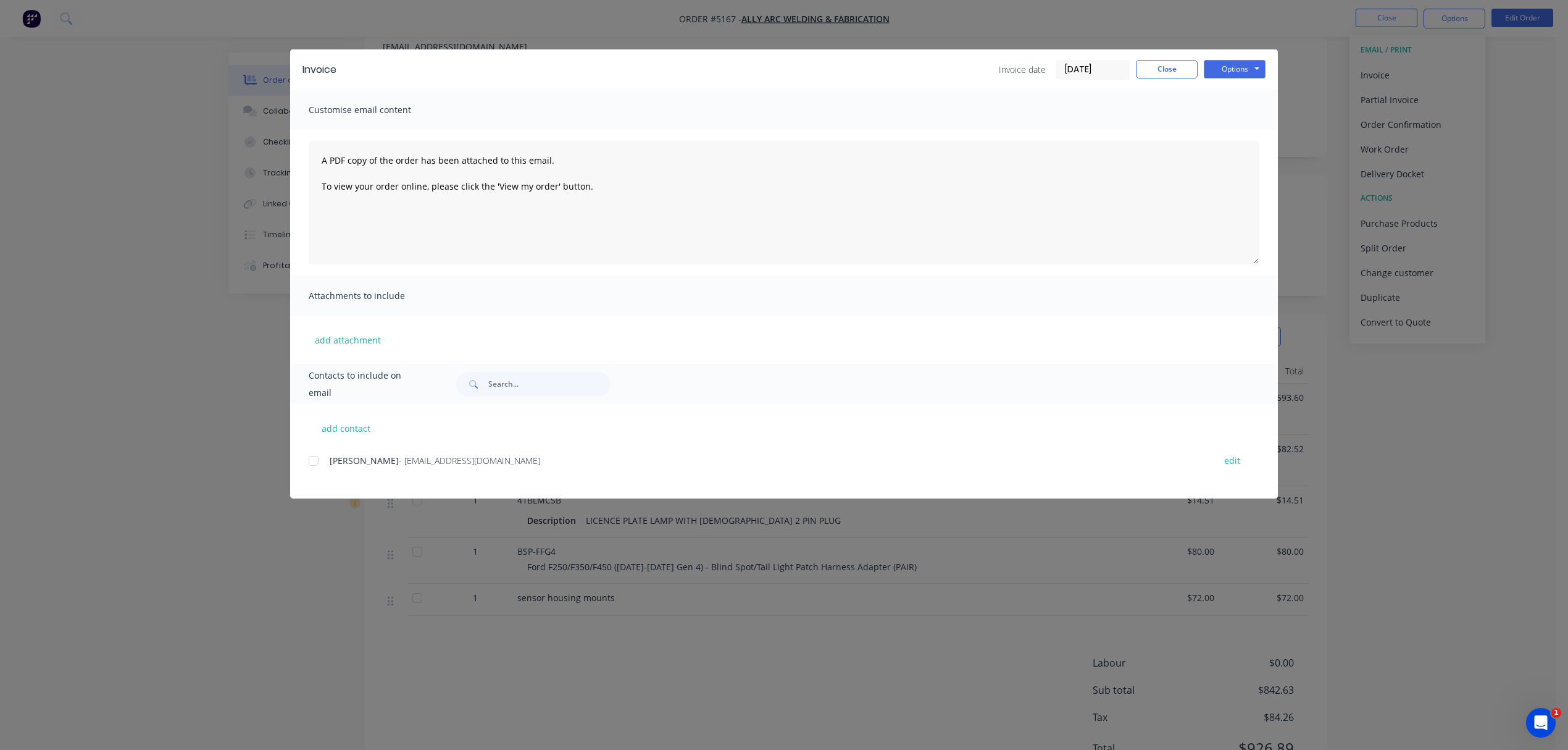
click at [319, 463] on div at bounding box center [313, 461] width 25 height 25
click at [1252, 65] on button "Options" at bounding box center [1235, 69] width 62 height 19
click at [1239, 128] on button "Email" at bounding box center [1243, 132] width 79 height 21
click at [310, 453] on div at bounding box center [313, 461] width 25 height 25
click at [320, 465] on div at bounding box center [313, 461] width 25 height 25
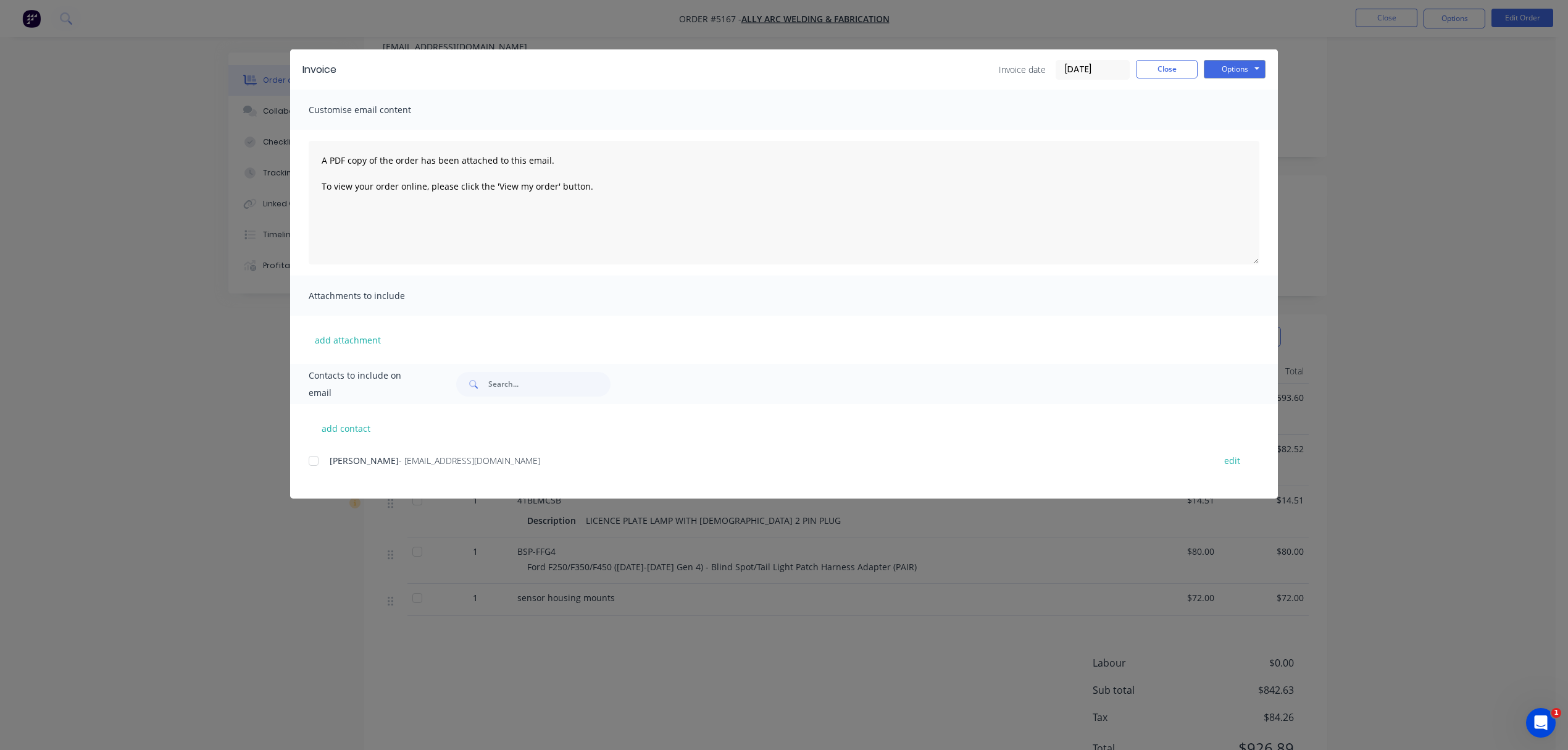
click at [865, 309] on div "Attachments to include" at bounding box center [784, 296] width 988 height 40
drag, startPoint x: 1179, startPoint y: 45, endPoint x: 1164, endPoint y: 75, distance: 33.5
click at [1175, 60] on div "Invoice Invoice date [DATE] Close Options Preview Print Email Customise email c…" at bounding box center [784, 375] width 1568 height 750
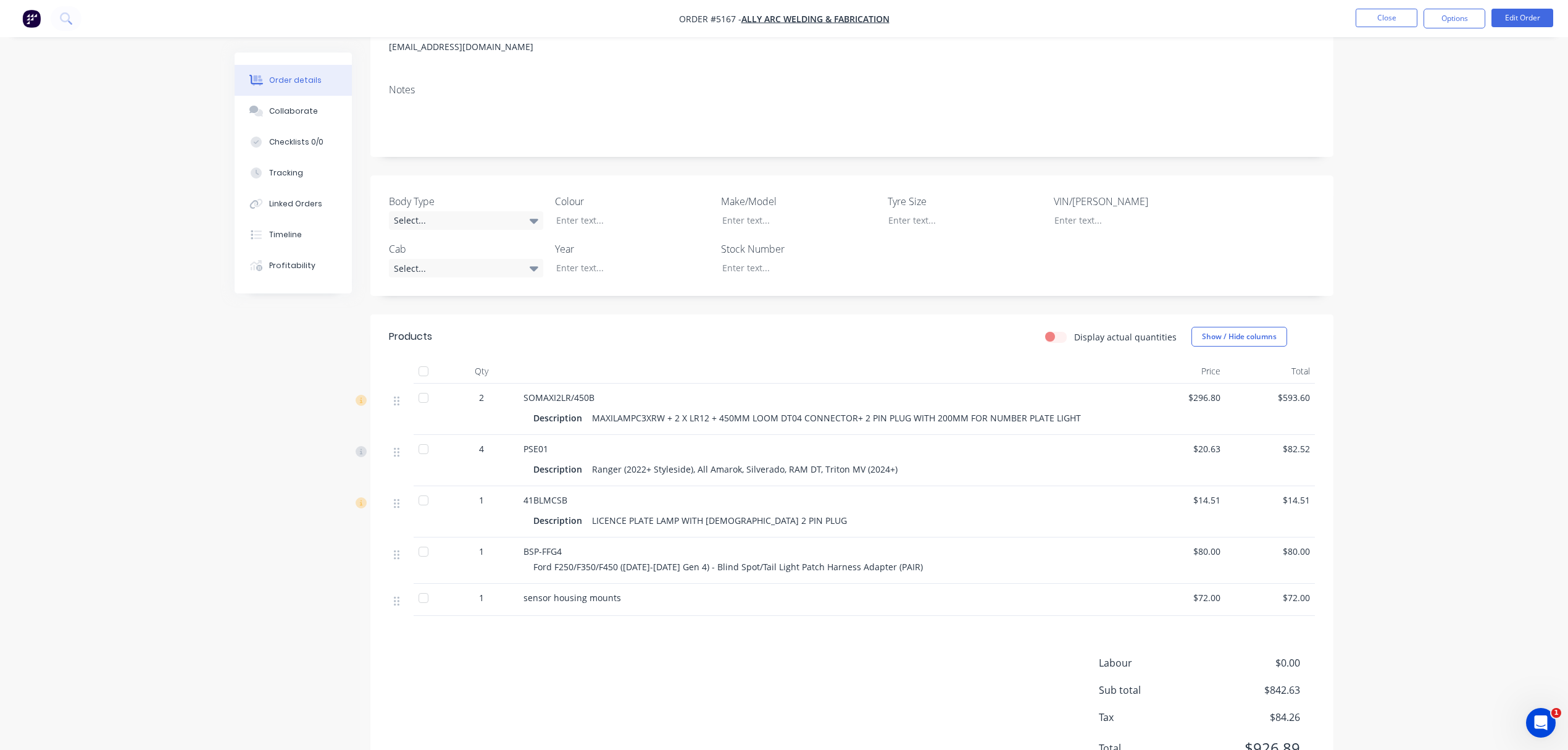
click at [1213, 90] on div "Notes" at bounding box center [852, 90] width 926 height 12
click at [1451, 16] on button "Options" at bounding box center [1454, 19] width 62 height 20
click at [1406, 70] on div "Invoice" at bounding box center [1417, 75] width 114 height 18
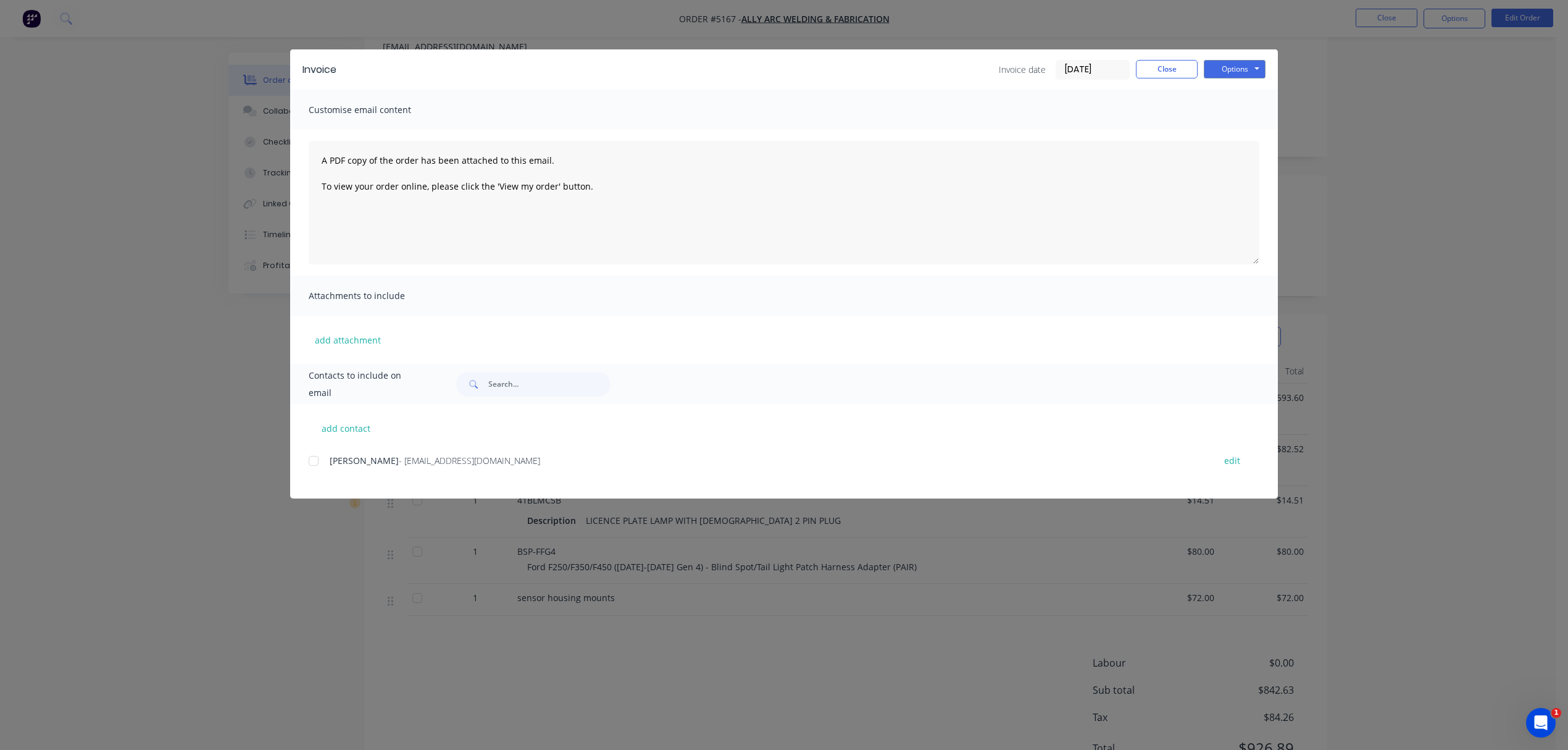
click at [312, 457] on div at bounding box center [313, 461] width 25 height 25
click at [1245, 72] on button "Options" at bounding box center [1235, 69] width 62 height 19
click at [1237, 129] on button "Email" at bounding box center [1243, 132] width 79 height 21
click at [1242, 70] on button "Options" at bounding box center [1235, 69] width 62 height 19
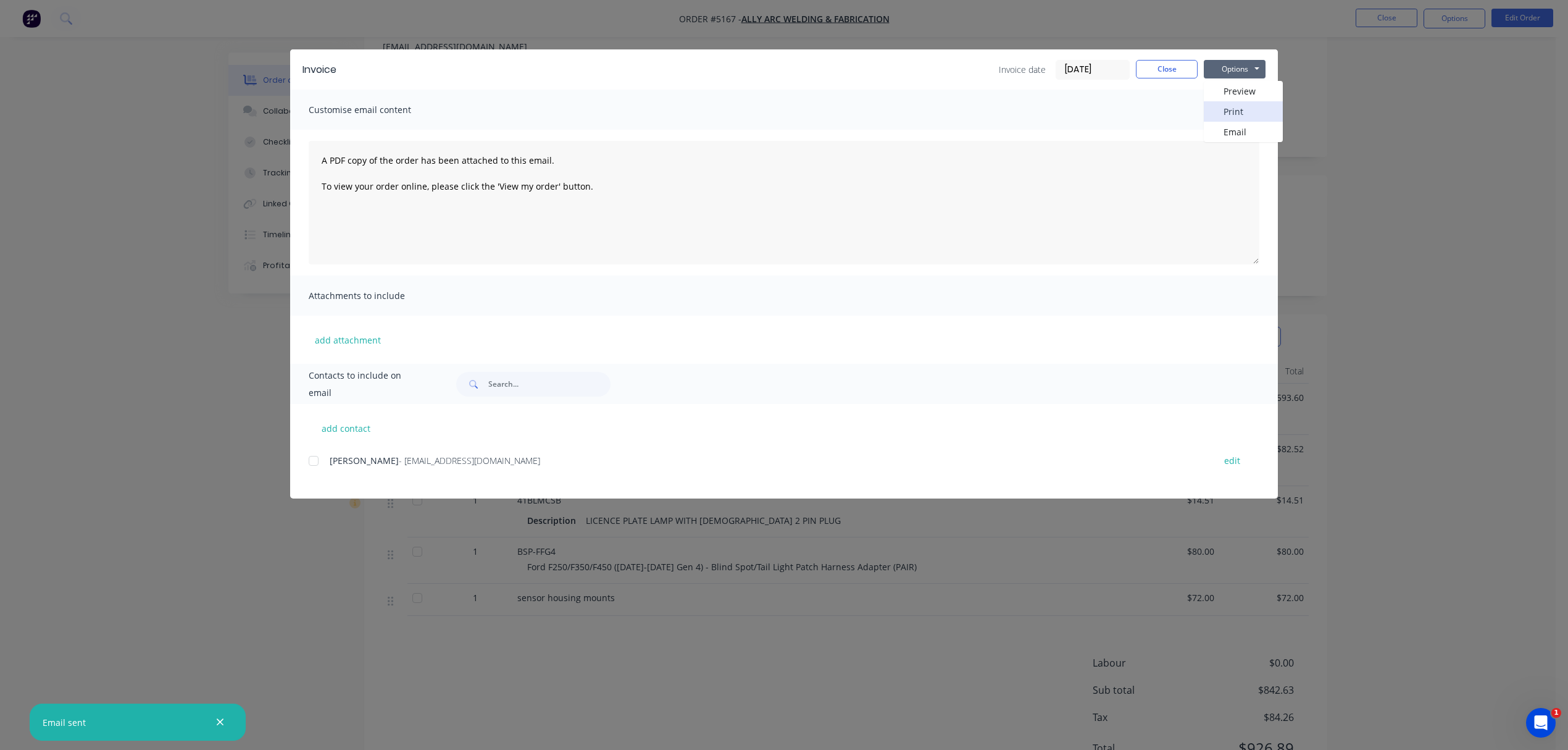
click at [1245, 107] on button "Print" at bounding box center [1243, 112] width 79 height 21
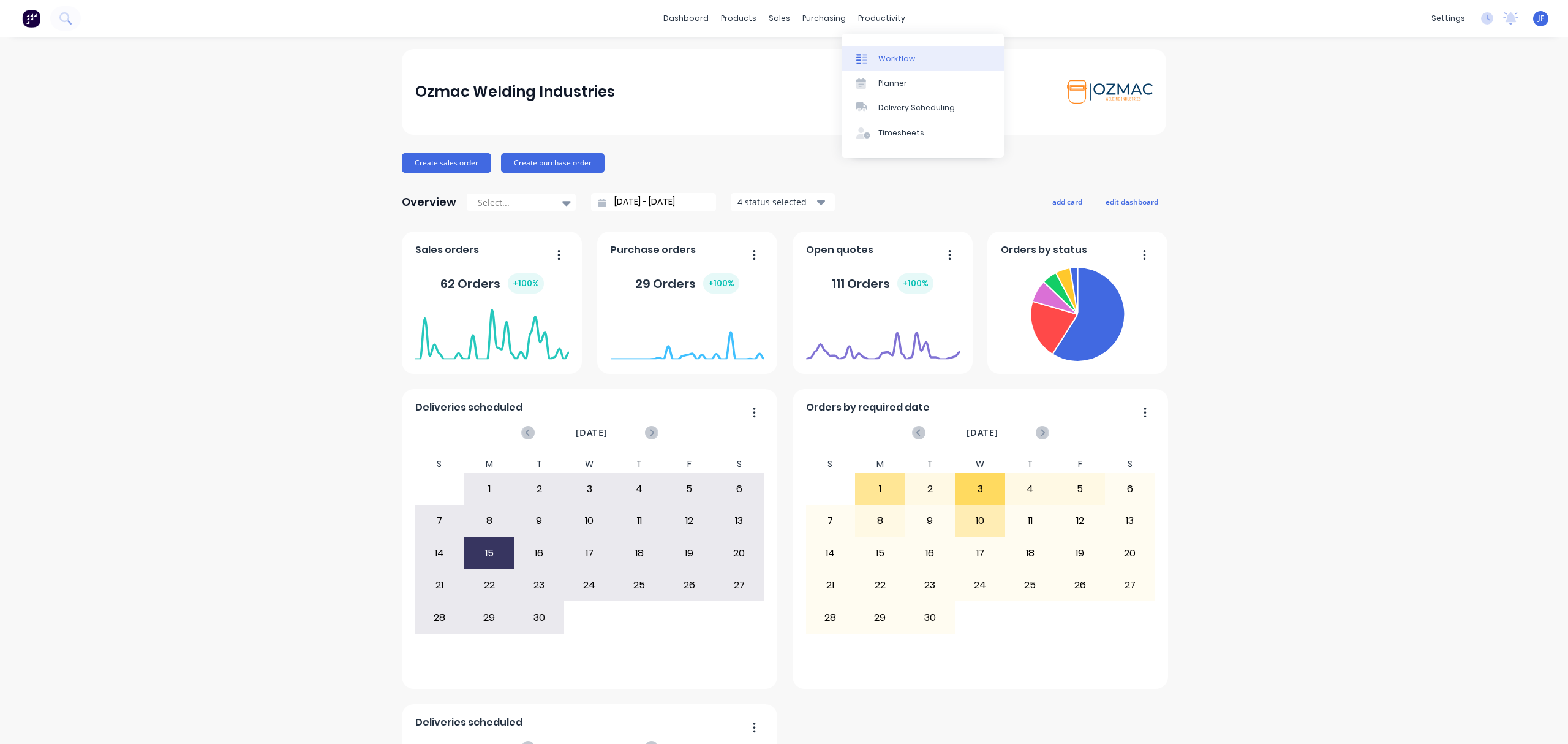
click at [870, 48] on link "Workflow" at bounding box center [922, 58] width 162 height 25
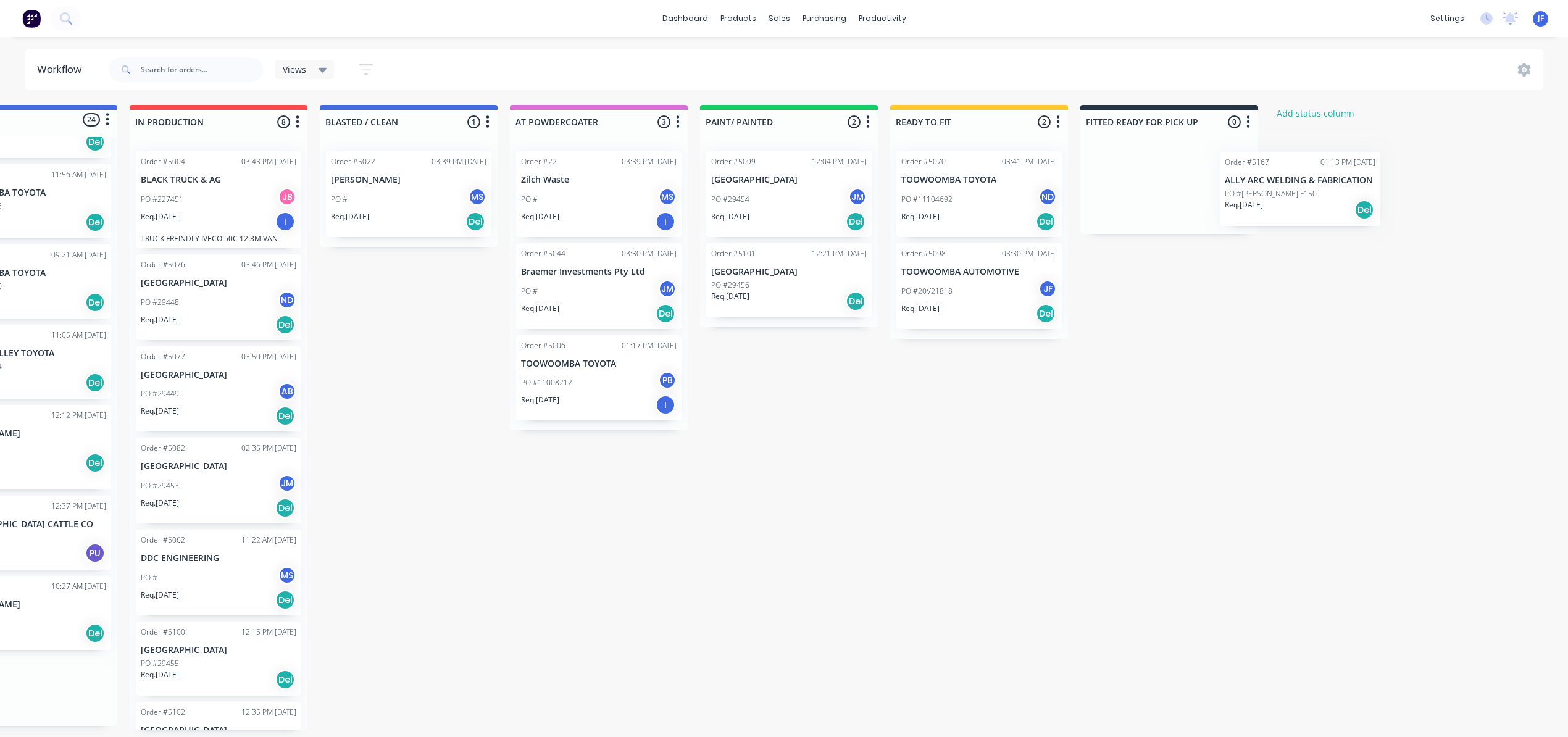
scroll to position [0, 96]
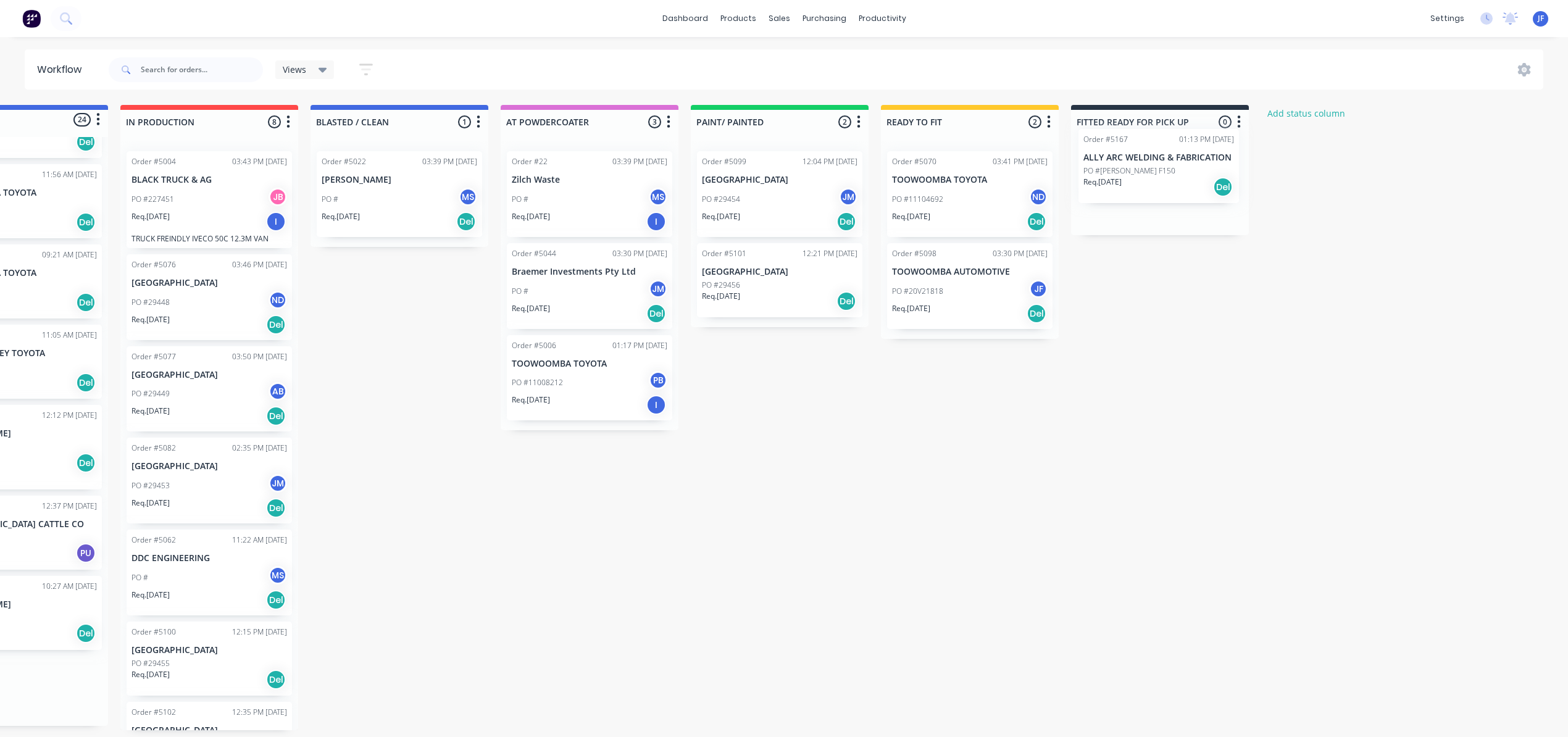
drag, startPoint x: 122, startPoint y: 690, endPoint x: 1191, endPoint y: 158, distance: 1194.1
click at [1191, 158] on div "Submitted 24 Status colour #4169E1 hex #4169E1 Save Cancel Summaries Total orde…" at bounding box center [745, 417] width 1701 height 625
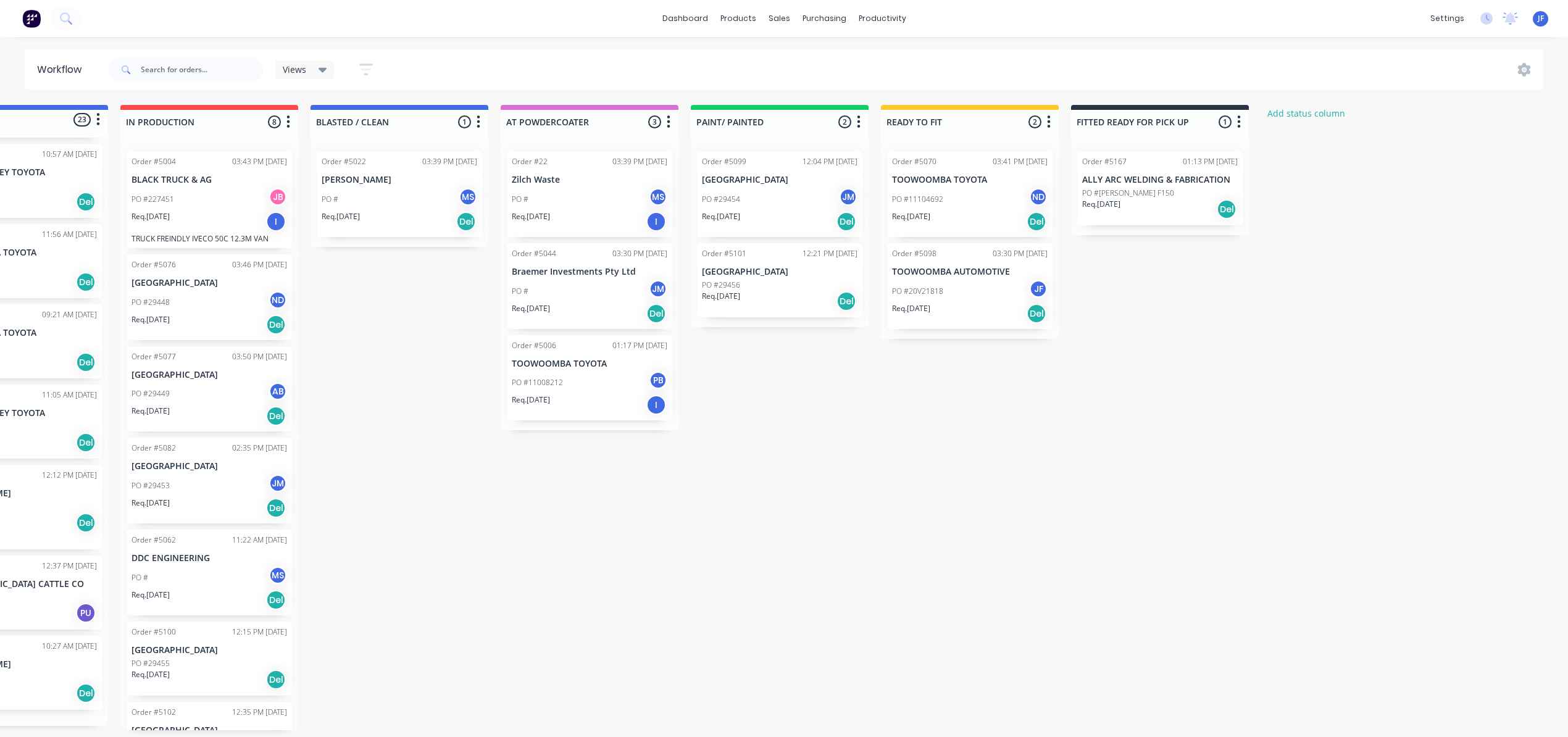
scroll to position [1287, 0]
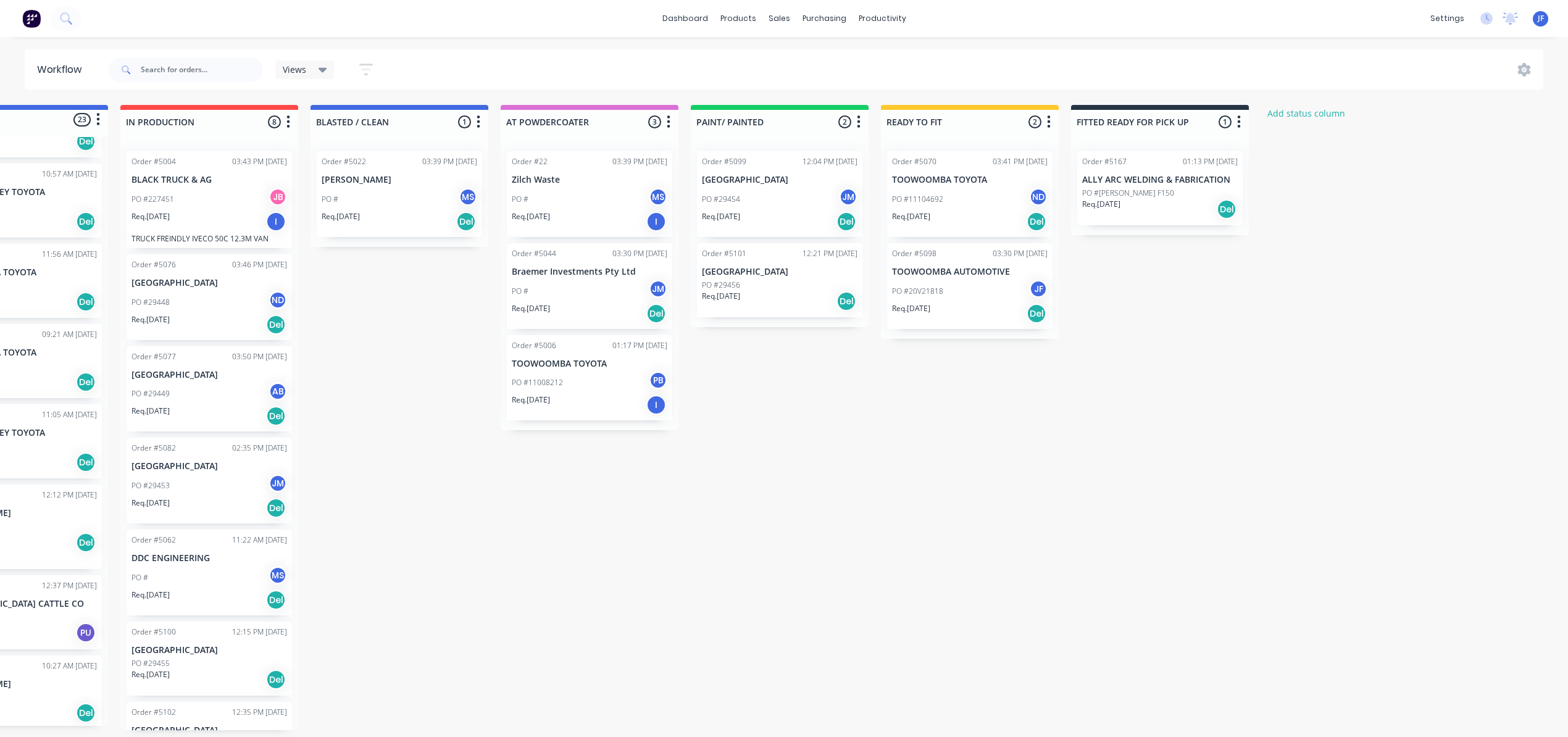
click at [1185, 207] on div "Req. 10/09/25 Del" at bounding box center [1160, 209] width 156 height 21
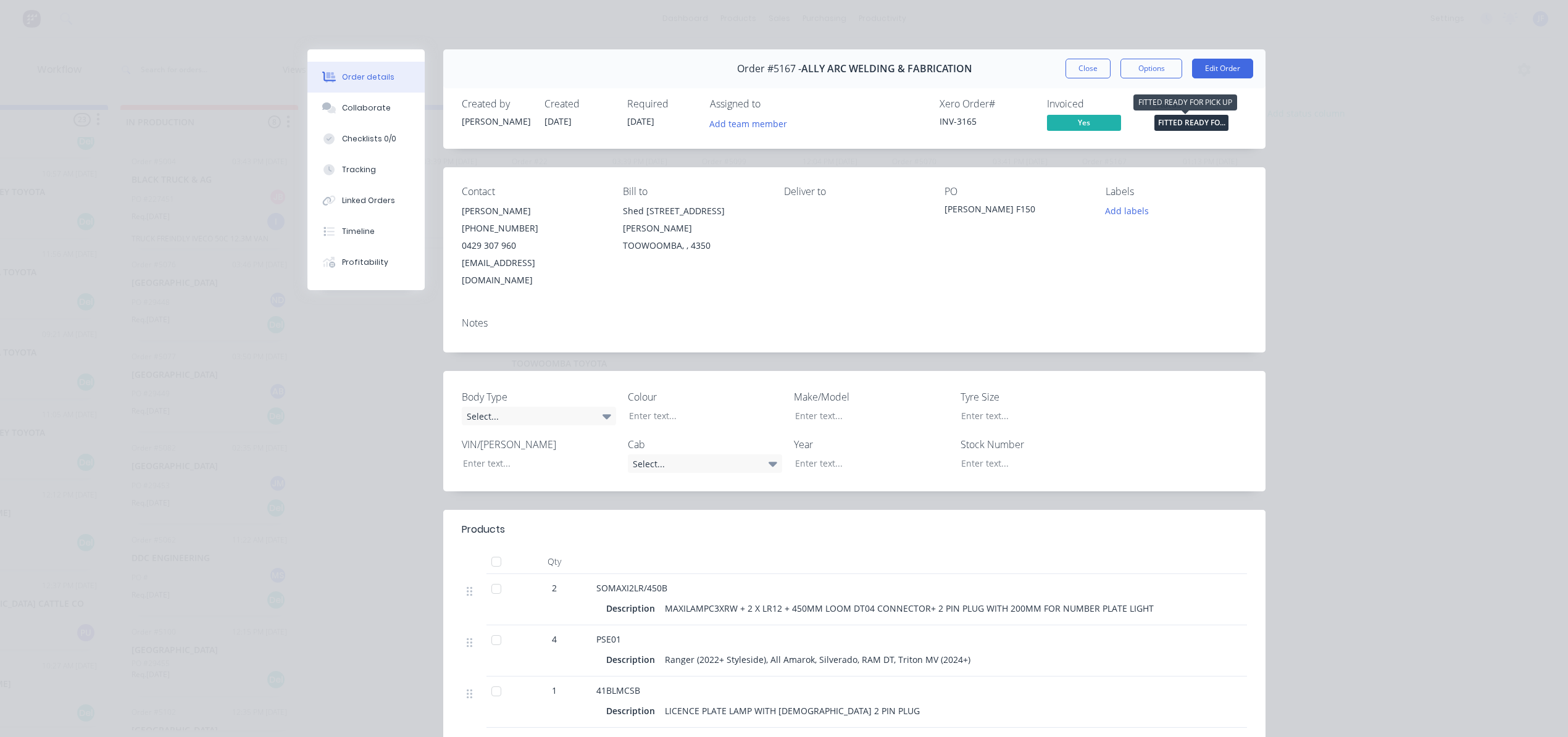
click at [1189, 122] on span "FITTED READY FO..." at bounding box center [1192, 123] width 74 height 15
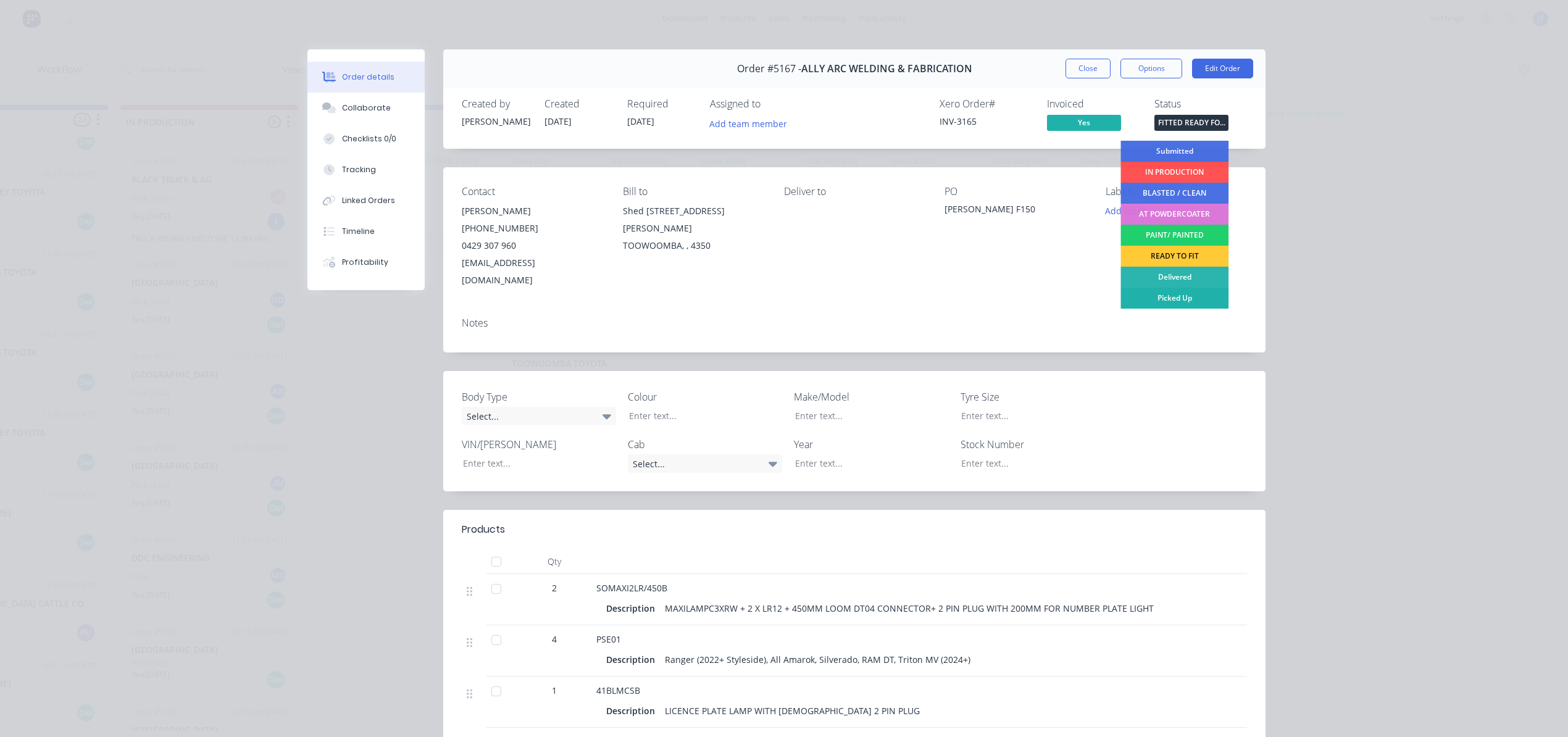
click at [1168, 300] on div "Picked Up" at bounding box center [1174, 298] width 108 height 21
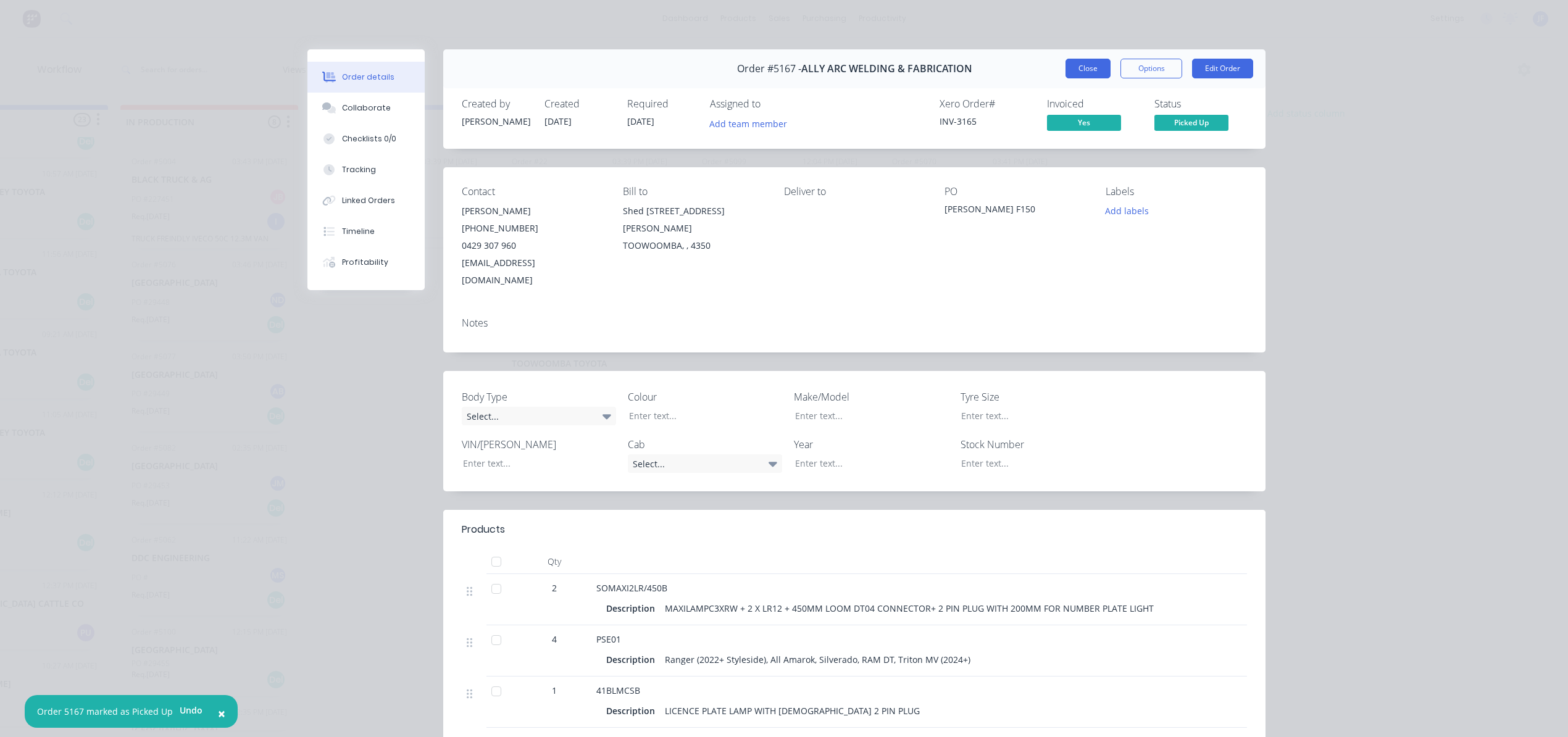
click at [1090, 70] on button "Close" at bounding box center [1088, 68] width 45 height 20
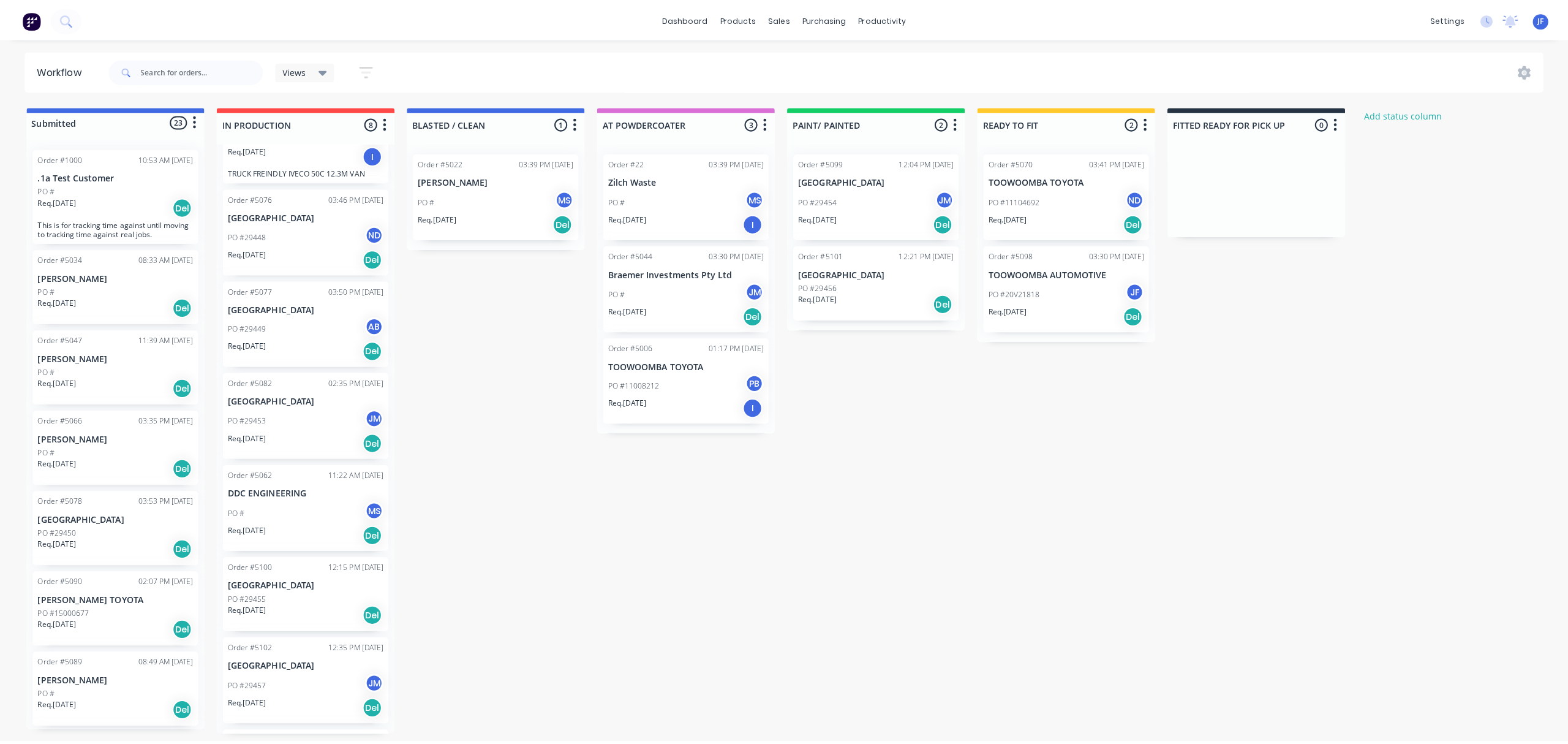
scroll to position [0, 0]
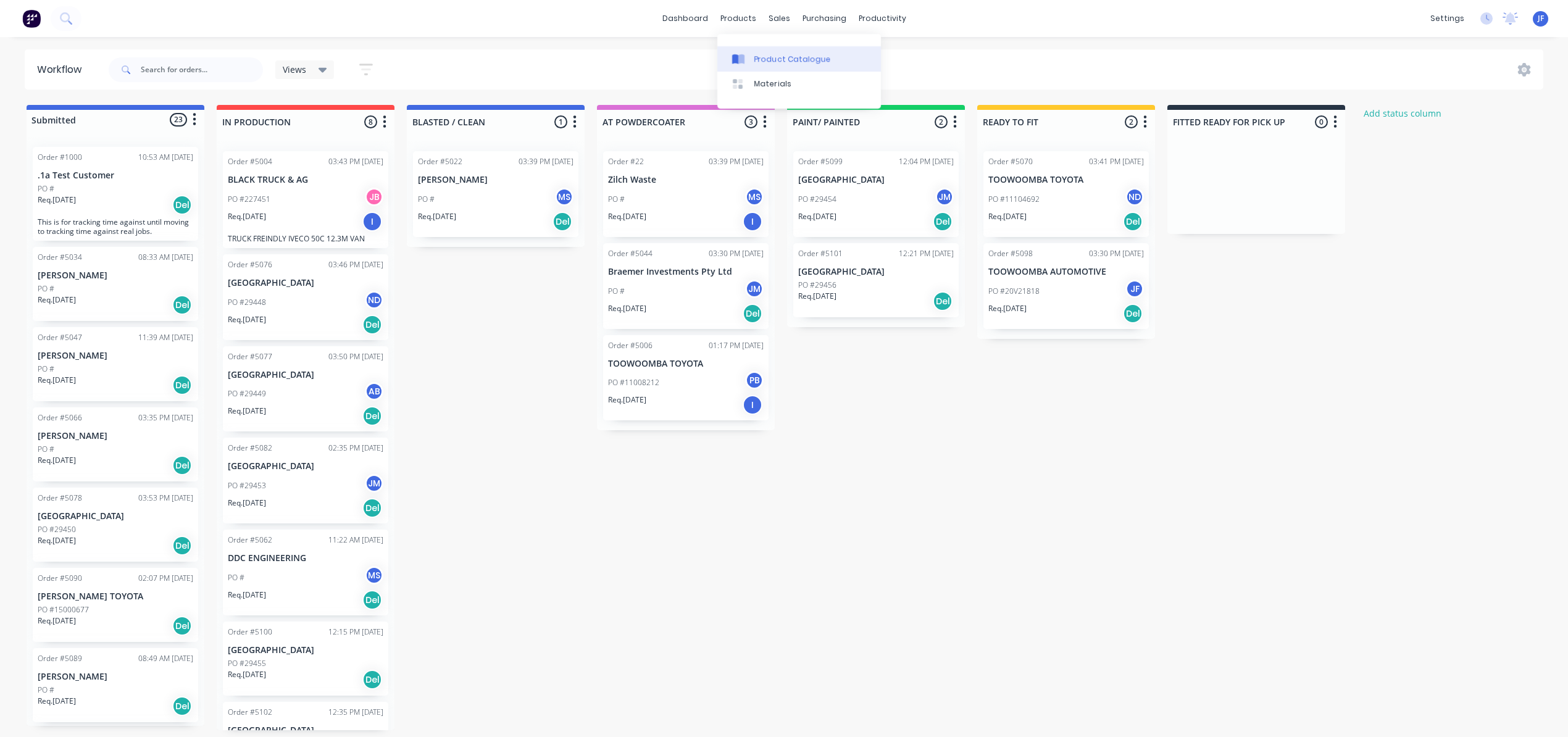
click at [773, 60] on div "Product Catalogue" at bounding box center [792, 59] width 76 height 11
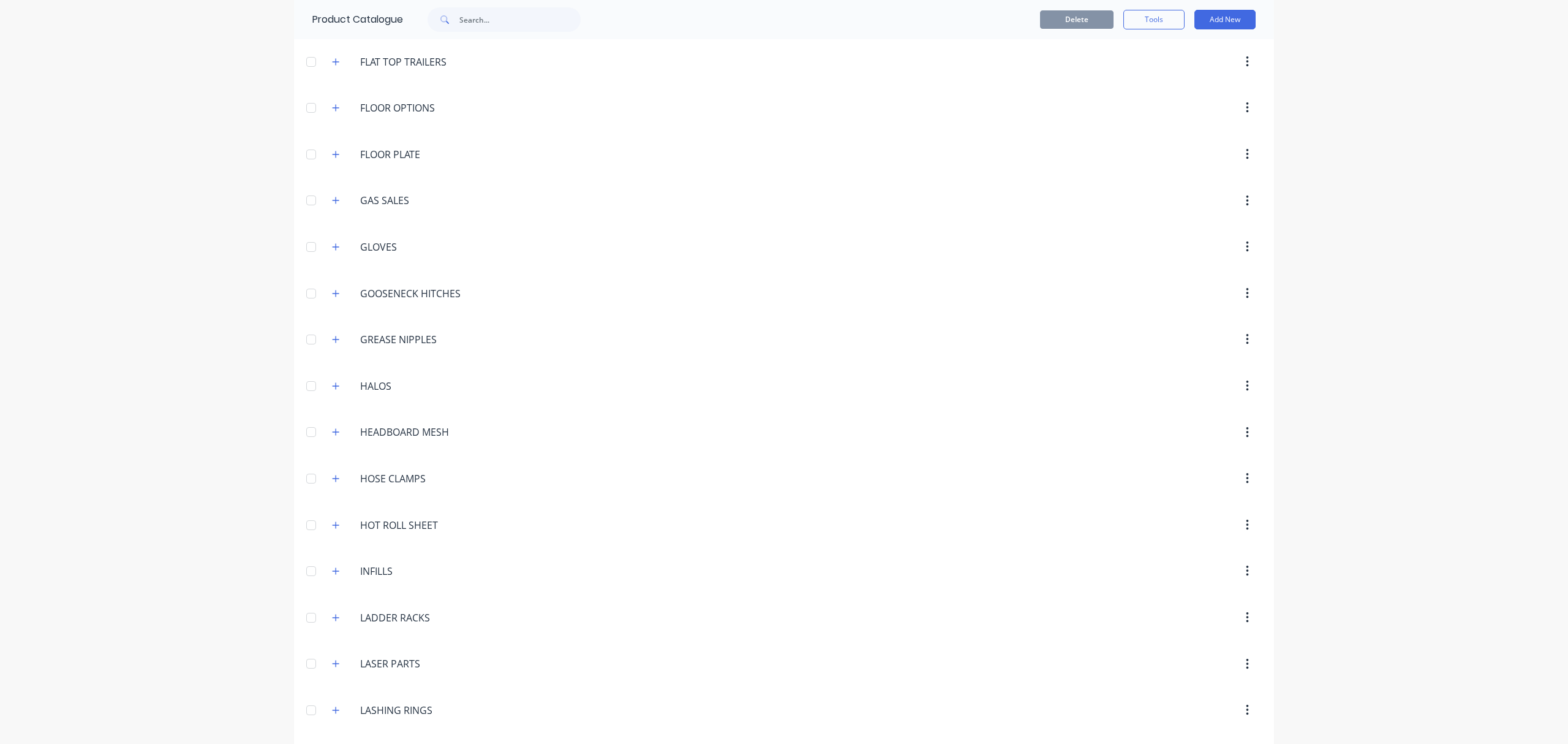
scroll to position [1471, 0]
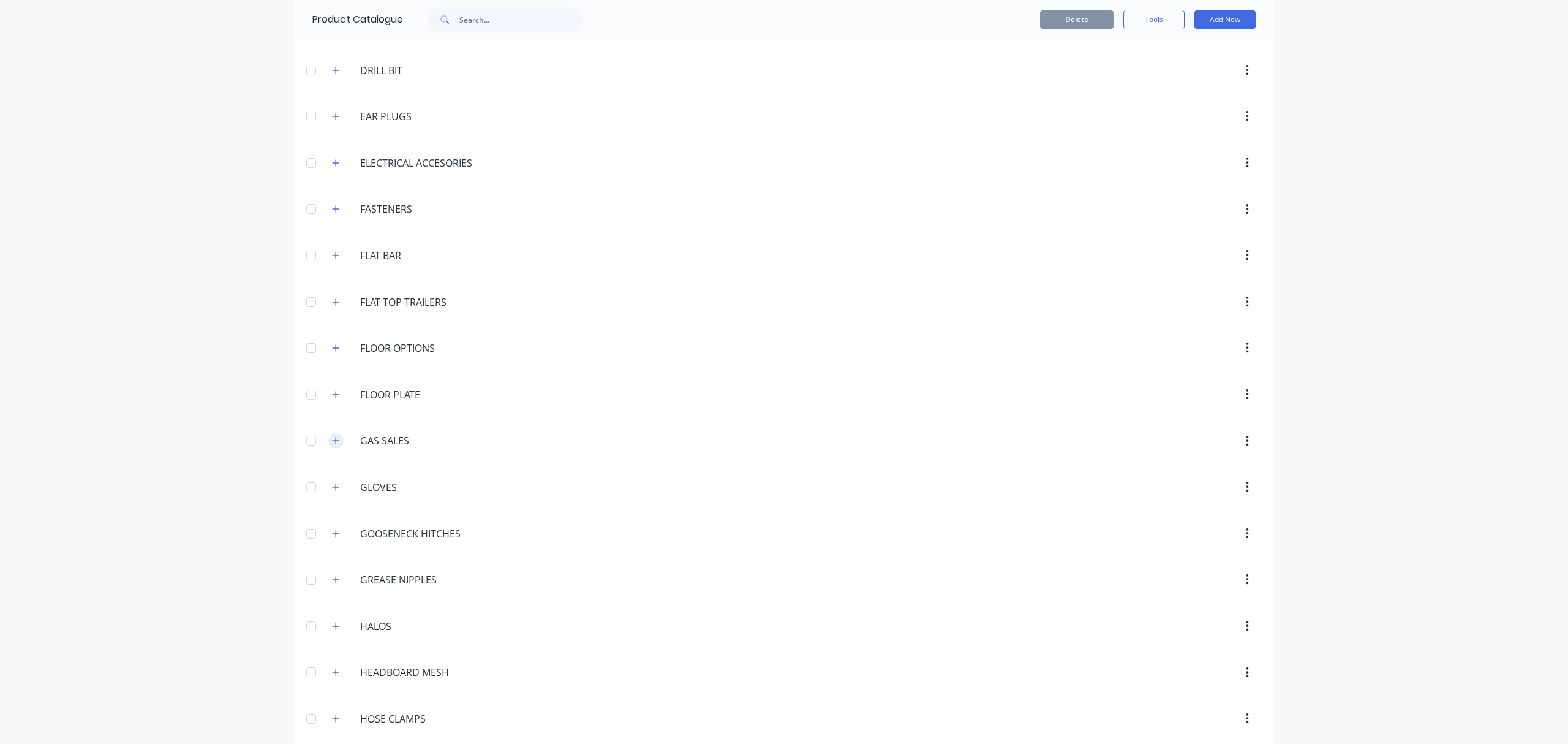
click at [332, 445] on icon "button" at bounding box center [336, 440] width 8 height 9
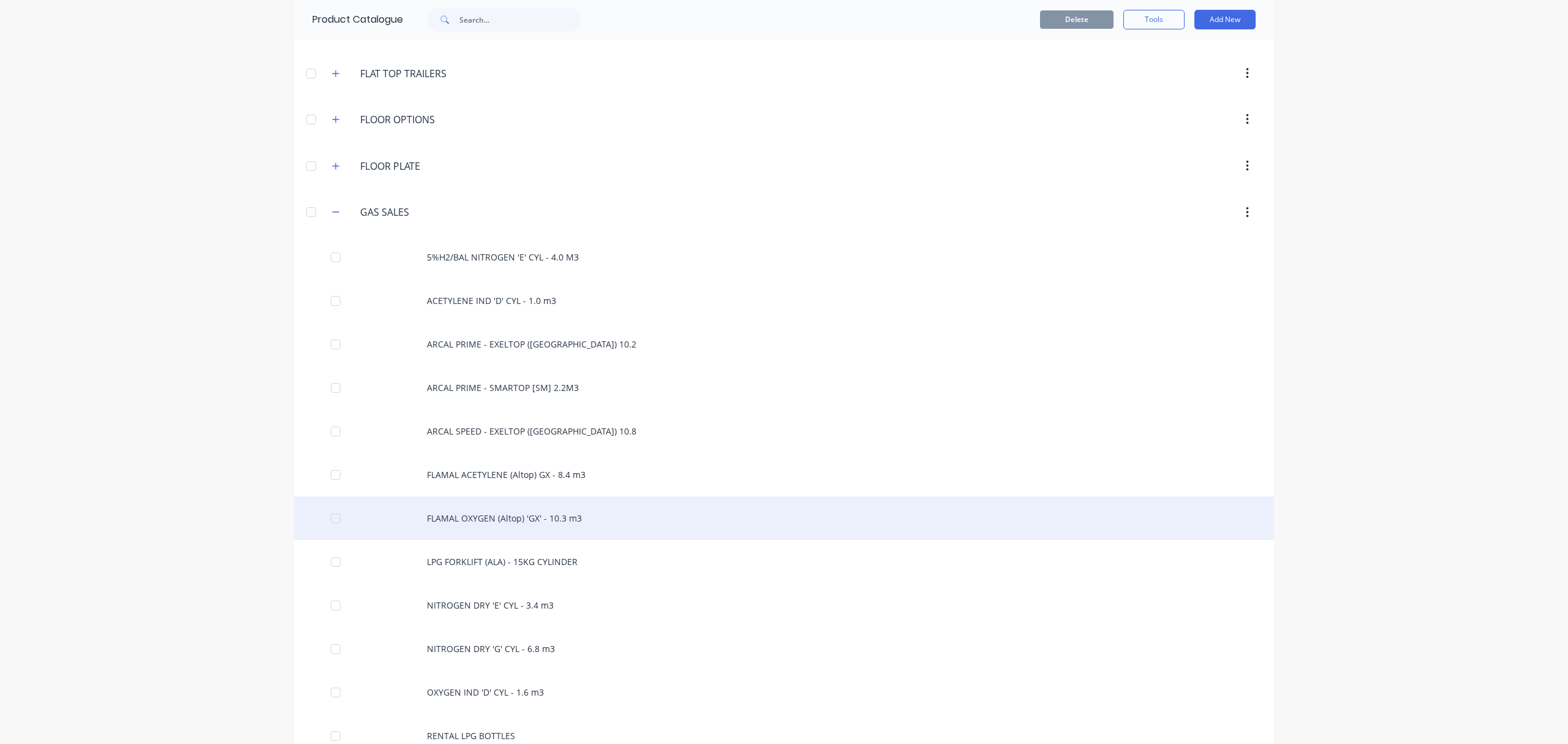
scroll to position [1225, 0]
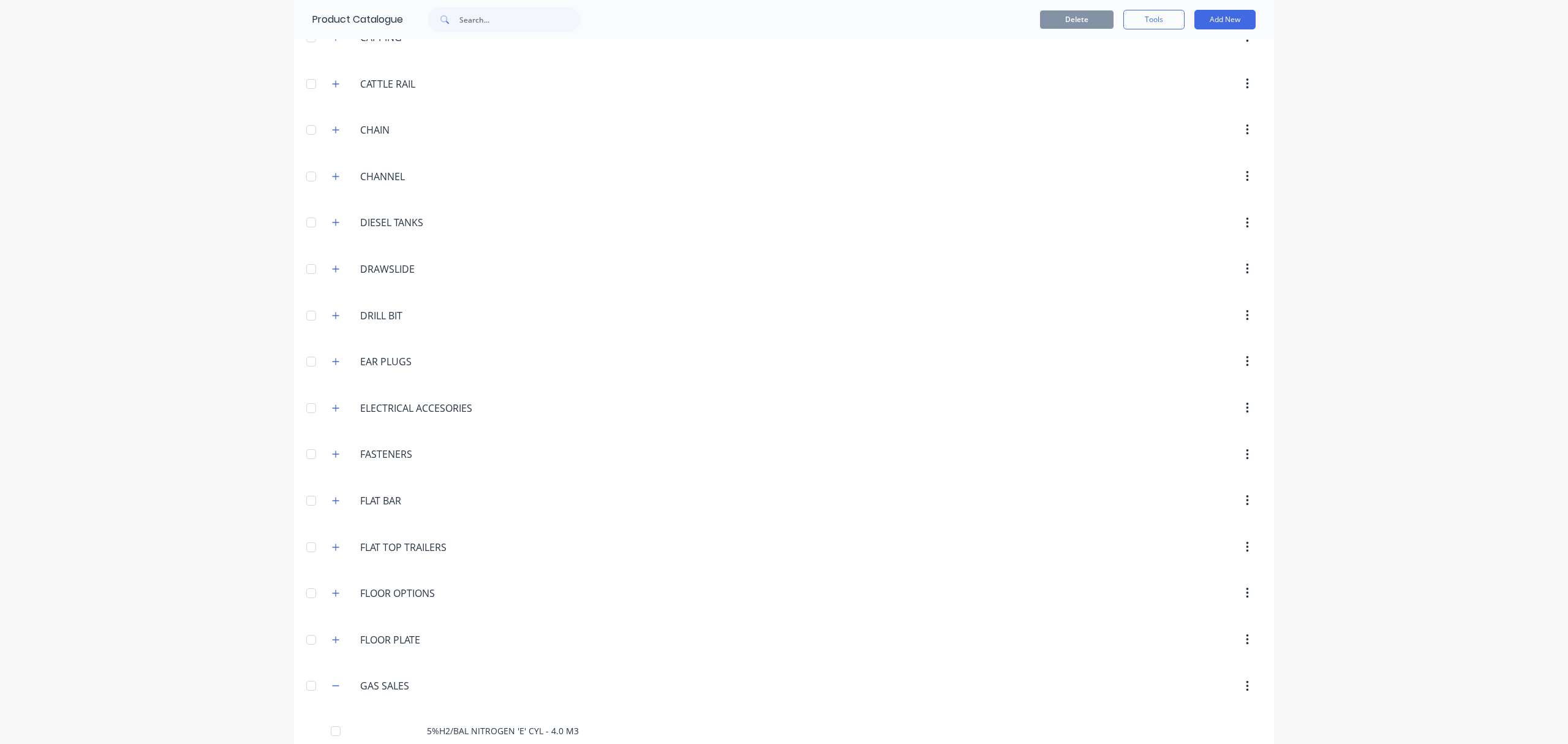
click at [131, 197] on div "dashboard products sales purchasing productivity dashboard products Product Cat…" at bounding box center [784, 372] width 1568 height 744
click at [1362, 47] on div "dashboard products sales purchasing productivity dashboard products Product Cat…" at bounding box center [784, 372] width 1568 height 744
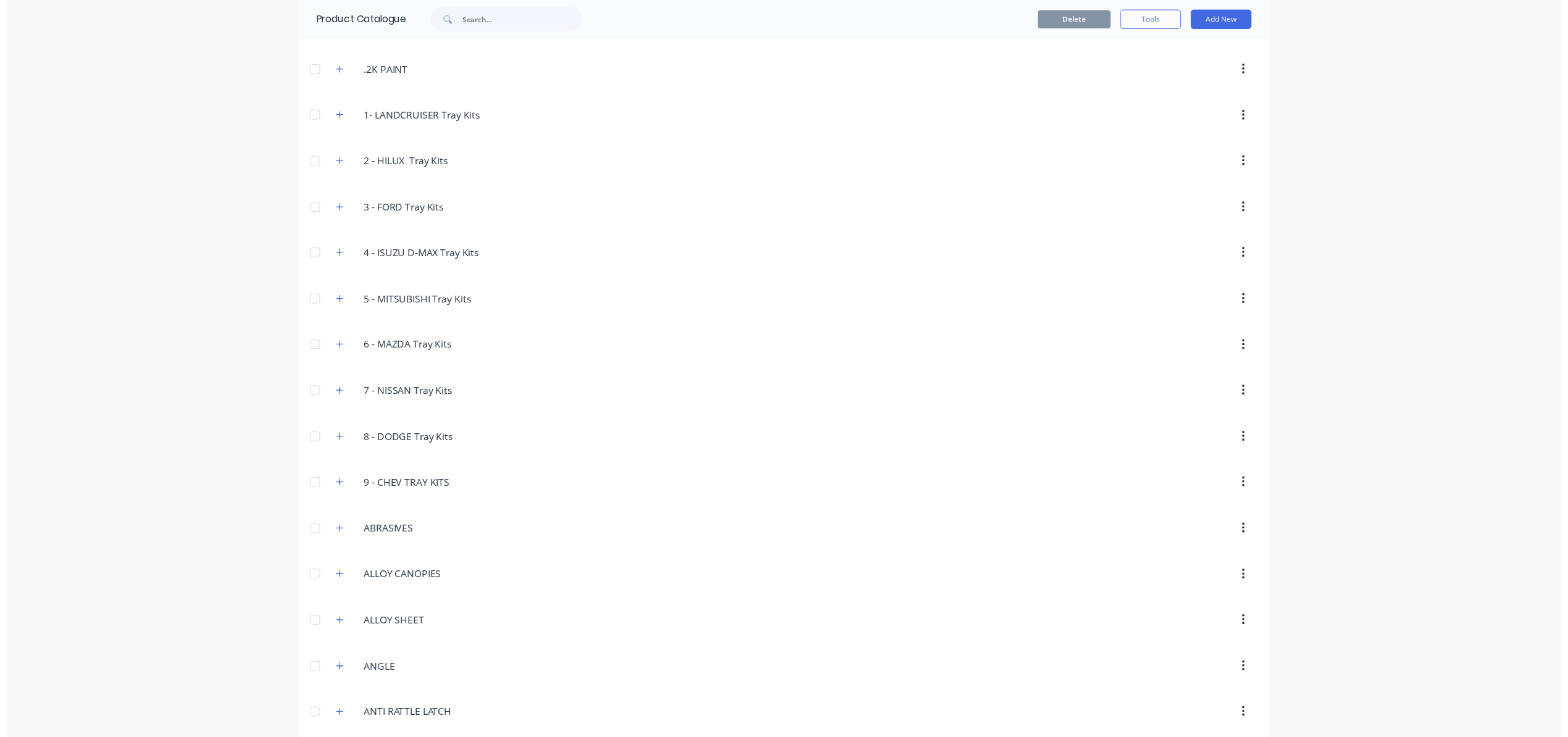
scroll to position [0, 0]
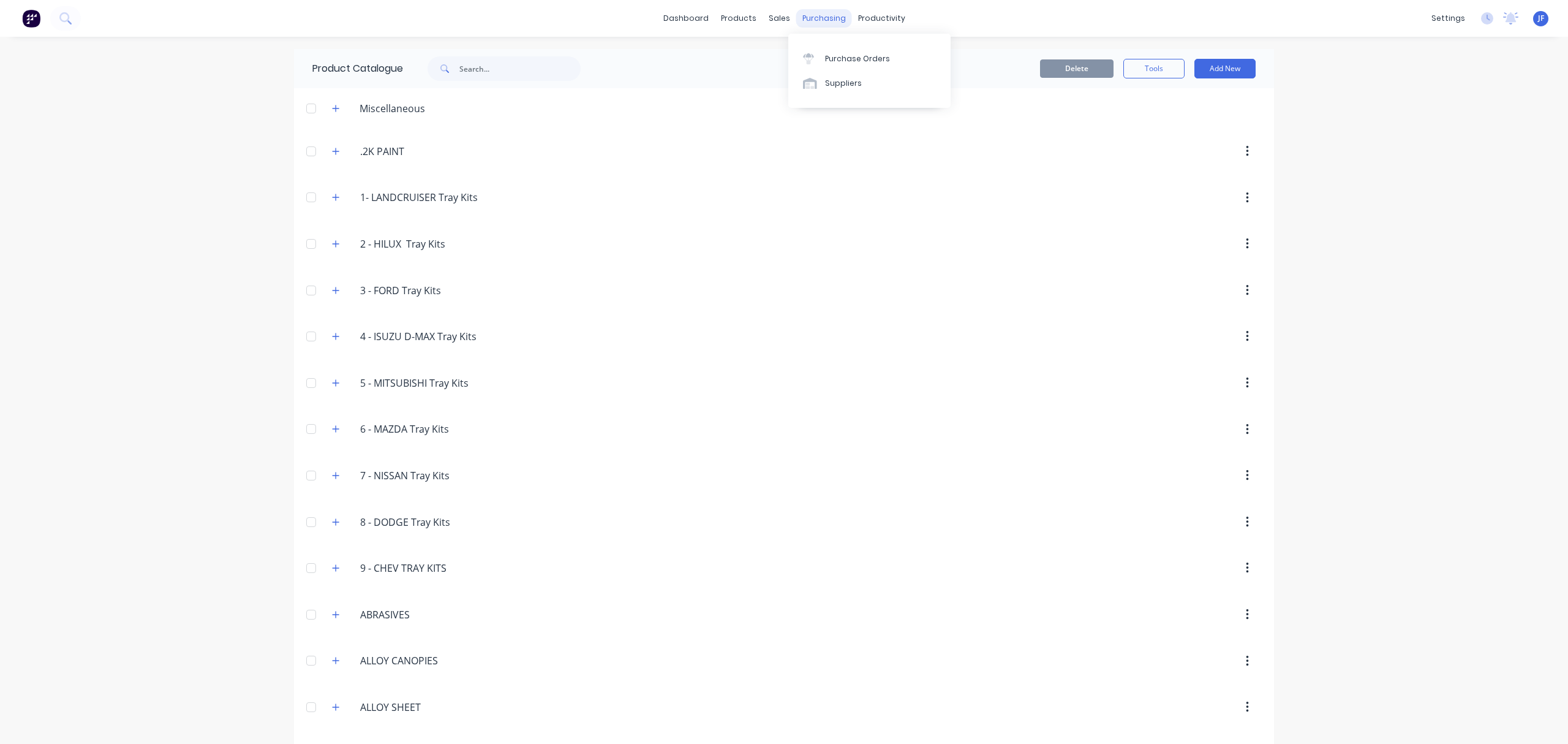
click at [802, 10] on div "purchasing" at bounding box center [824, 18] width 56 height 18
click at [846, 62] on div "Purchase Orders" at bounding box center [857, 59] width 65 height 11
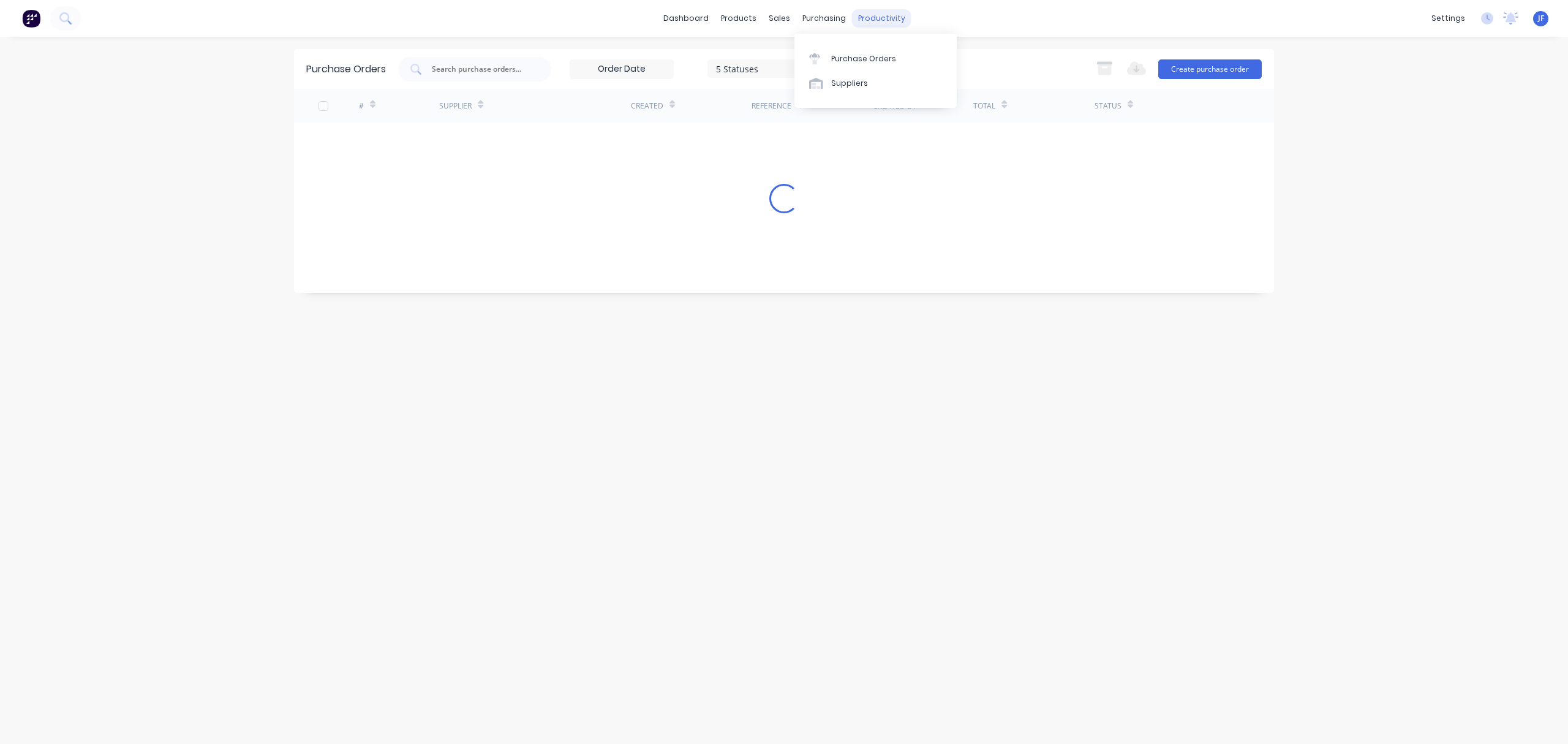
click at [859, 17] on div "productivity" at bounding box center [881, 18] width 59 height 18
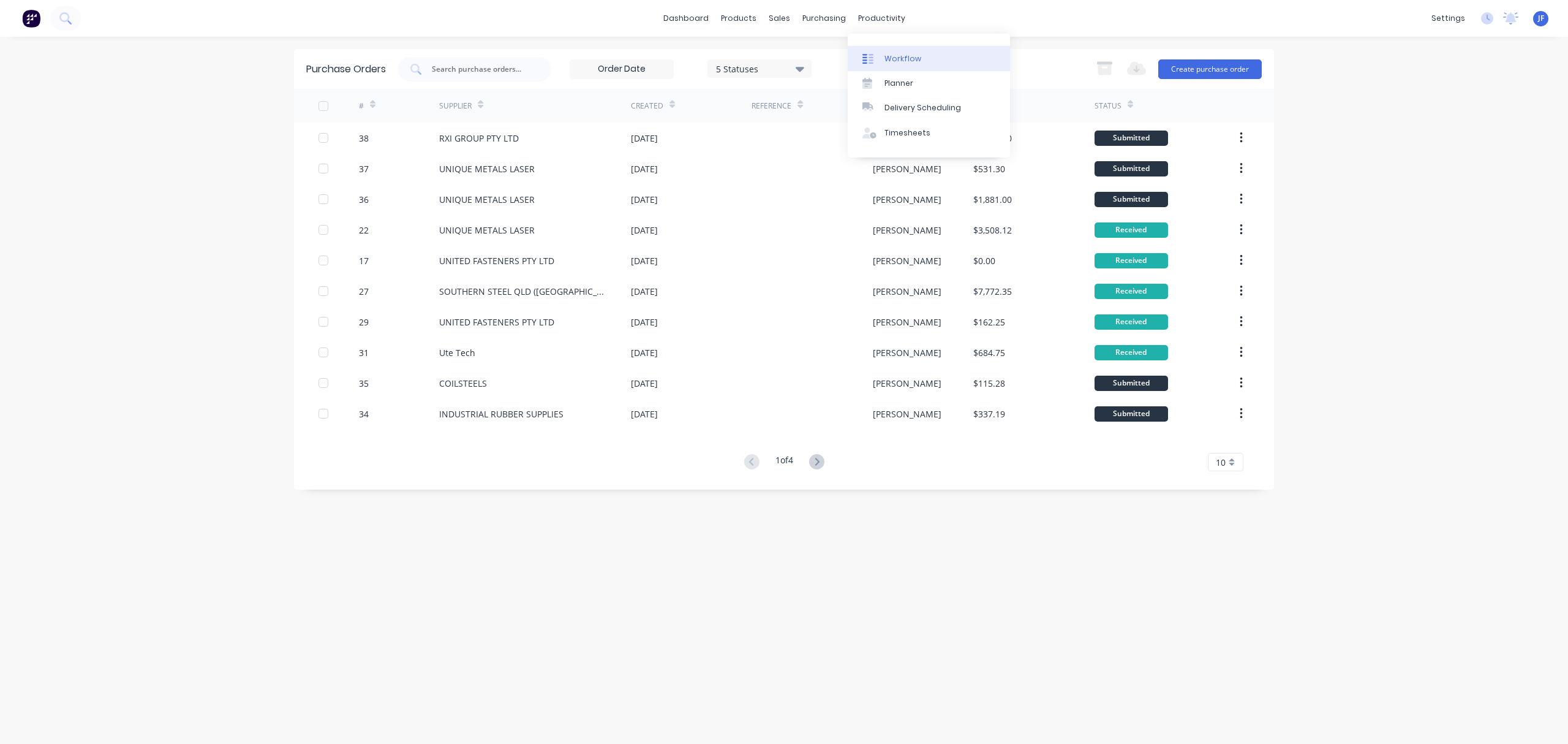
click at [895, 55] on div "Workflow" at bounding box center [903, 59] width 37 height 11
